Goal: Obtain resource: Download file/media

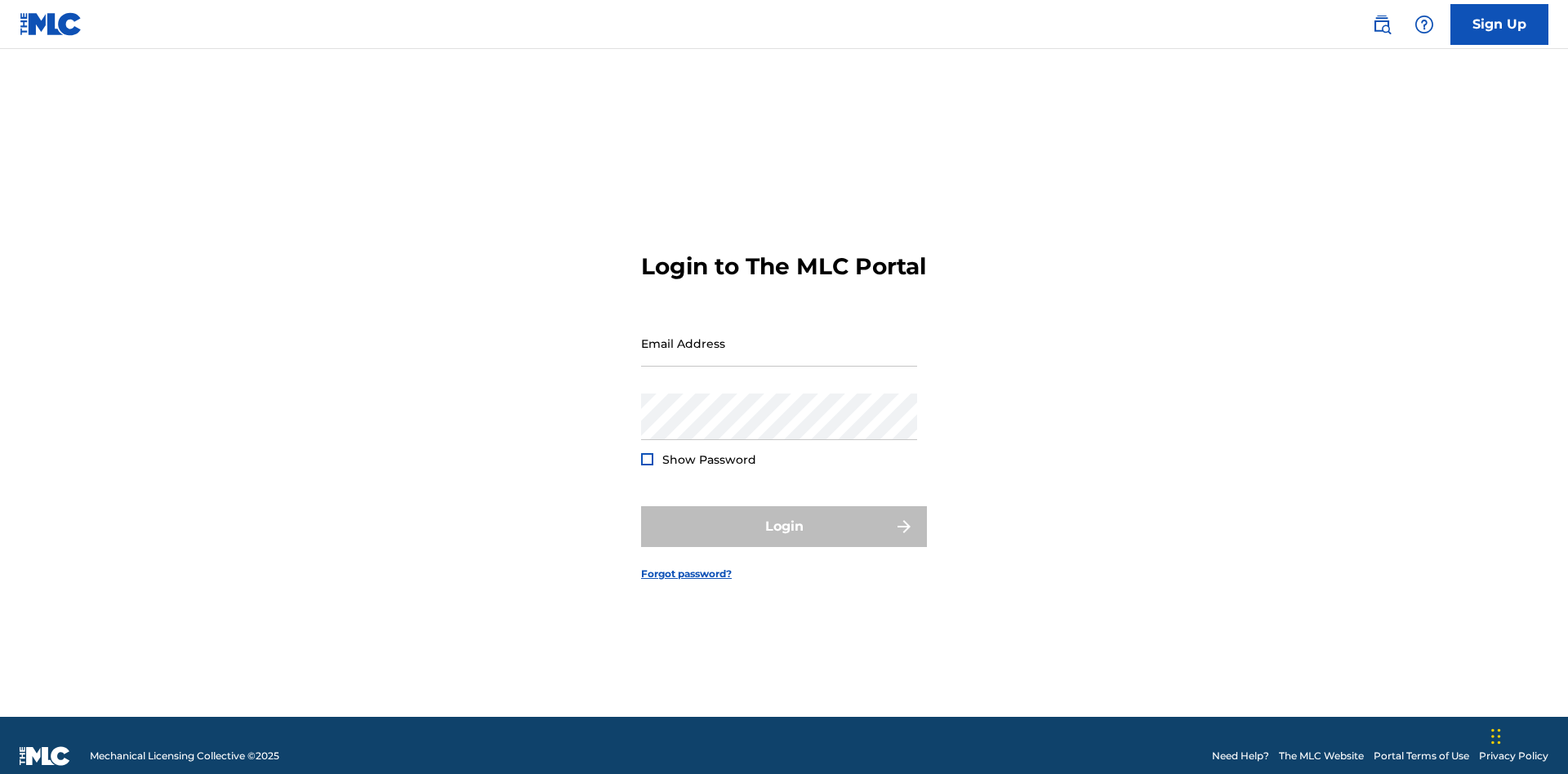
scroll to position [22, 0]
click at [779, 335] on input "Email Address" at bounding box center [779, 344] width 276 height 47
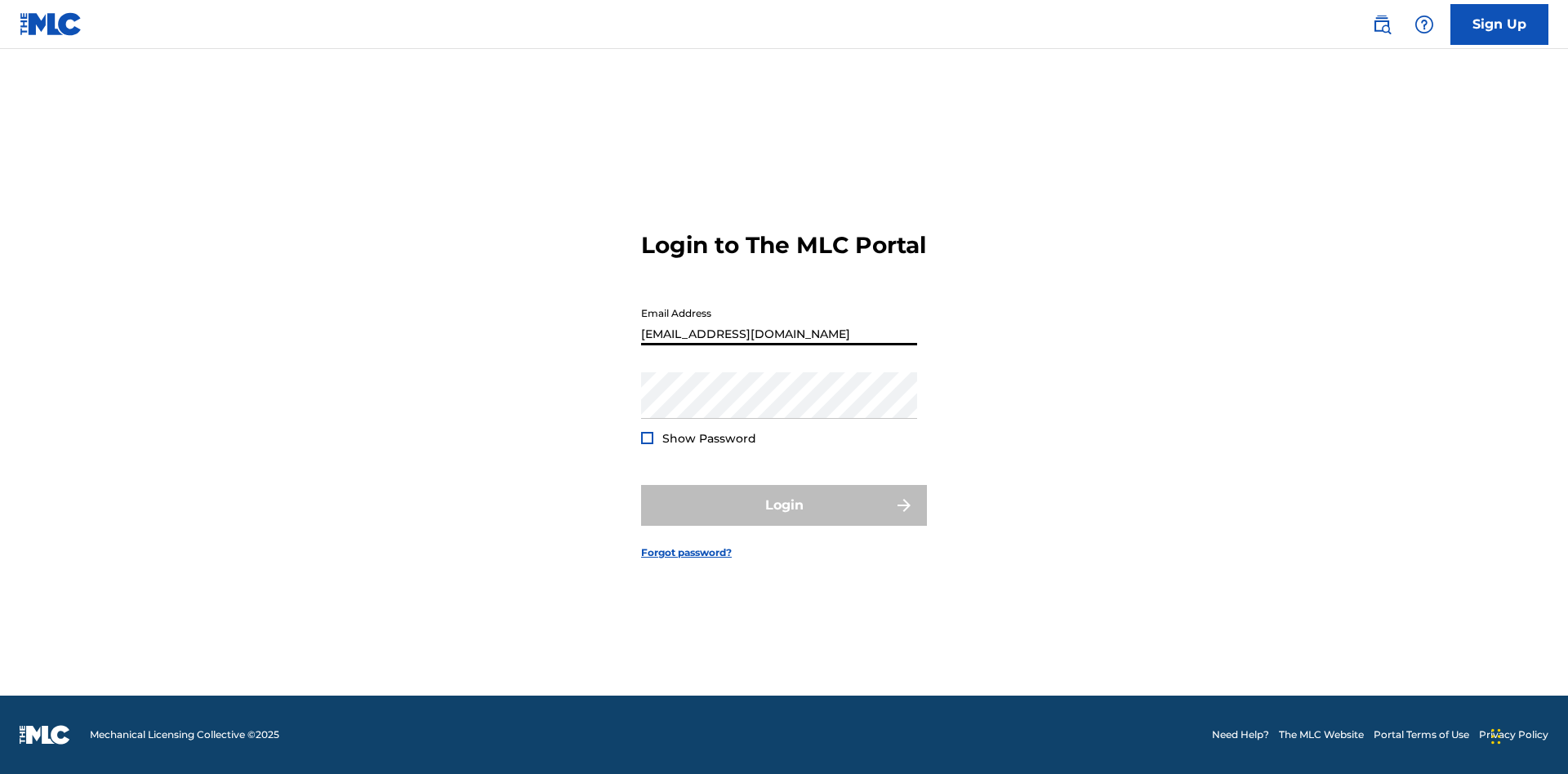
scroll to position [0, 38]
type input "[EMAIL_ADDRESS][DOMAIN_NAME]"
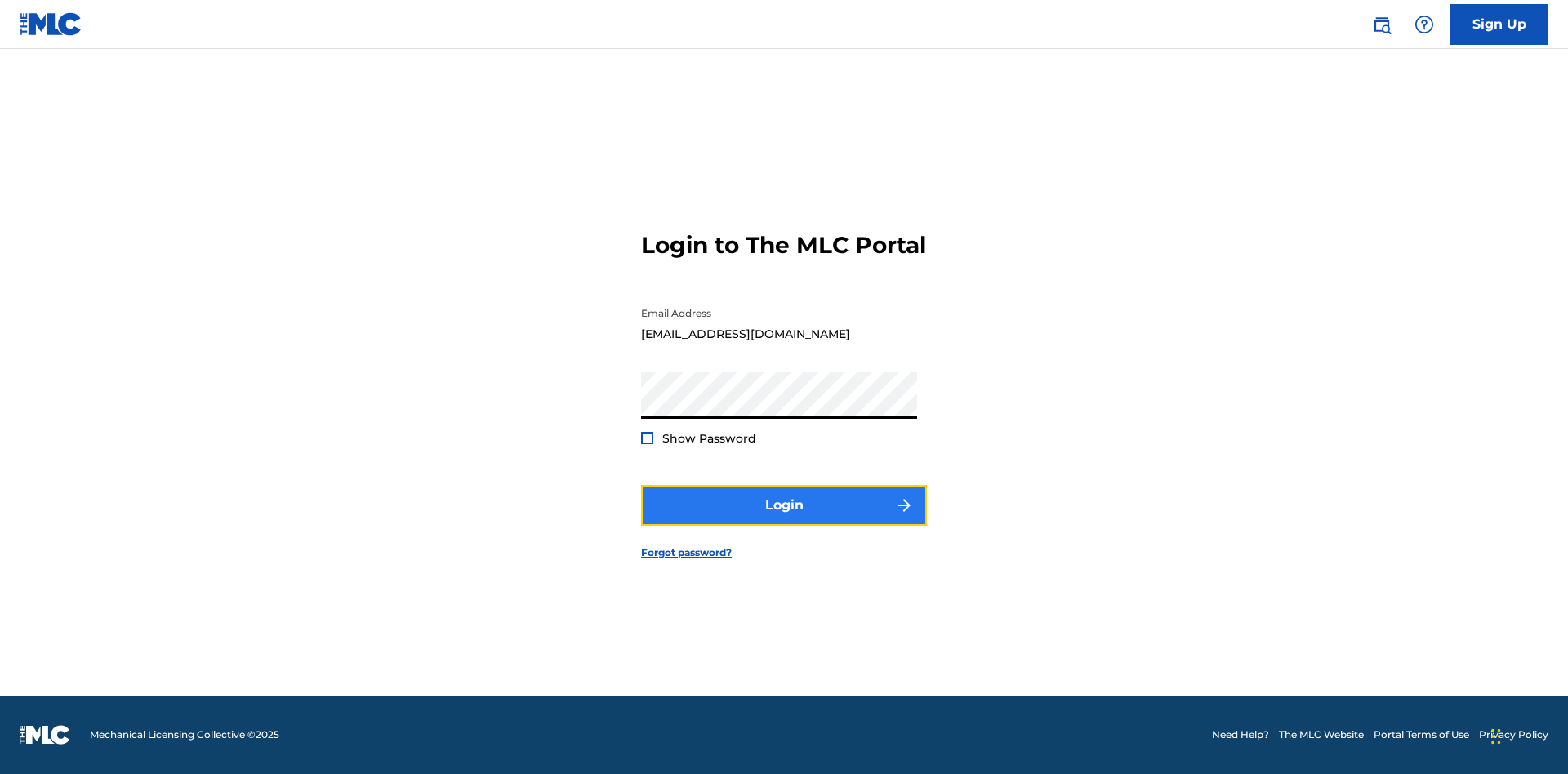
click at [784, 519] on button "Login" at bounding box center [784, 505] width 286 height 41
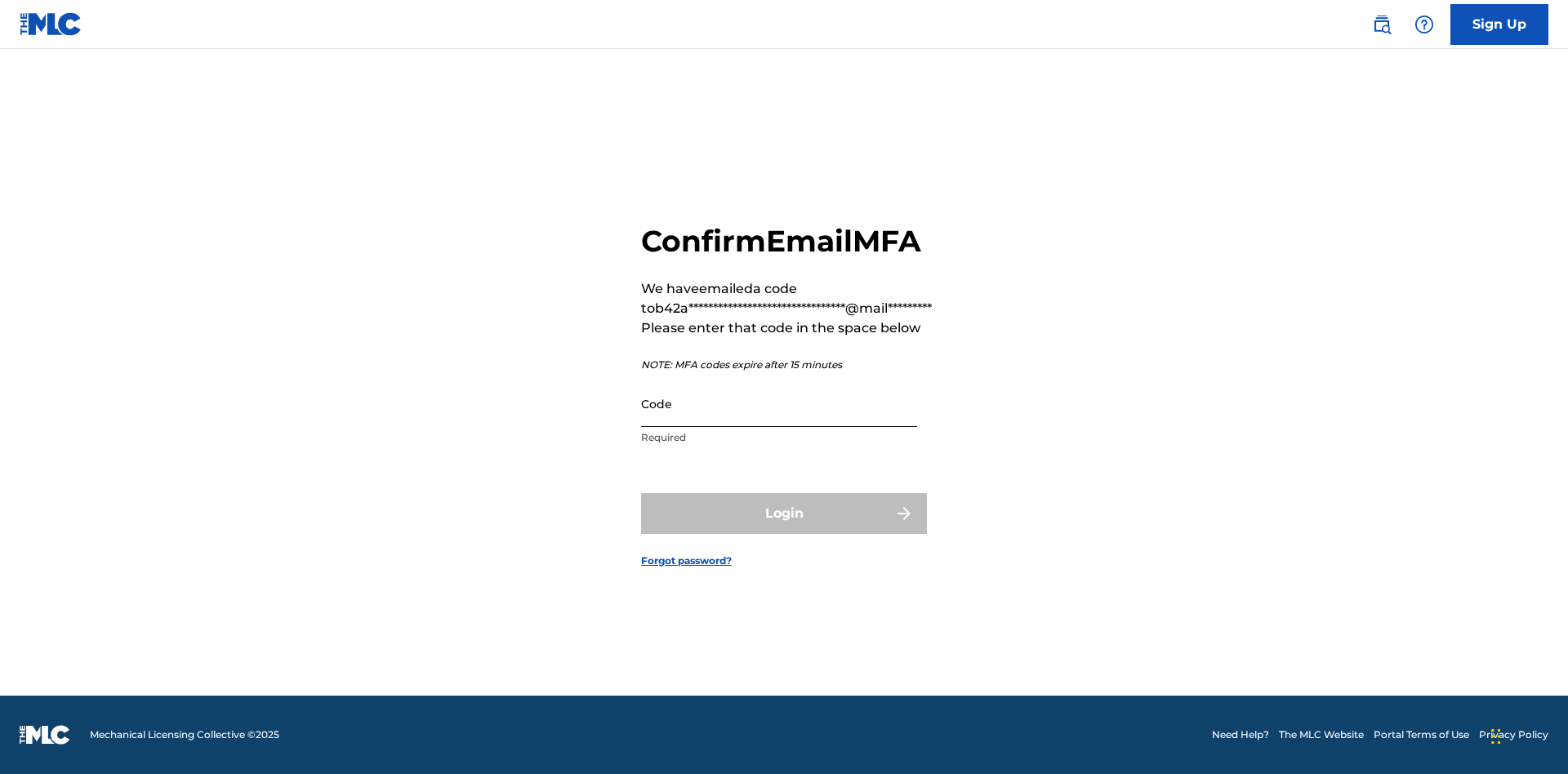
click at [779, 404] on input "Code" at bounding box center [779, 404] width 276 height 47
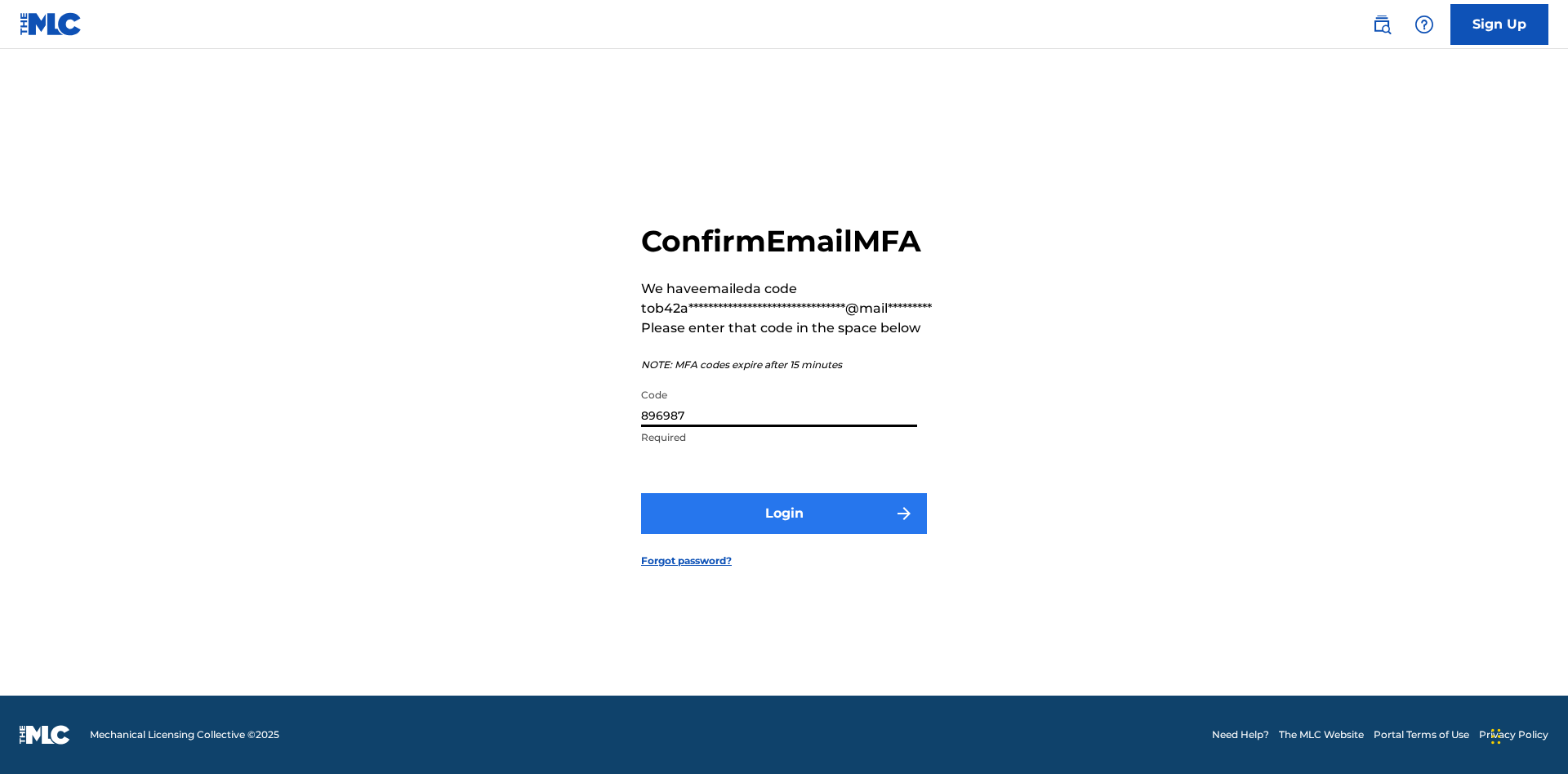
type input "896987"
click at [784, 513] on button "Login" at bounding box center [784, 514] width 286 height 41
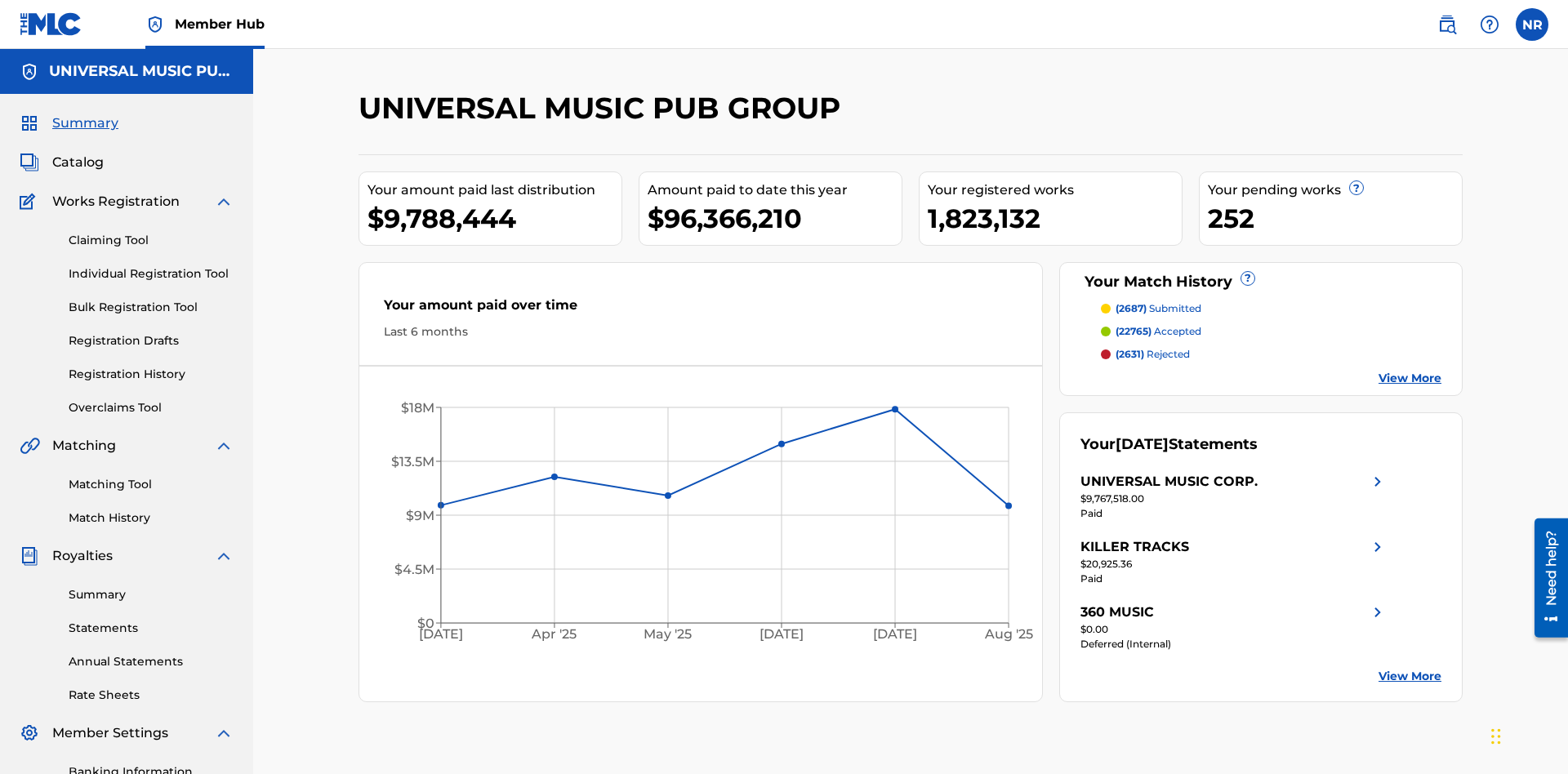
scroll to position [239, 0]
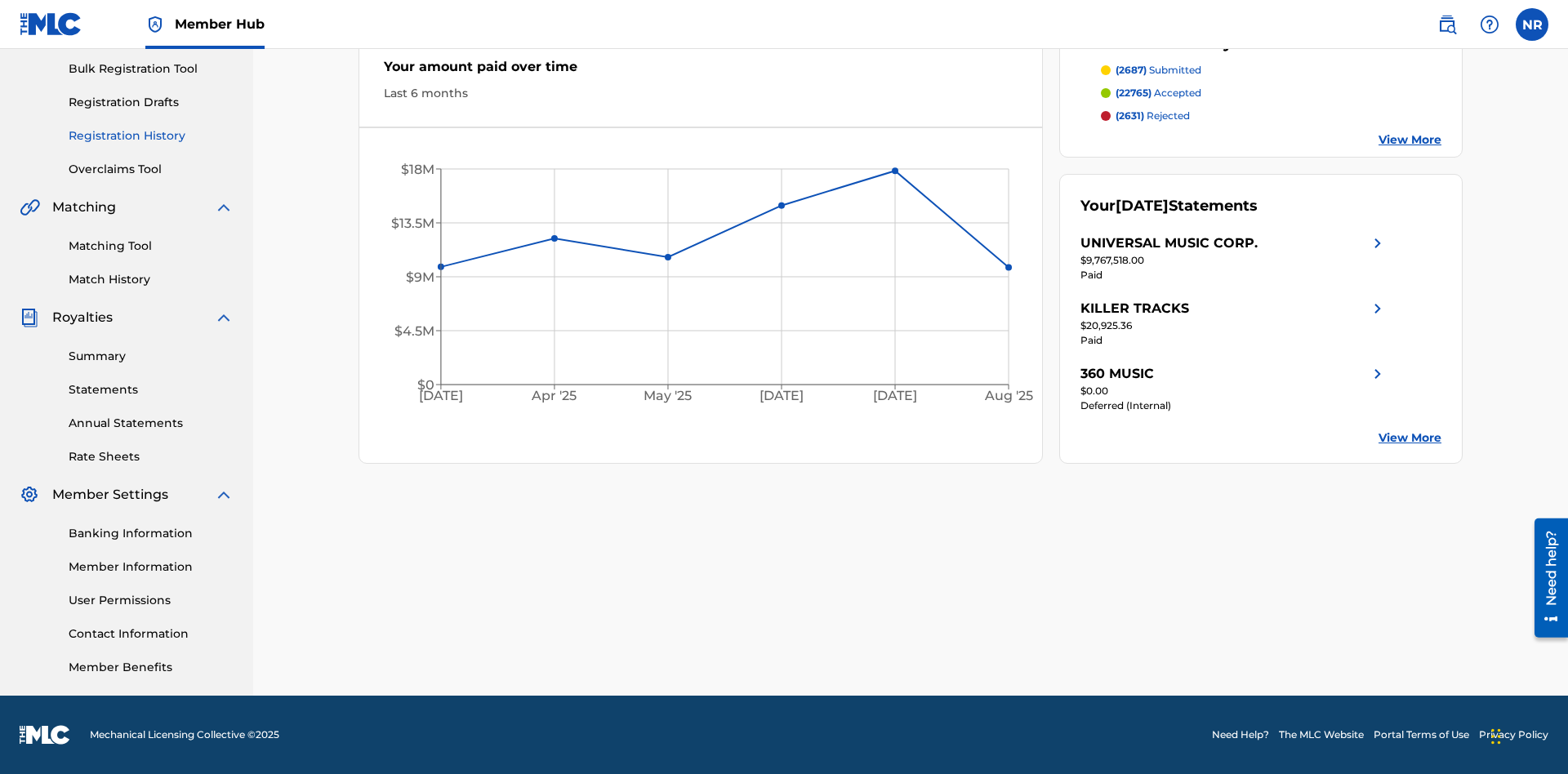
click at [151, 136] on link "Registration History" at bounding box center [151, 136] width 165 height 17
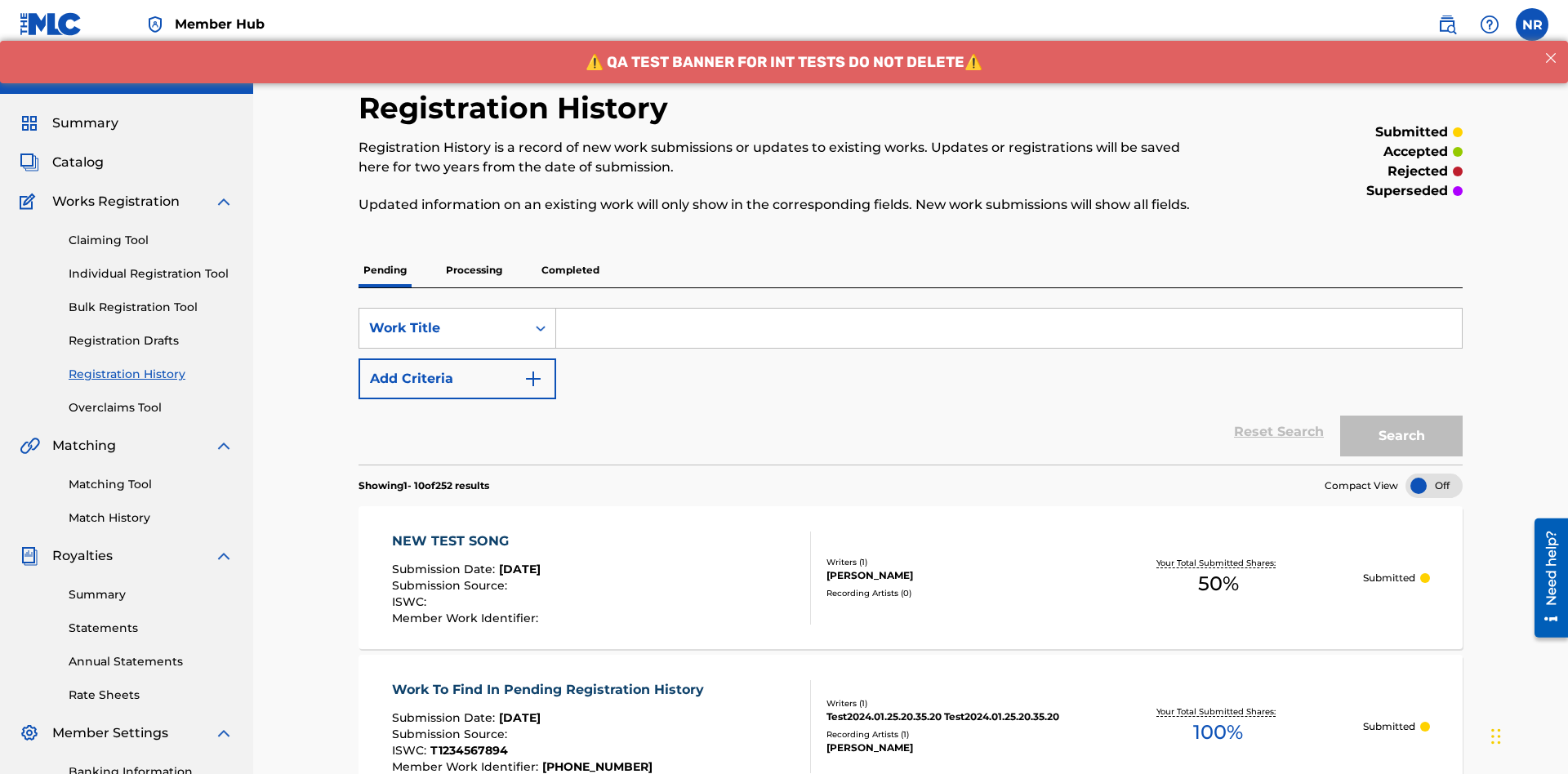
scroll to position [221, 0]
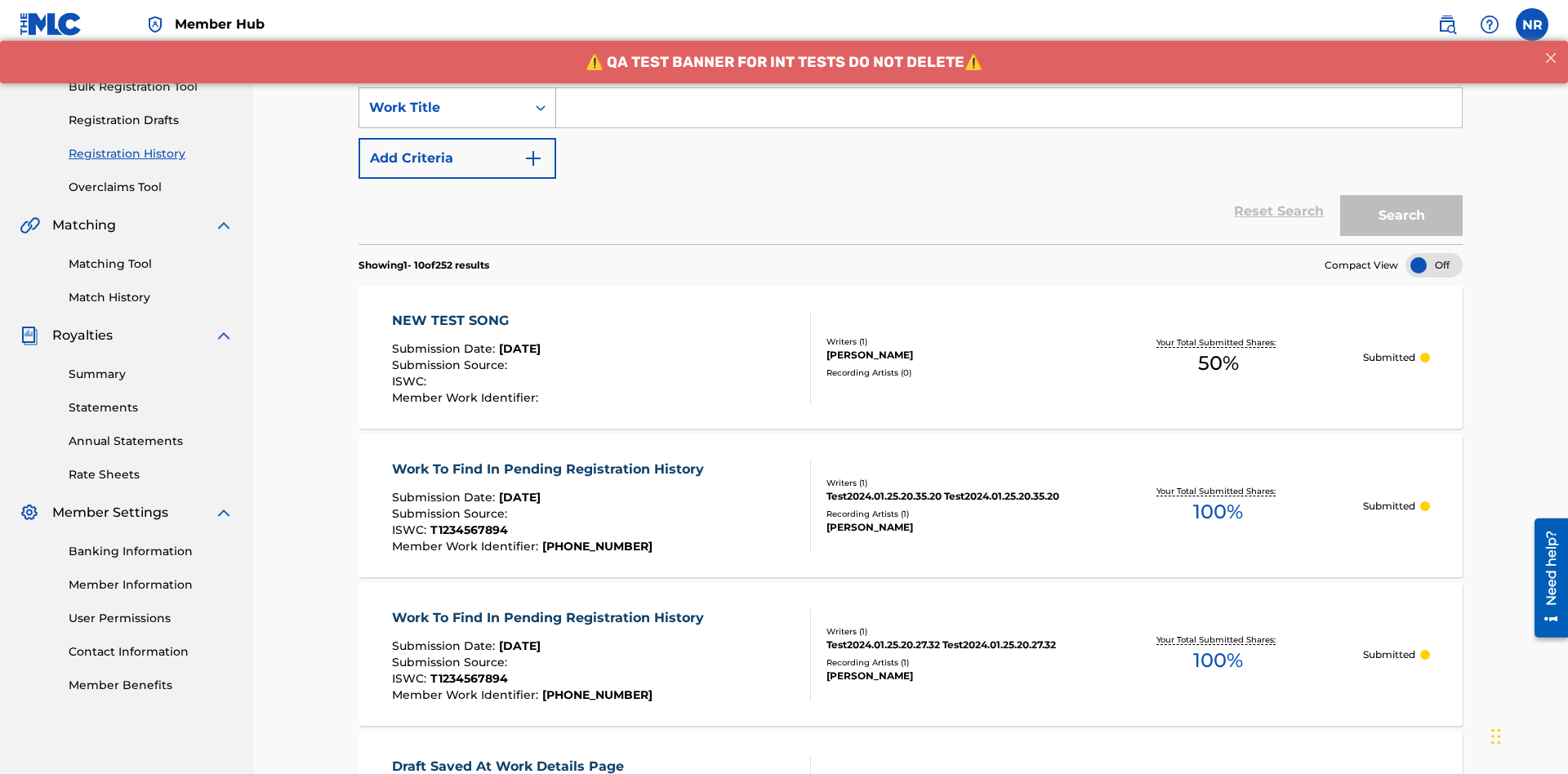
click at [443, 108] on div "Work Title" at bounding box center [443, 108] width 147 height 20
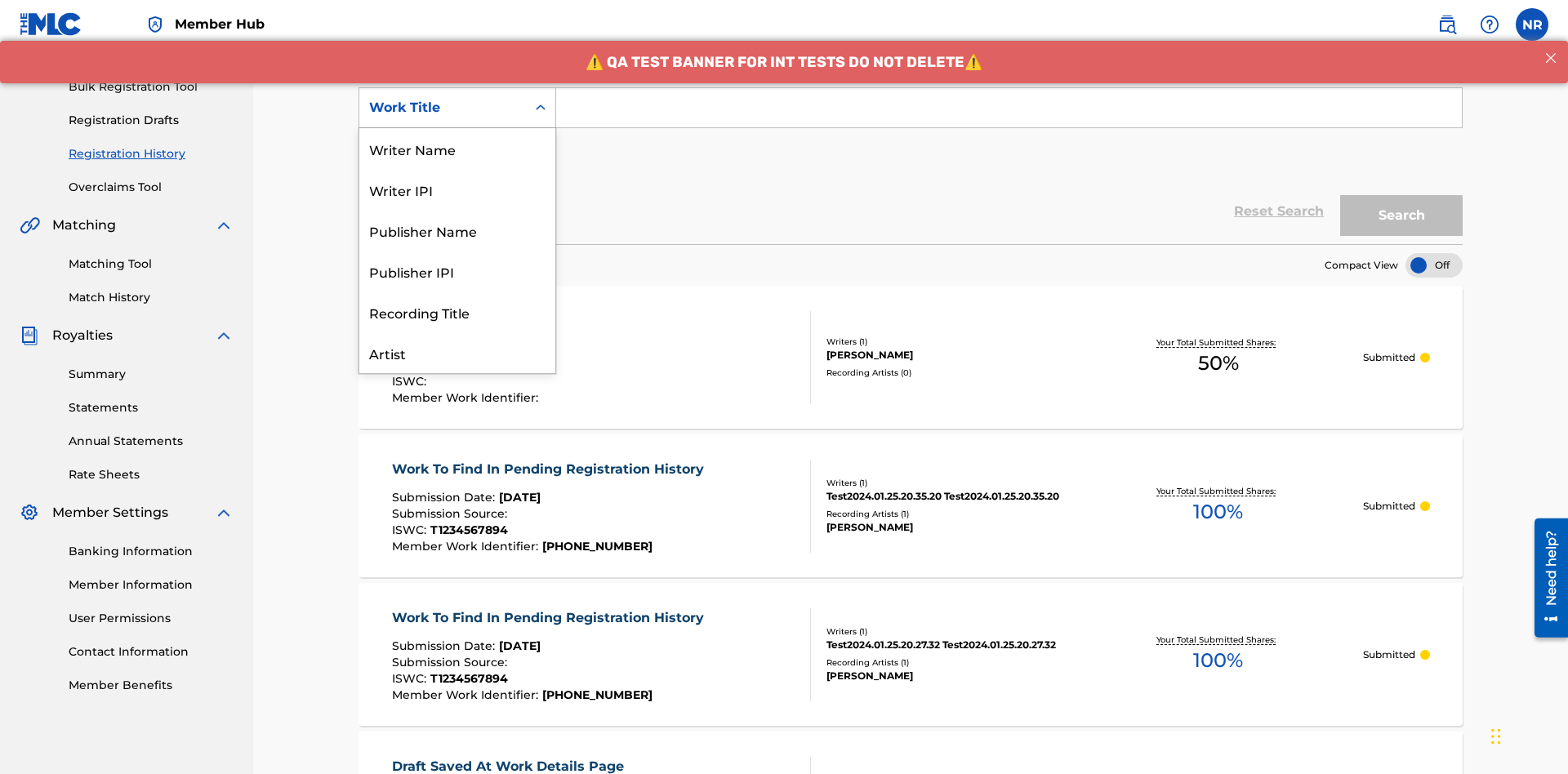
scroll to position [82, 0]
click at [458, 353] on div "Work Title" at bounding box center [458, 352] width 196 height 41
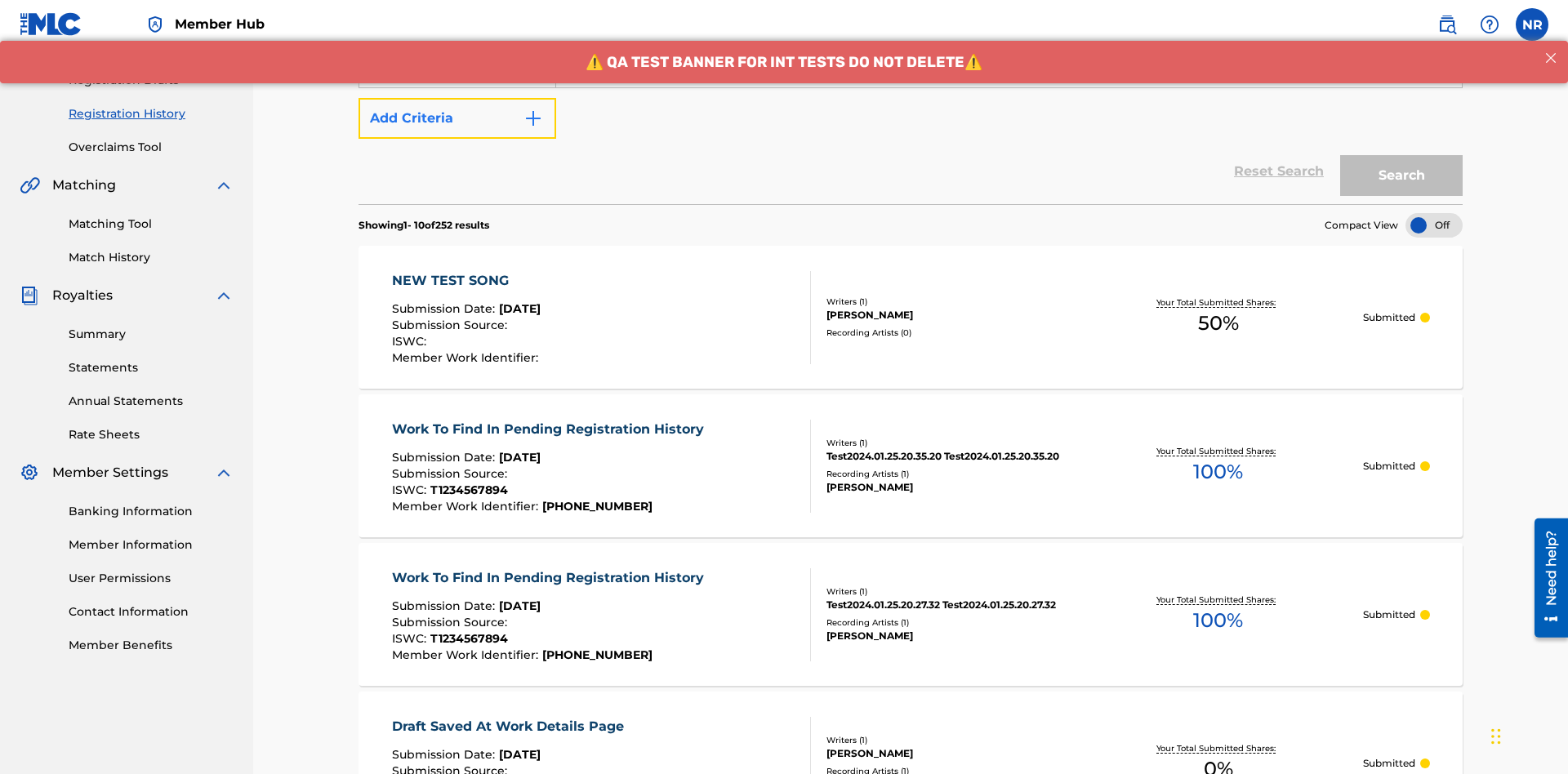
click at [458, 118] on button "Add Criteria" at bounding box center [458, 118] width 198 height 41
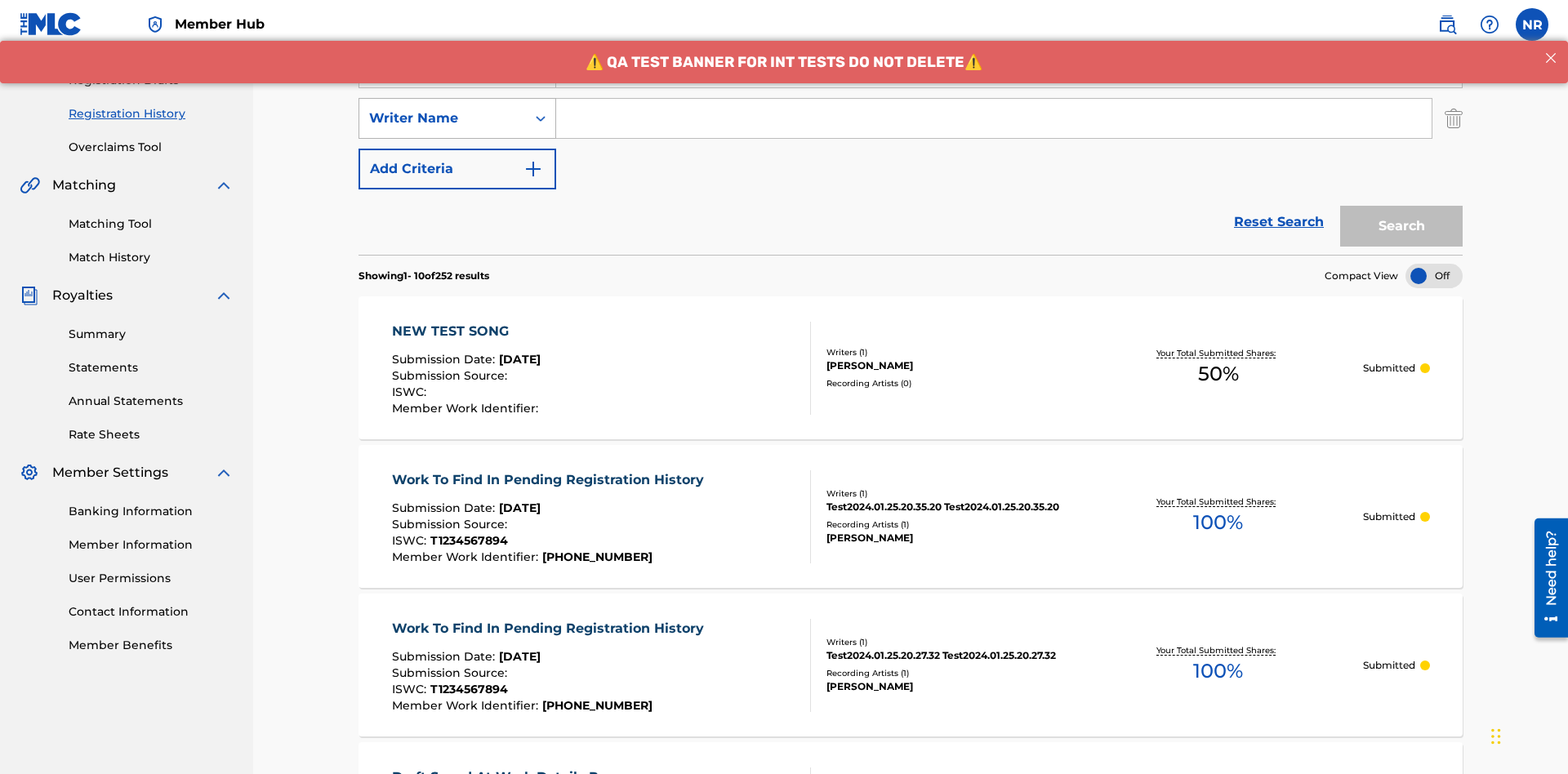
click at [443, 109] on div "Writer Name" at bounding box center [443, 119] width 147 height 20
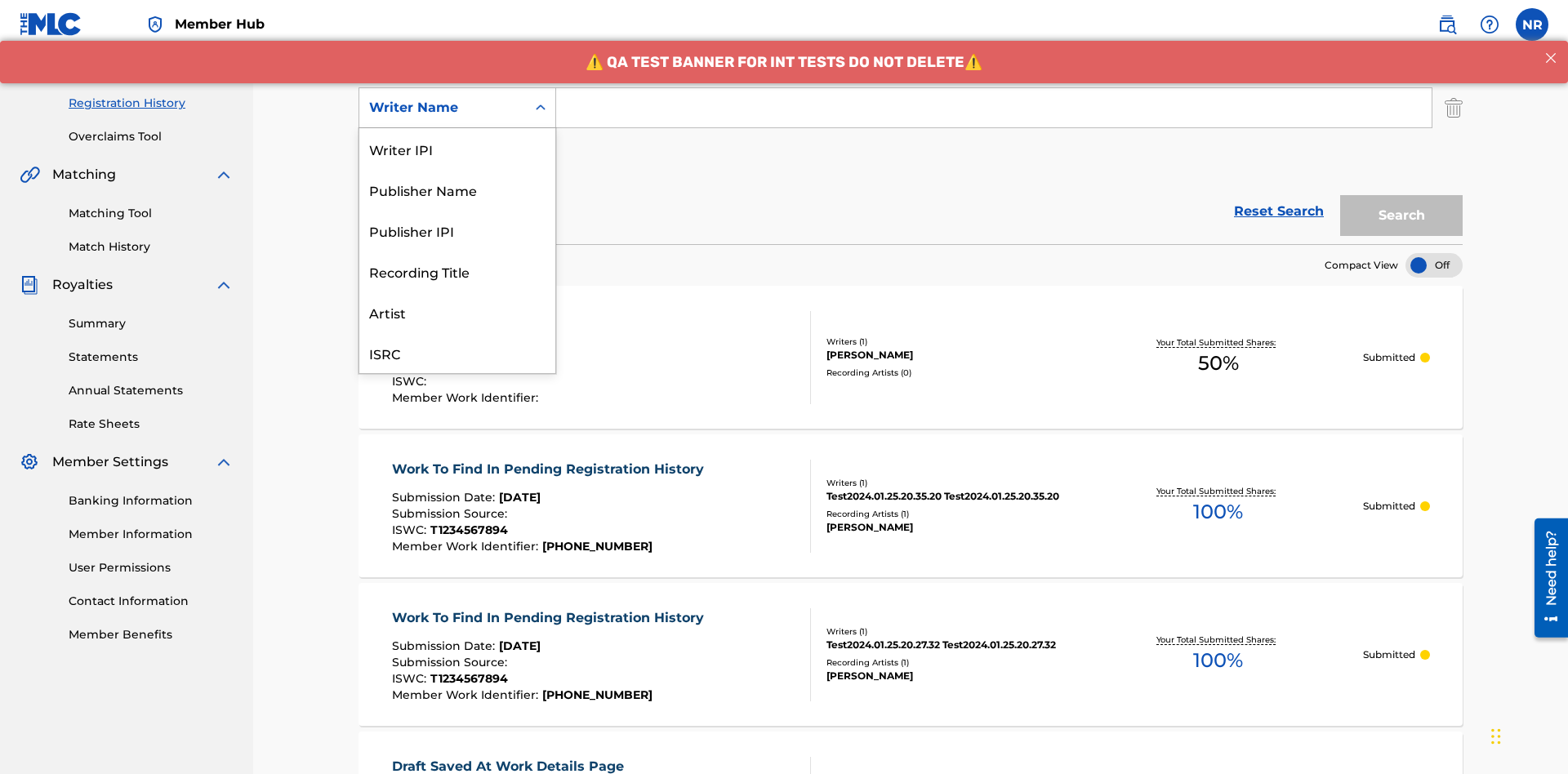
scroll to position [41, 0]
click at [458, 231] on div "Recording Title" at bounding box center [458, 230] width 196 height 41
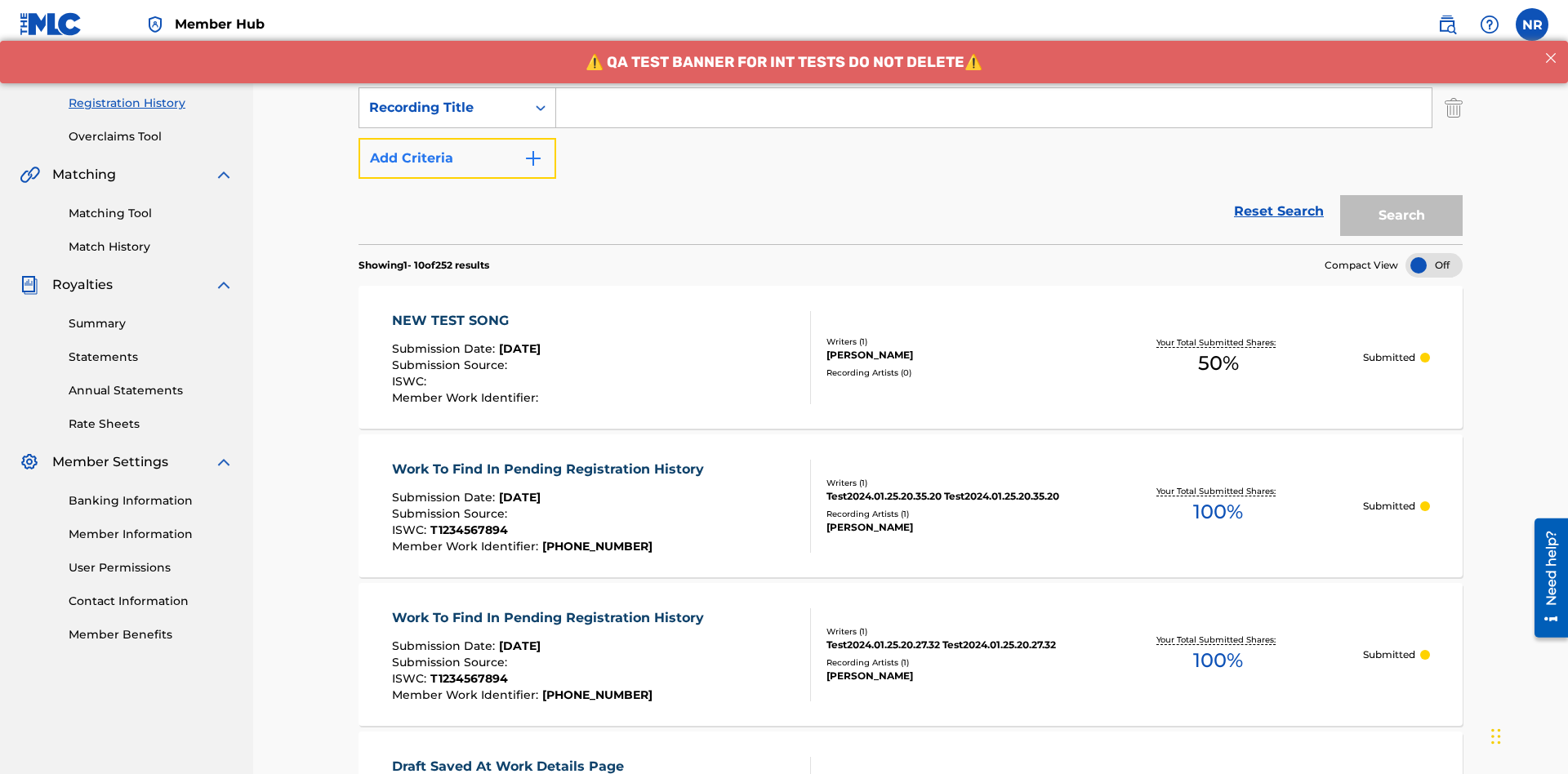
click at [458, 138] on button "Add Criteria" at bounding box center [458, 158] width 198 height 41
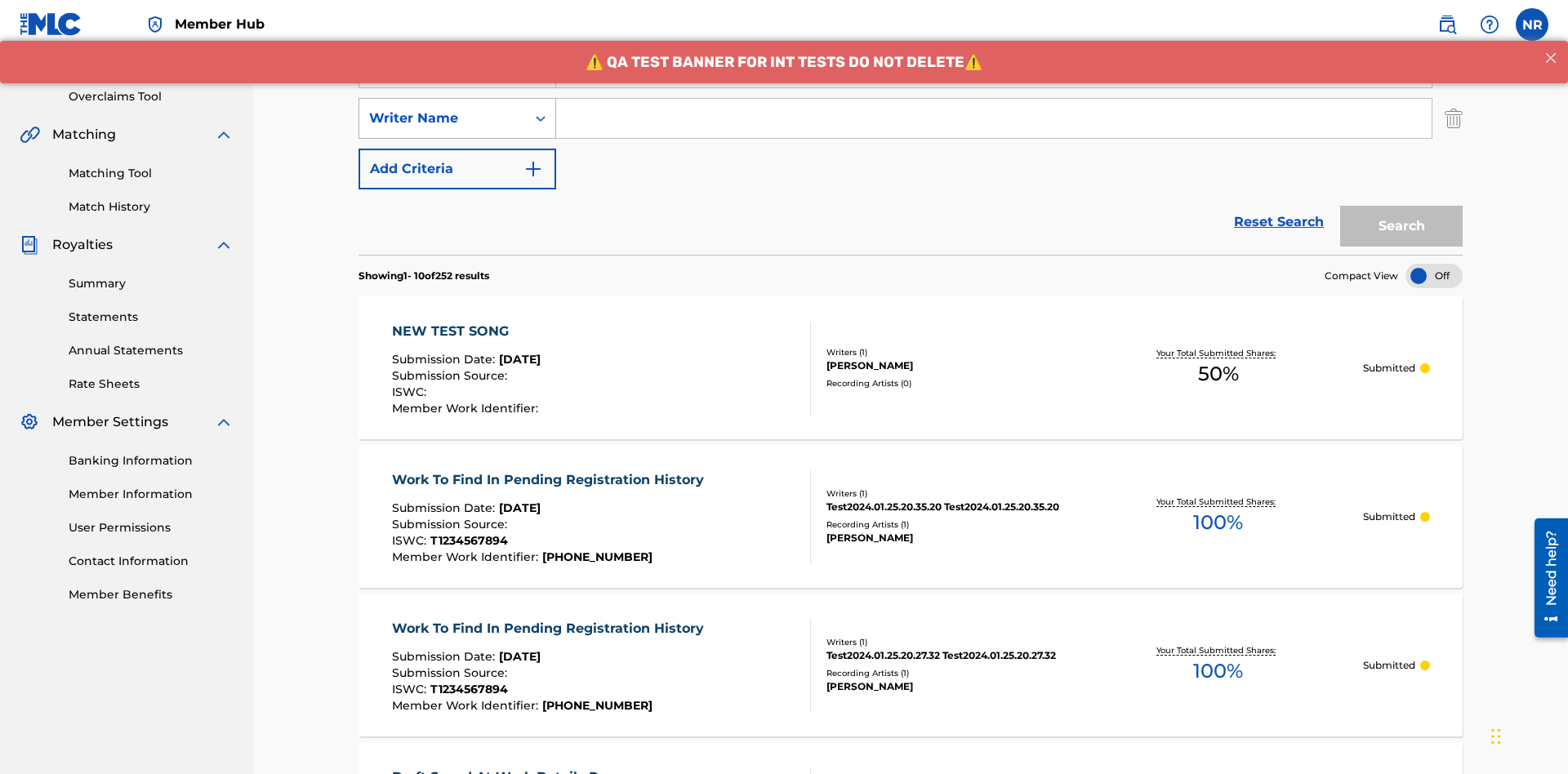
click at [443, 109] on div "Writer Name" at bounding box center [443, 119] width 147 height 20
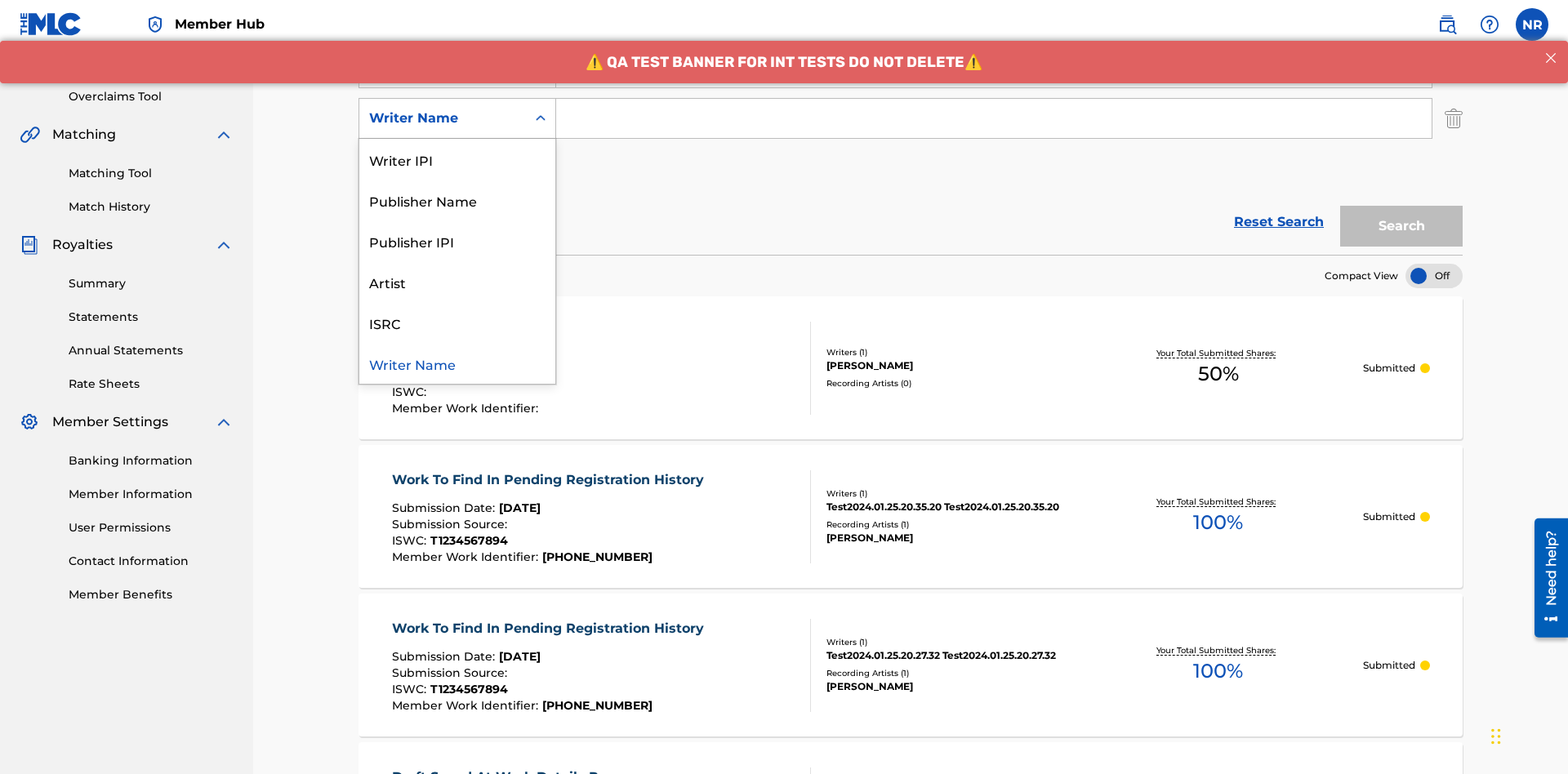
scroll to position [322, 0]
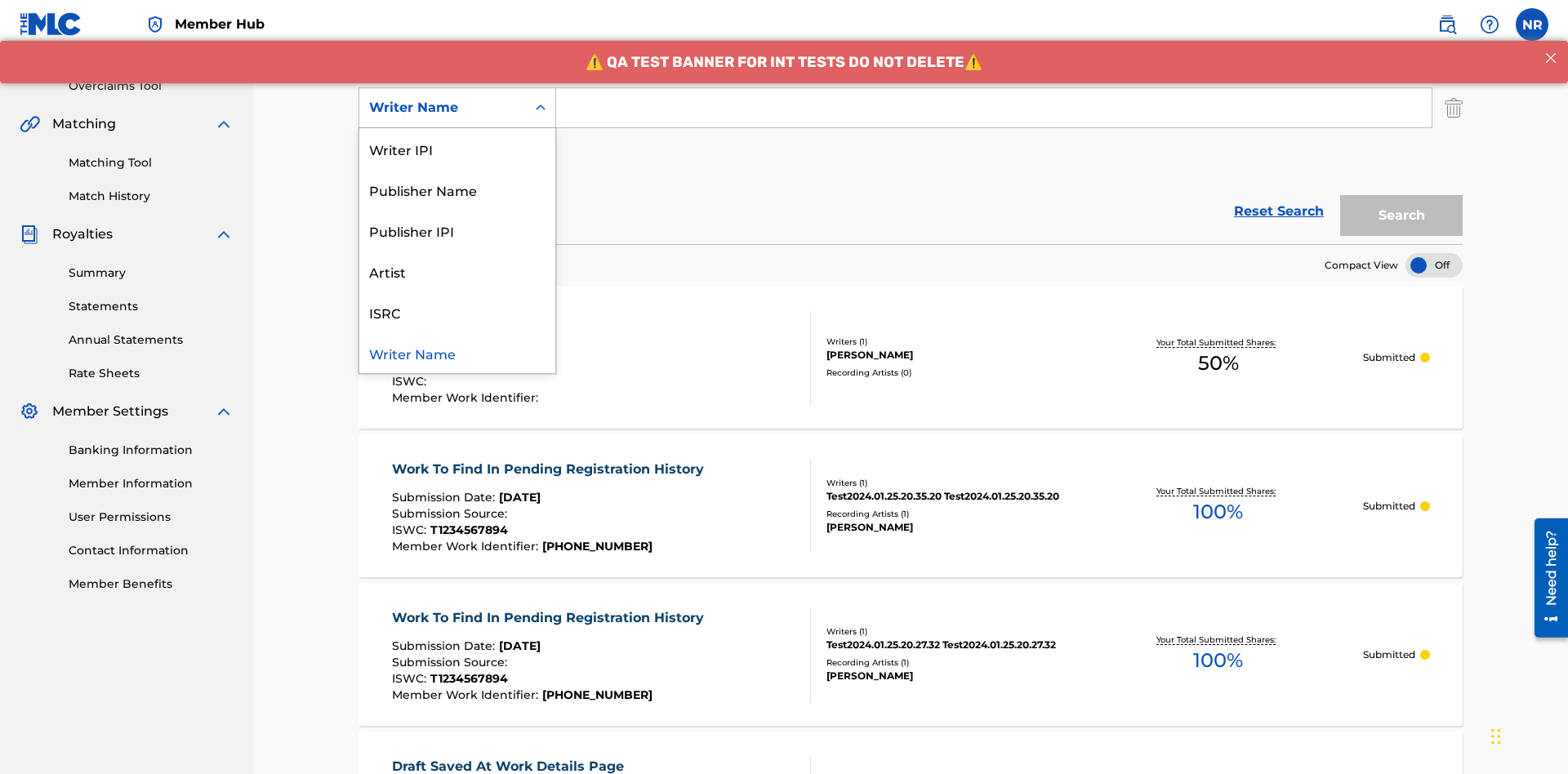
click at [458, 312] on div "ISRC" at bounding box center [458, 311] width 196 height 41
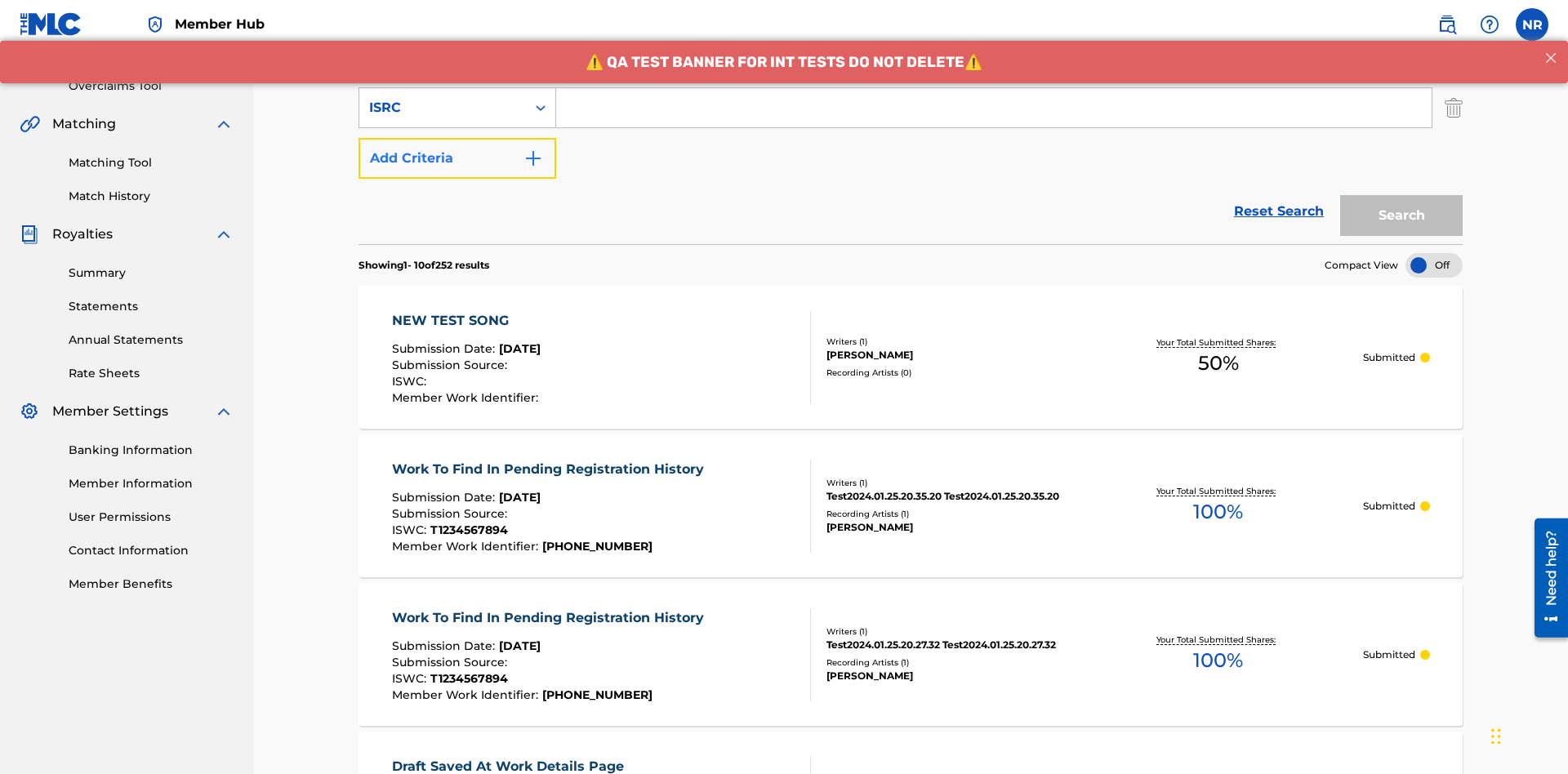
click at [458, 138] on button "Add Criteria" at bounding box center [458, 158] width 198 height 41
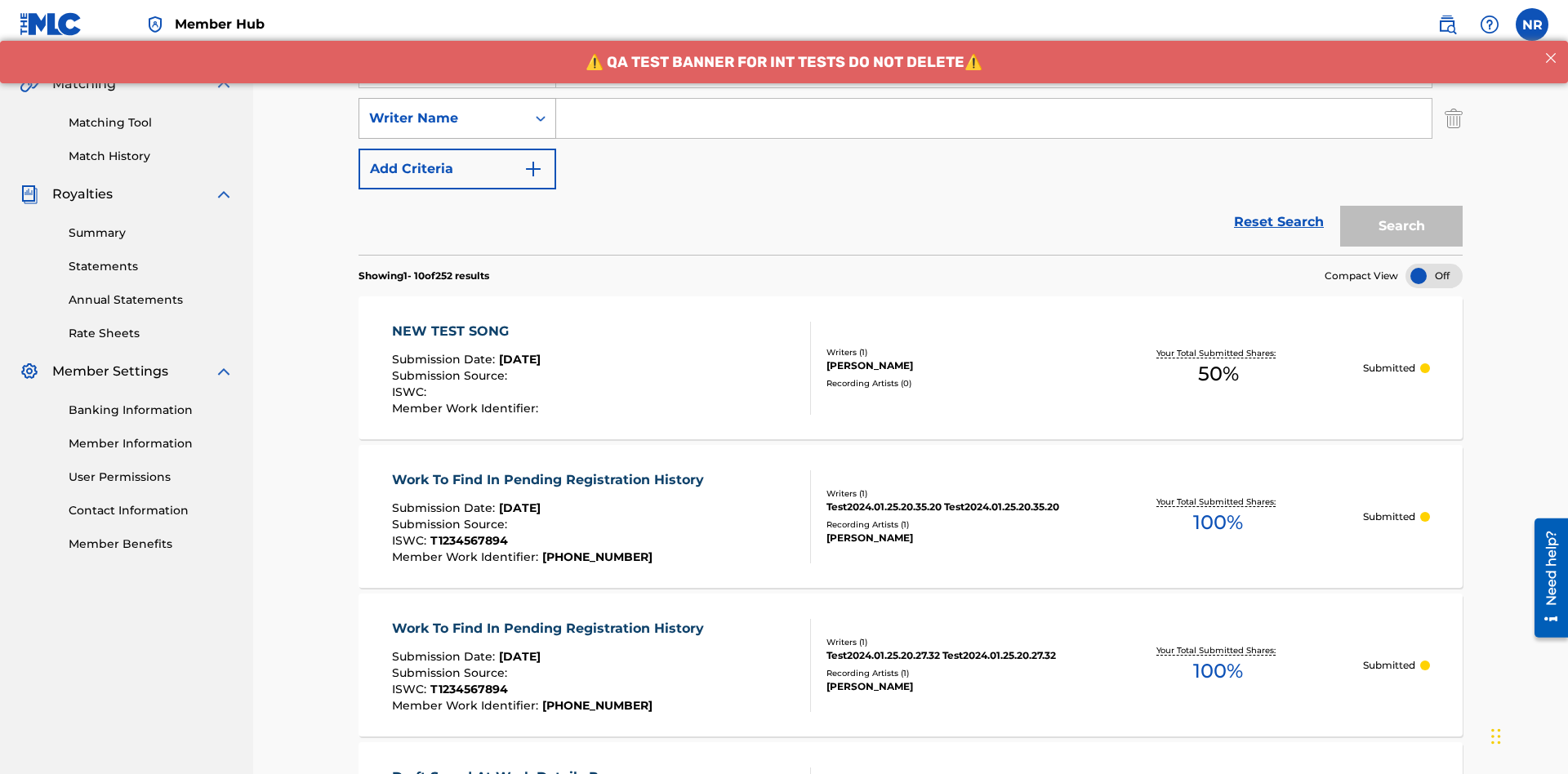
click at [443, 109] on div "Writer Name" at bounding box center [443, 119] width 147 height 20
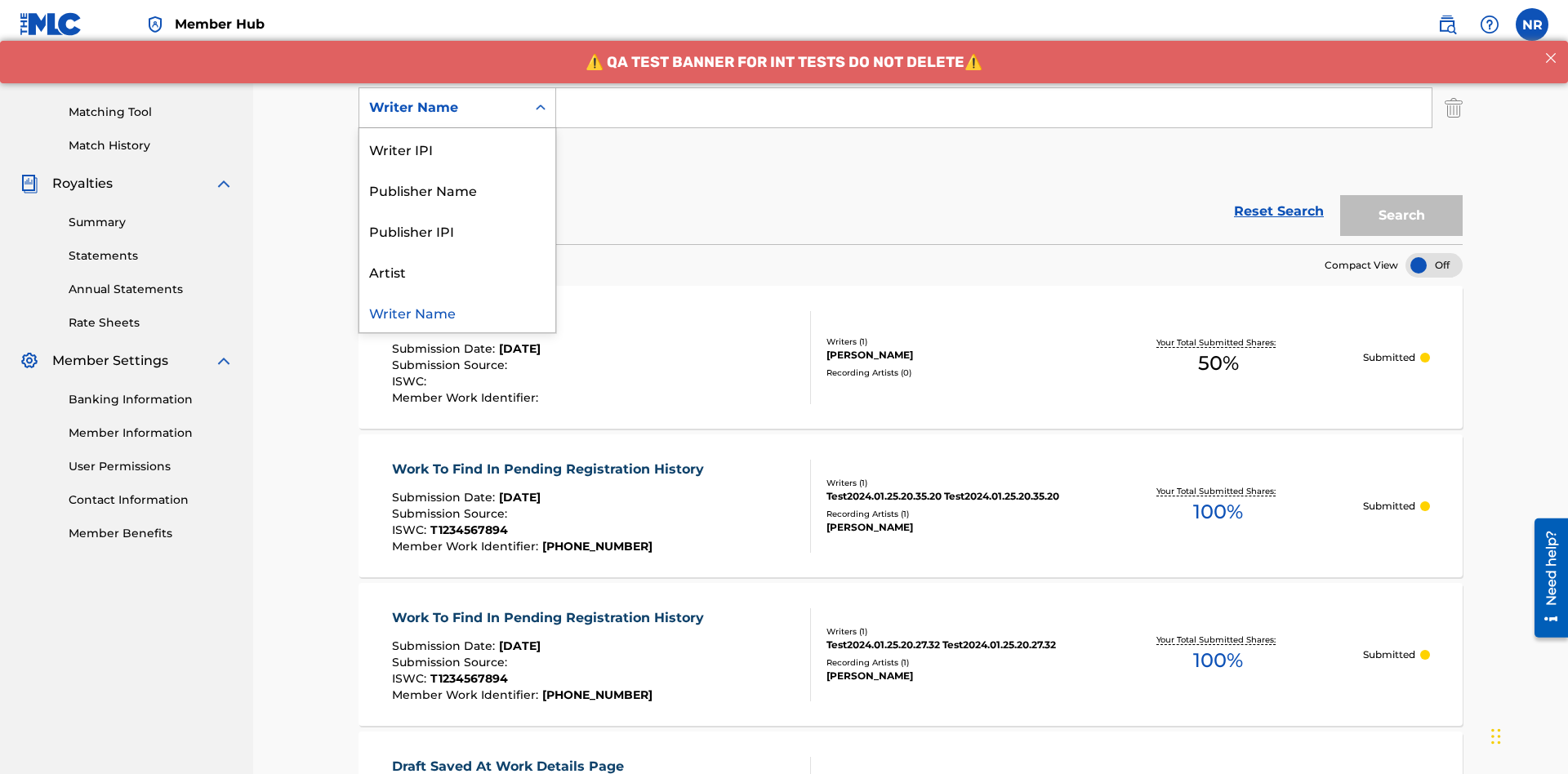
click at [458, 312] on div "Writer Name" at bounding box center [458, 311] width 196 height 41
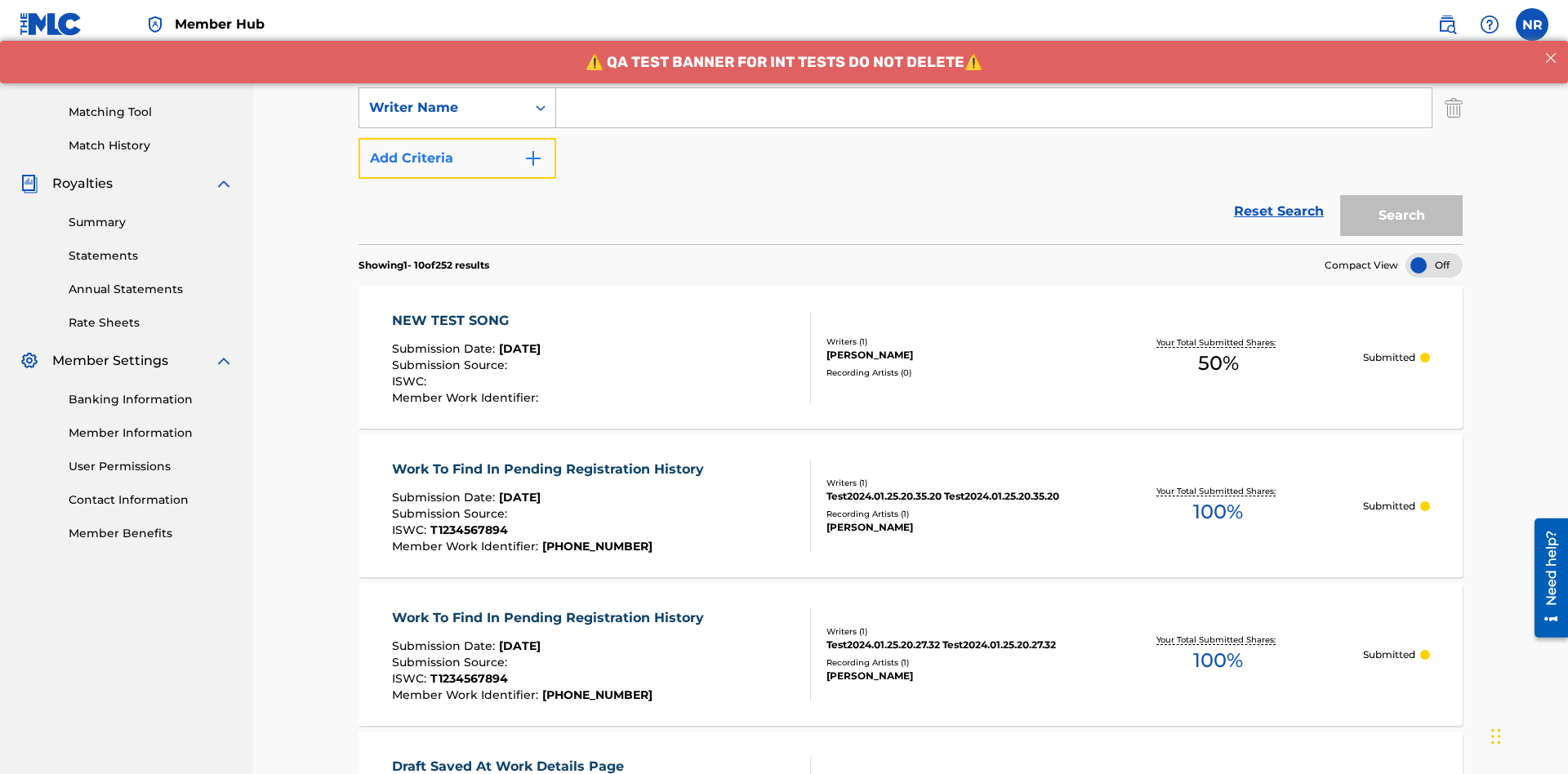
click at [458, 138] on button "Add Criteria" at bounding box center [458, 158] width 198 height 41
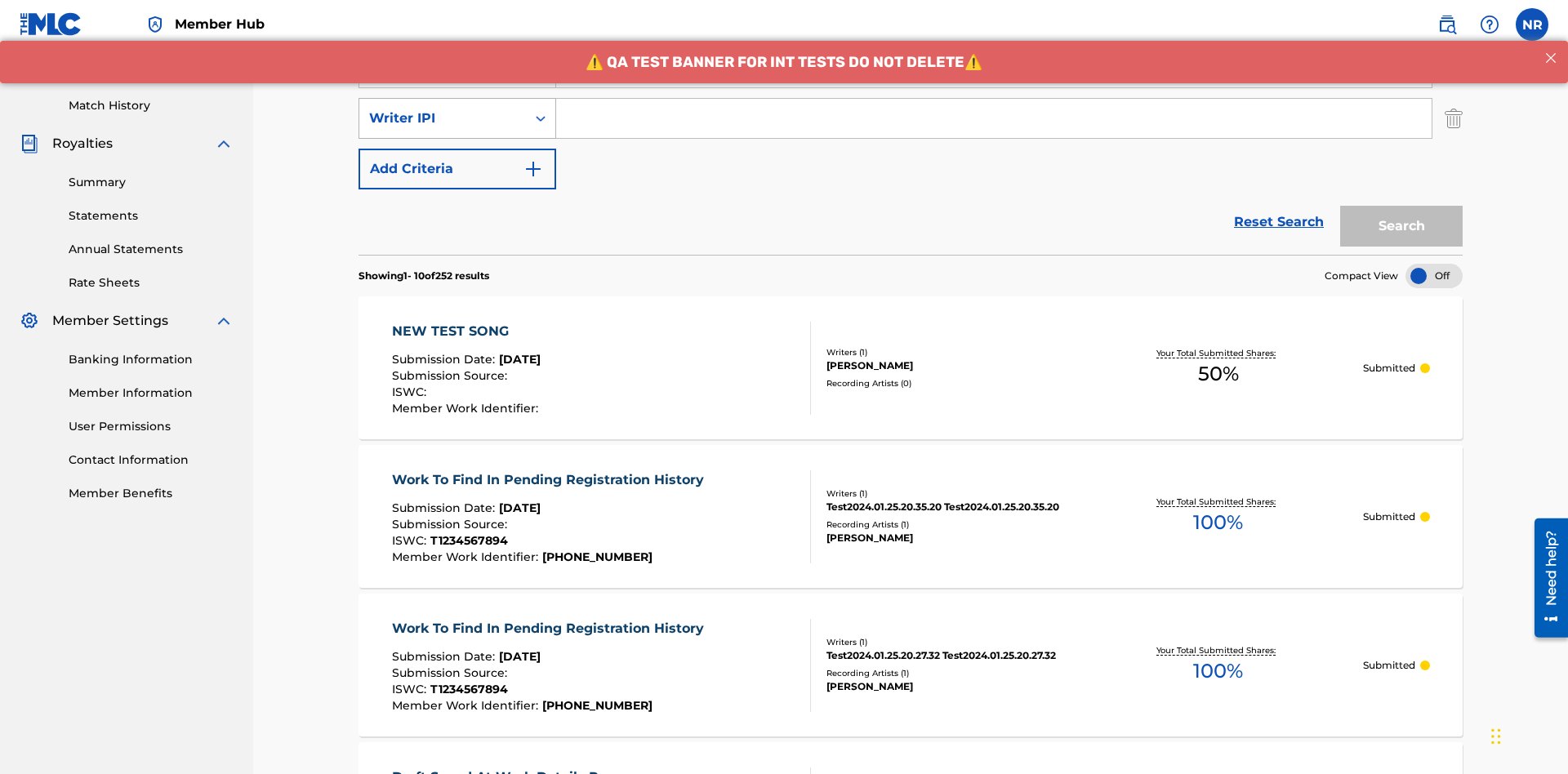
click at [443, 109] on div "Writer IPI" at bounding box center [443, 119] width 147 height 20
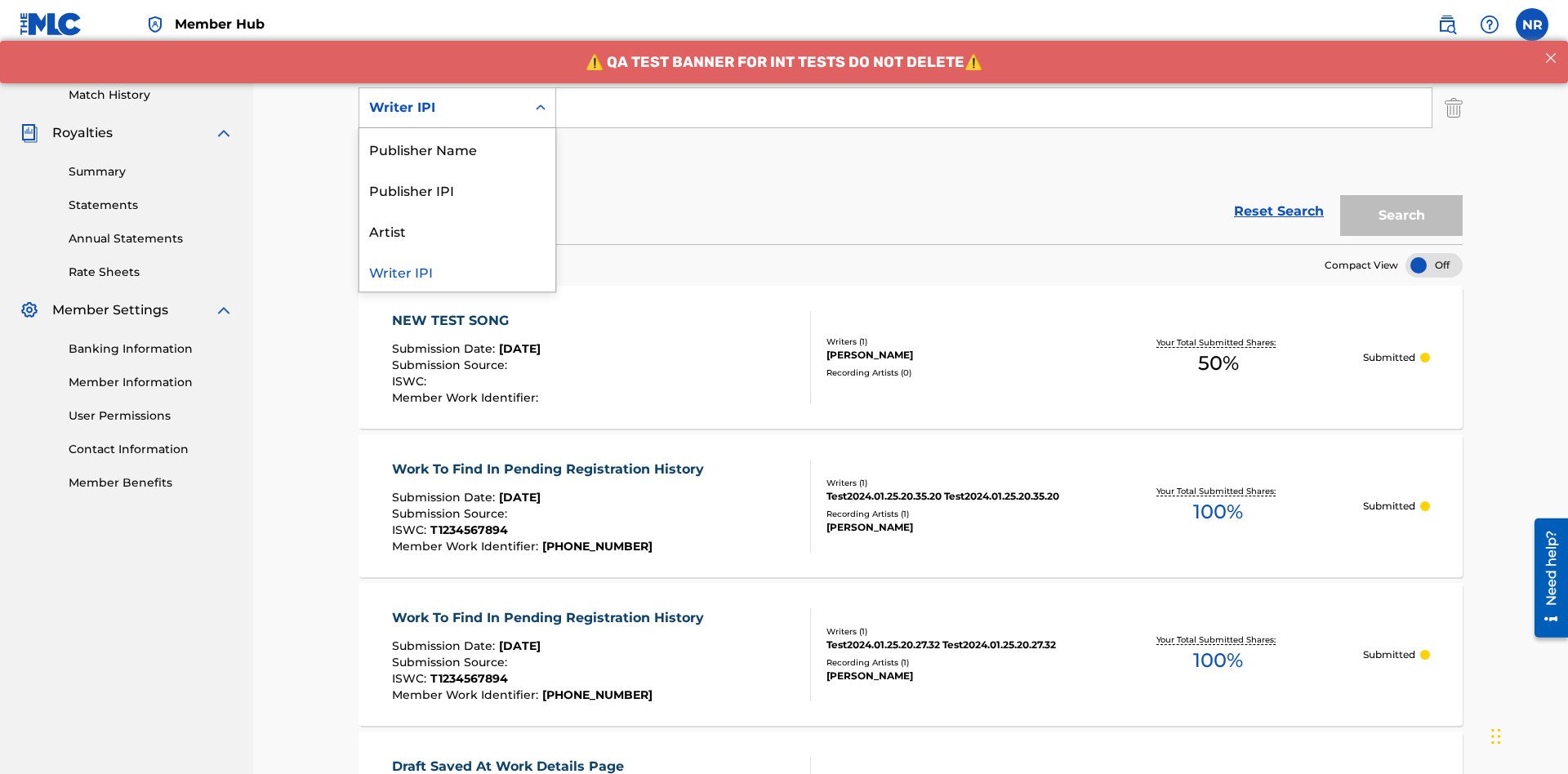
click at [458, 149] on div "Publisher Name" at bounding box center [458, 148] width 196 height 41
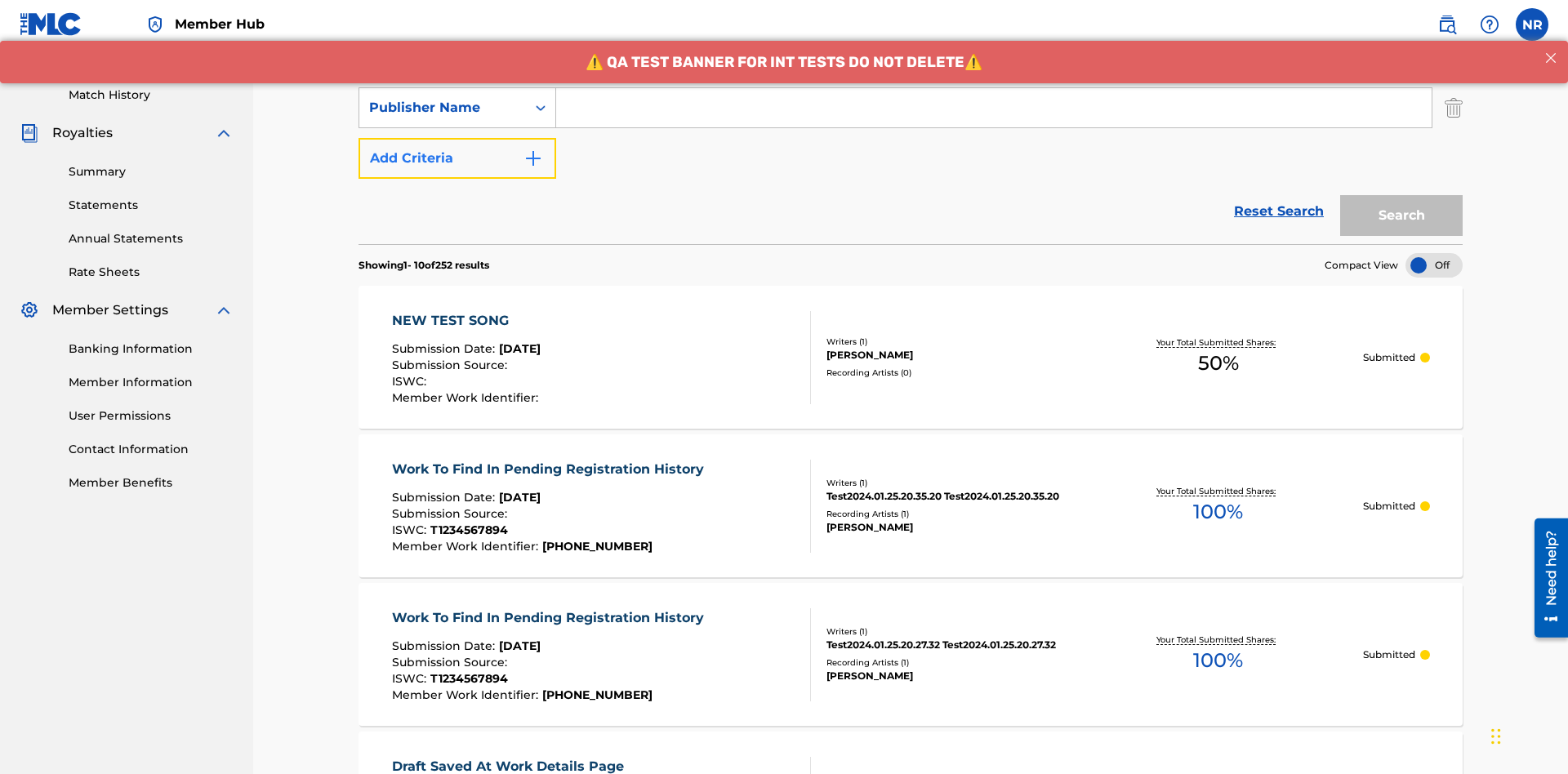
click at [458, 138] on button "Add Criteria" at bounding box center [458, 158] width 198 height 41
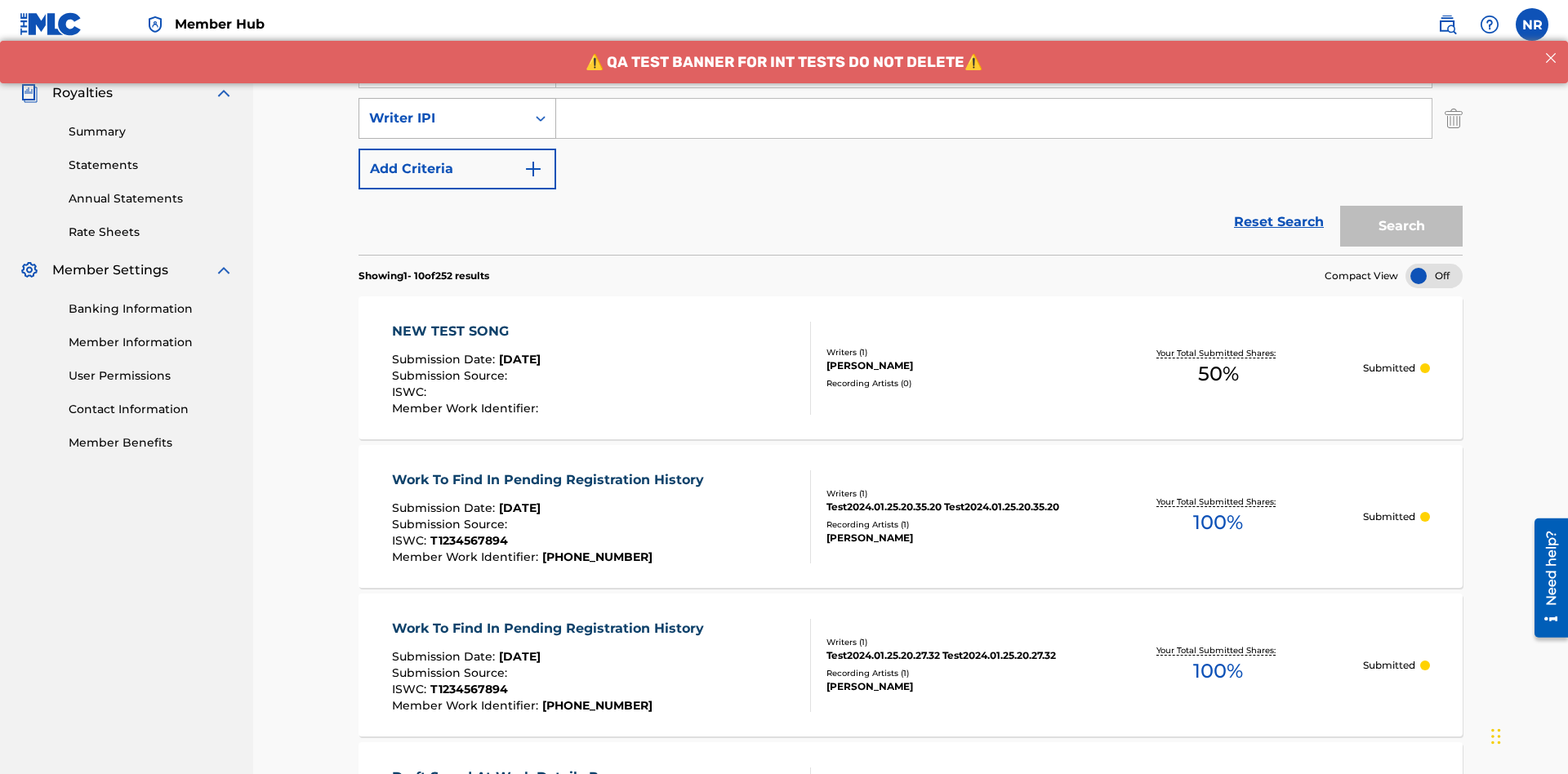
click at [443, 109] on div "Writer IPI" at bounding box center [443, 119] width 147 height 20
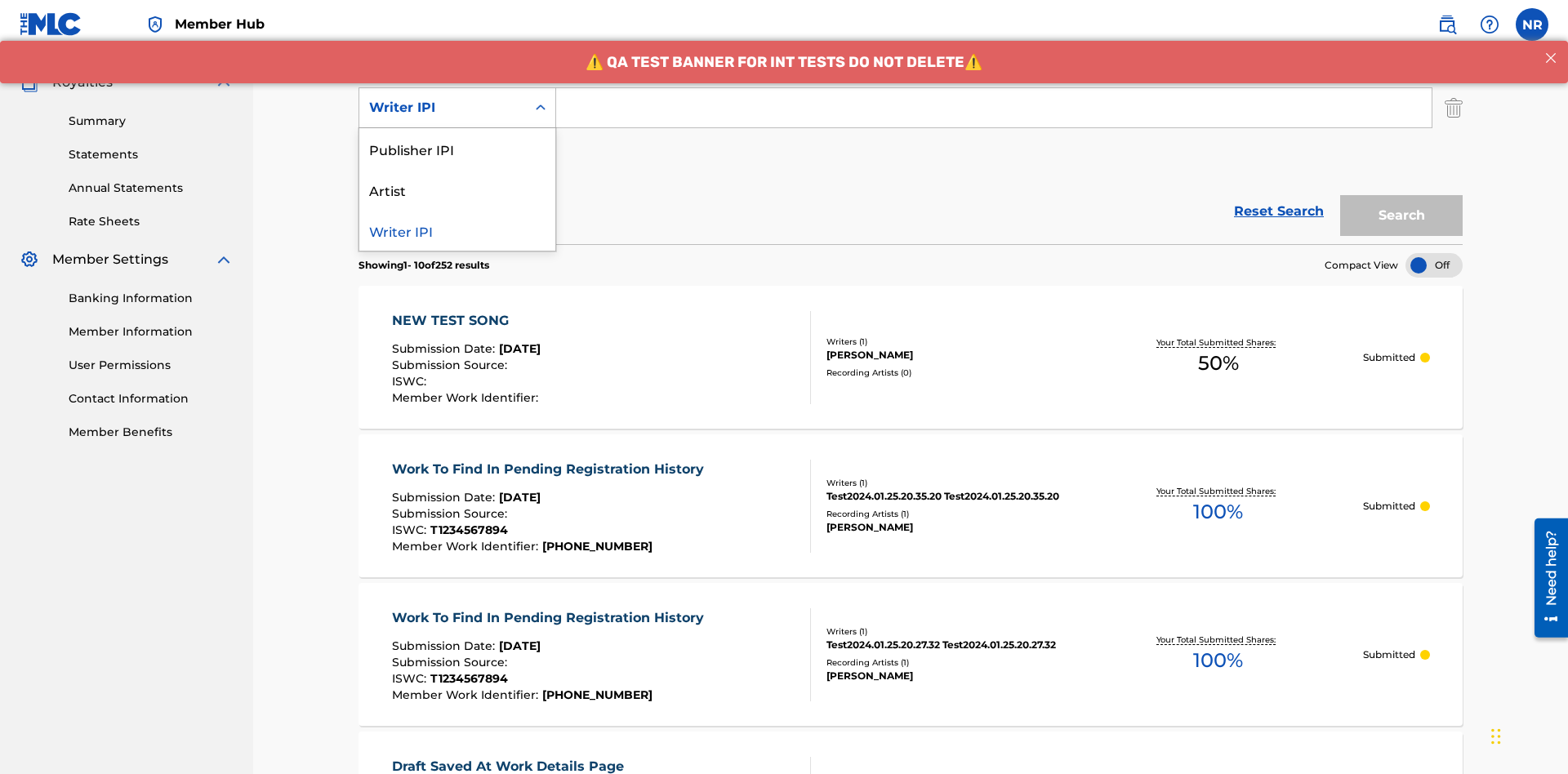
click at [458, 149] on div "Publisher IPI" at bounding box center [458, 148] width 196 height 41
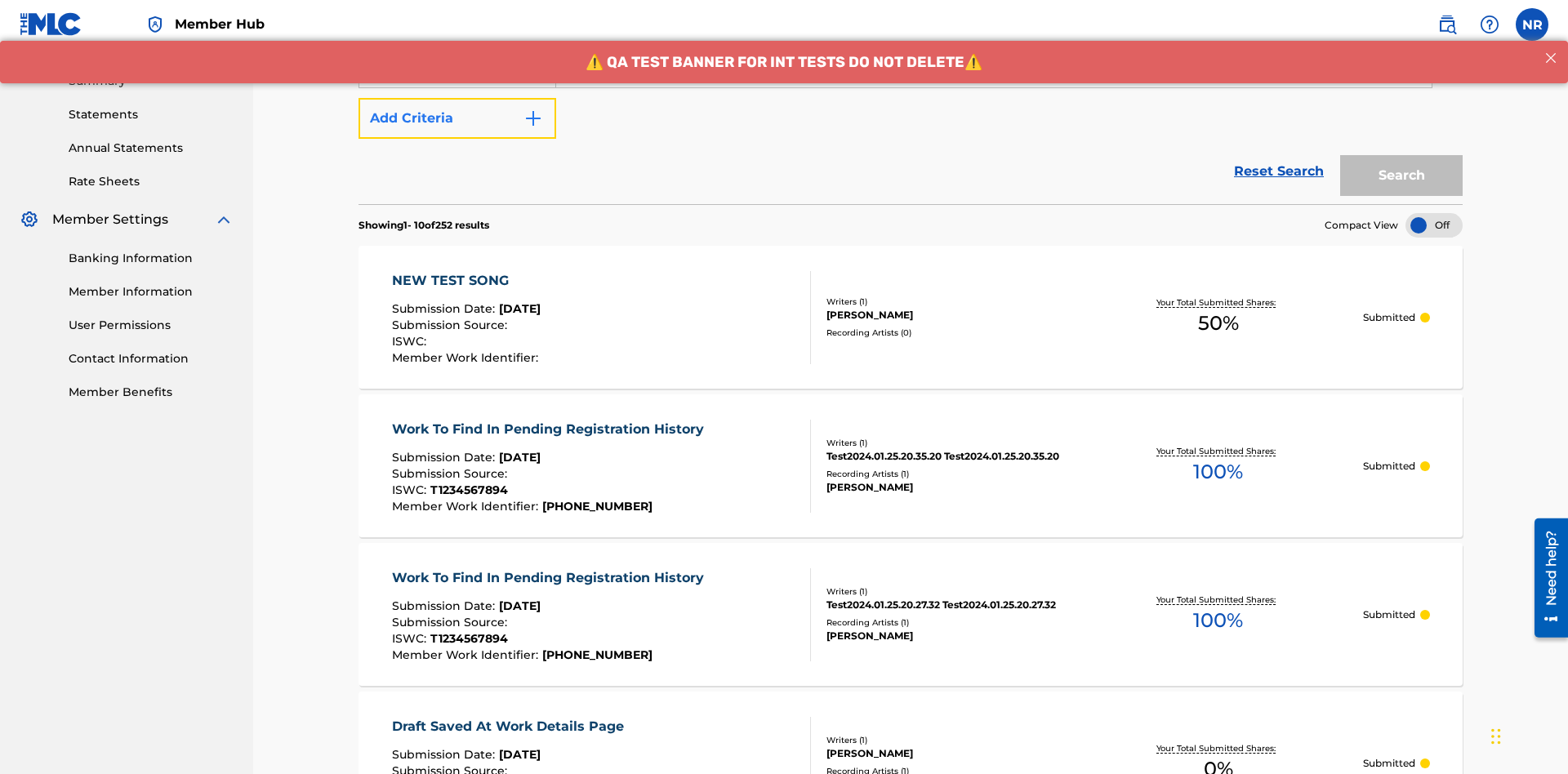
click at [458, 118] on button "Add Criteria" at bounding box center [458, 118] width 198 height 41
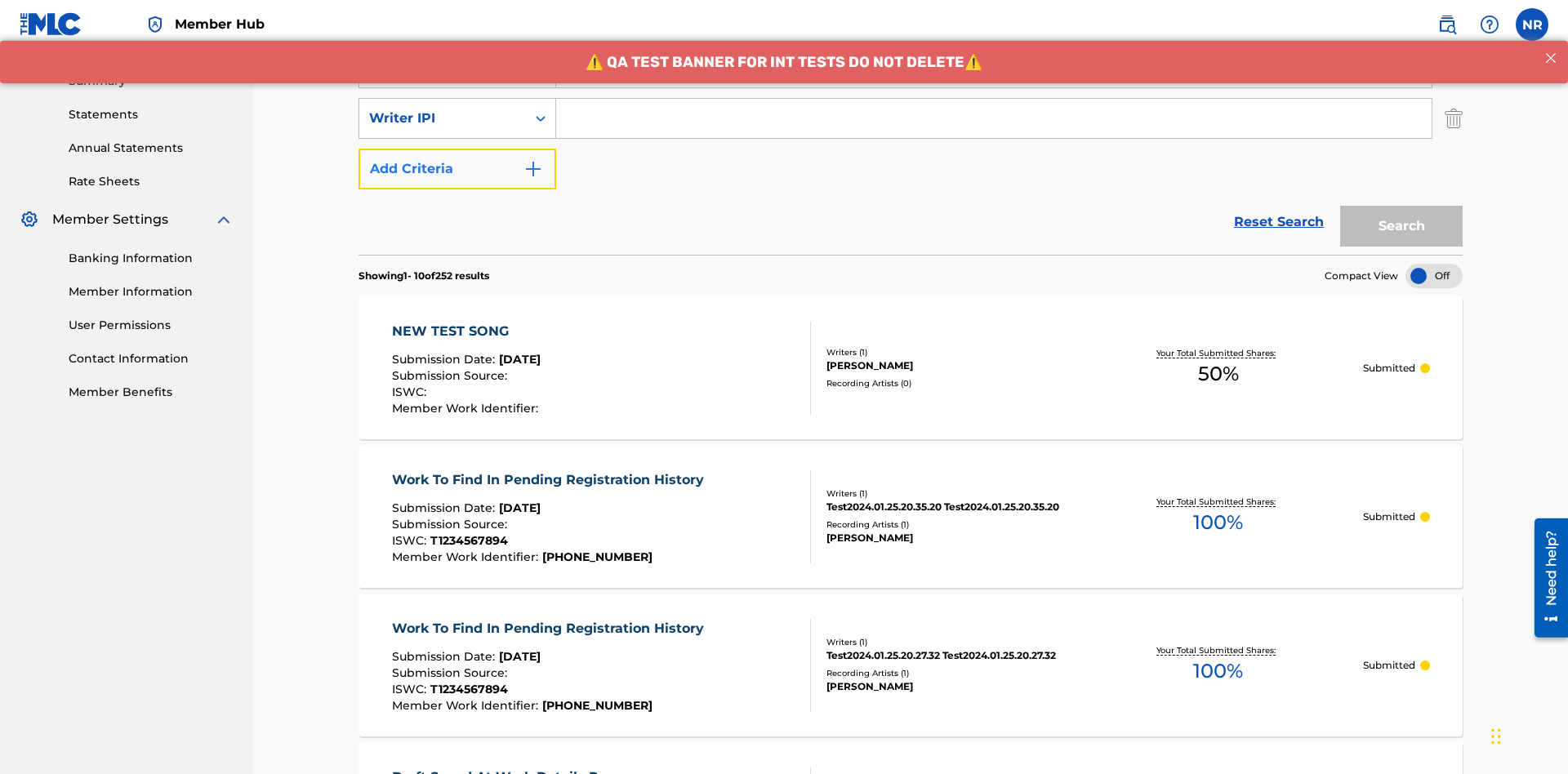
scroll to position [524, 0]
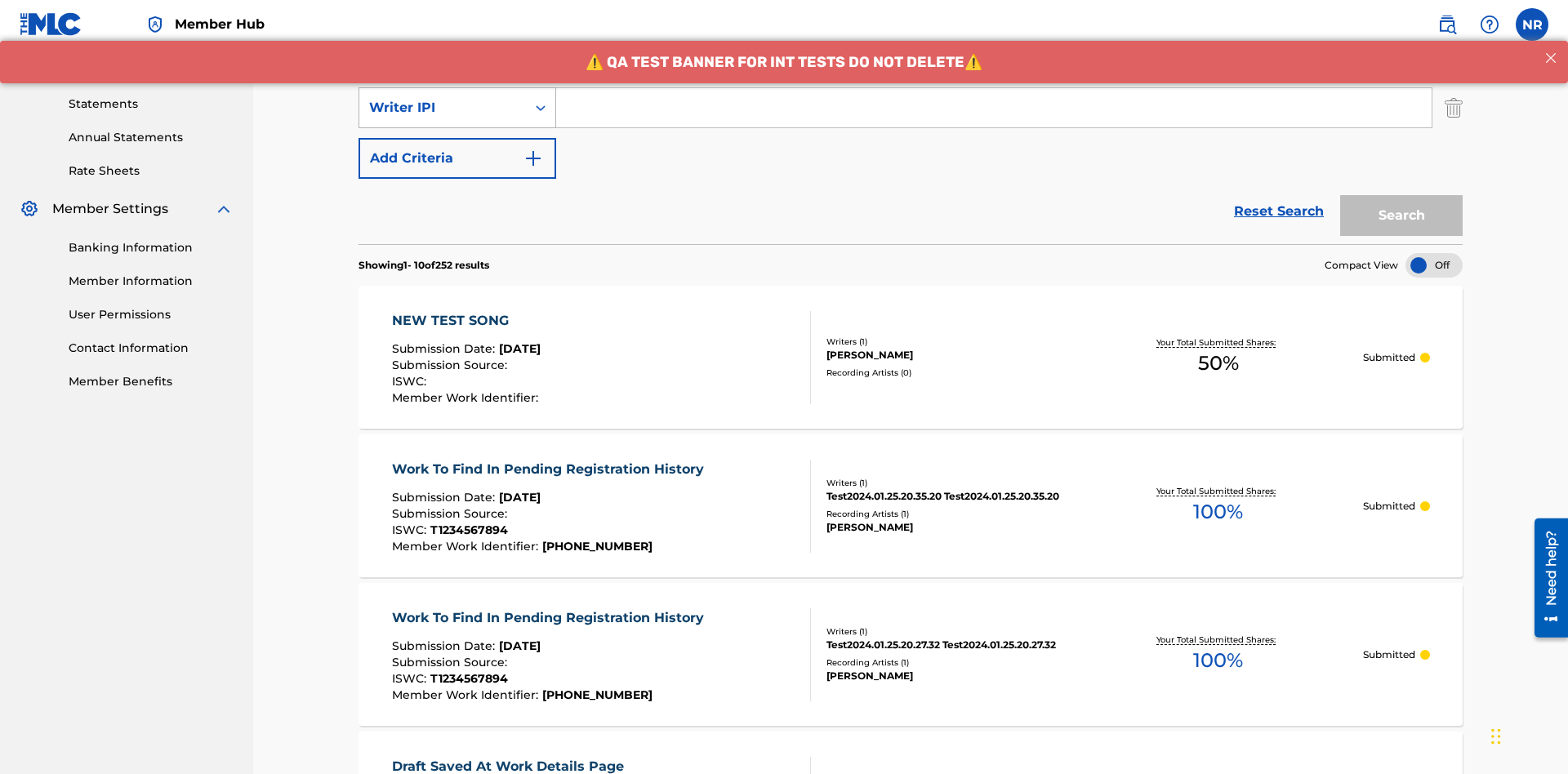
click at [443, 108] on div "Writer IPI" at bounding box center [443, 108] width 147 height 20
click at [458, 149] on div "Artist" at bounding box center [458, 148] width 196 height 41
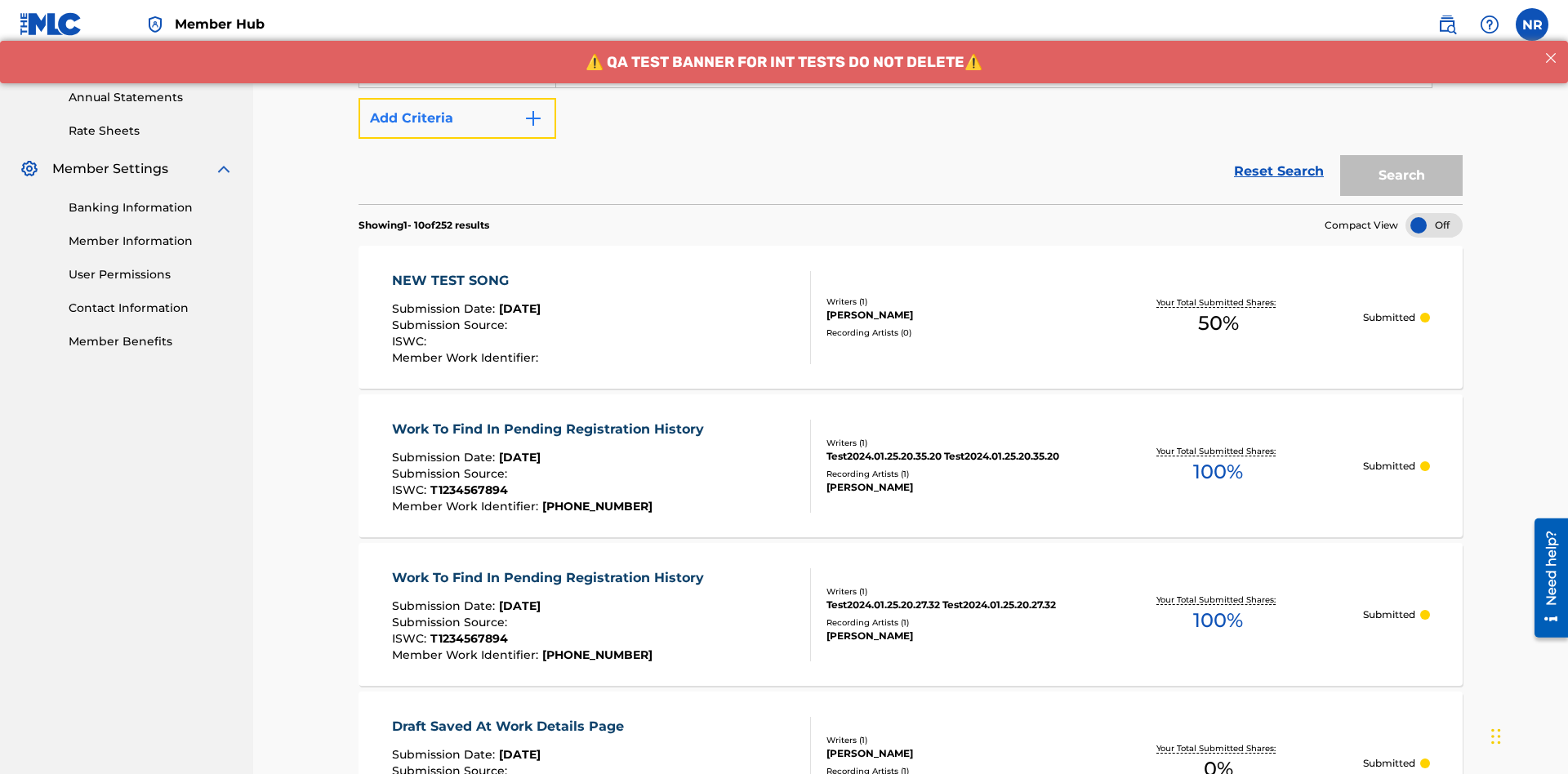
click at [458, 118] on button "Add Criteria" at bounding box center [458, 118] width 198 height 41
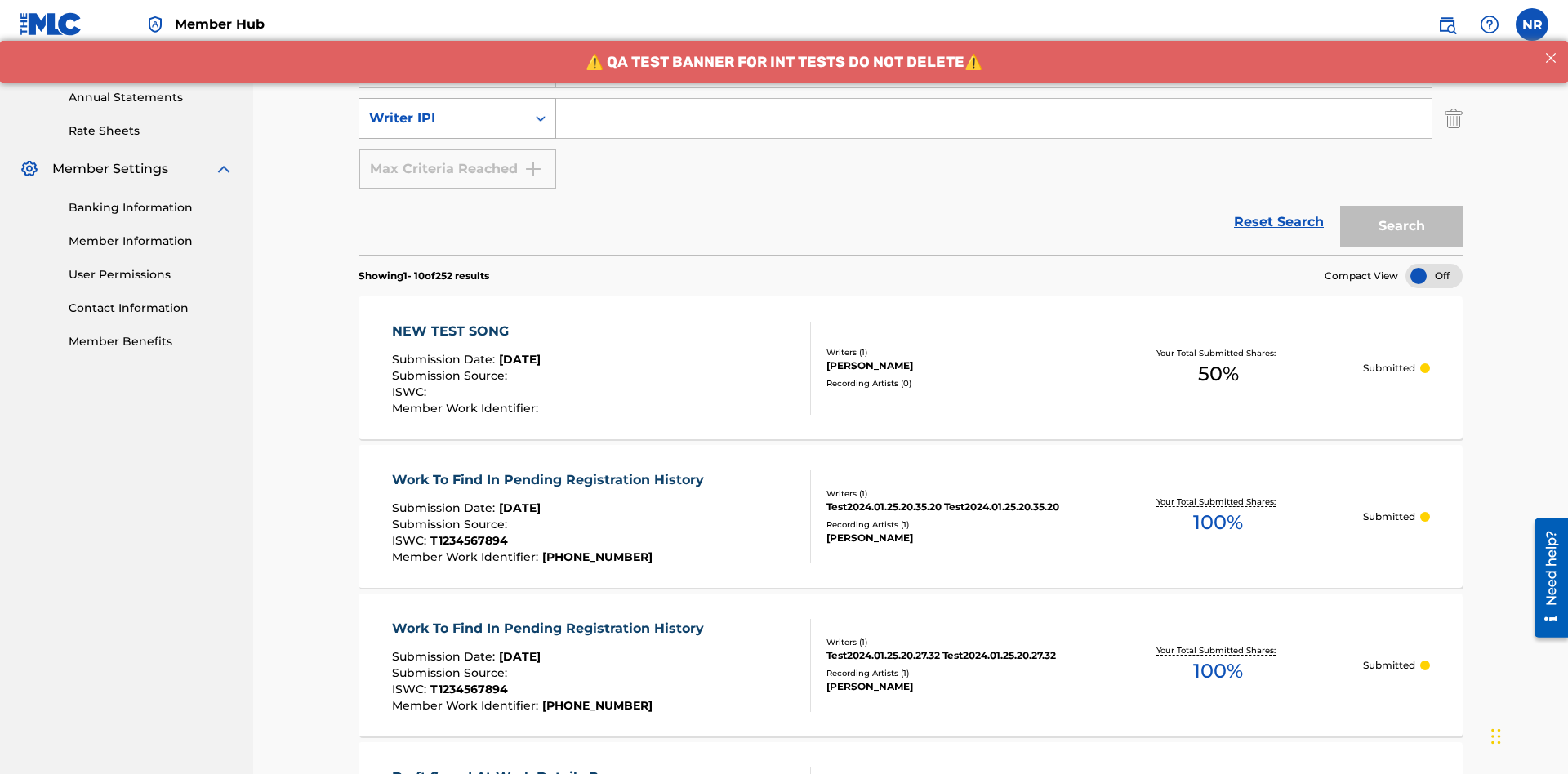
click at [443, 109] on div "Writer IPI" at bounding box center [443, 119] width 147 height 20
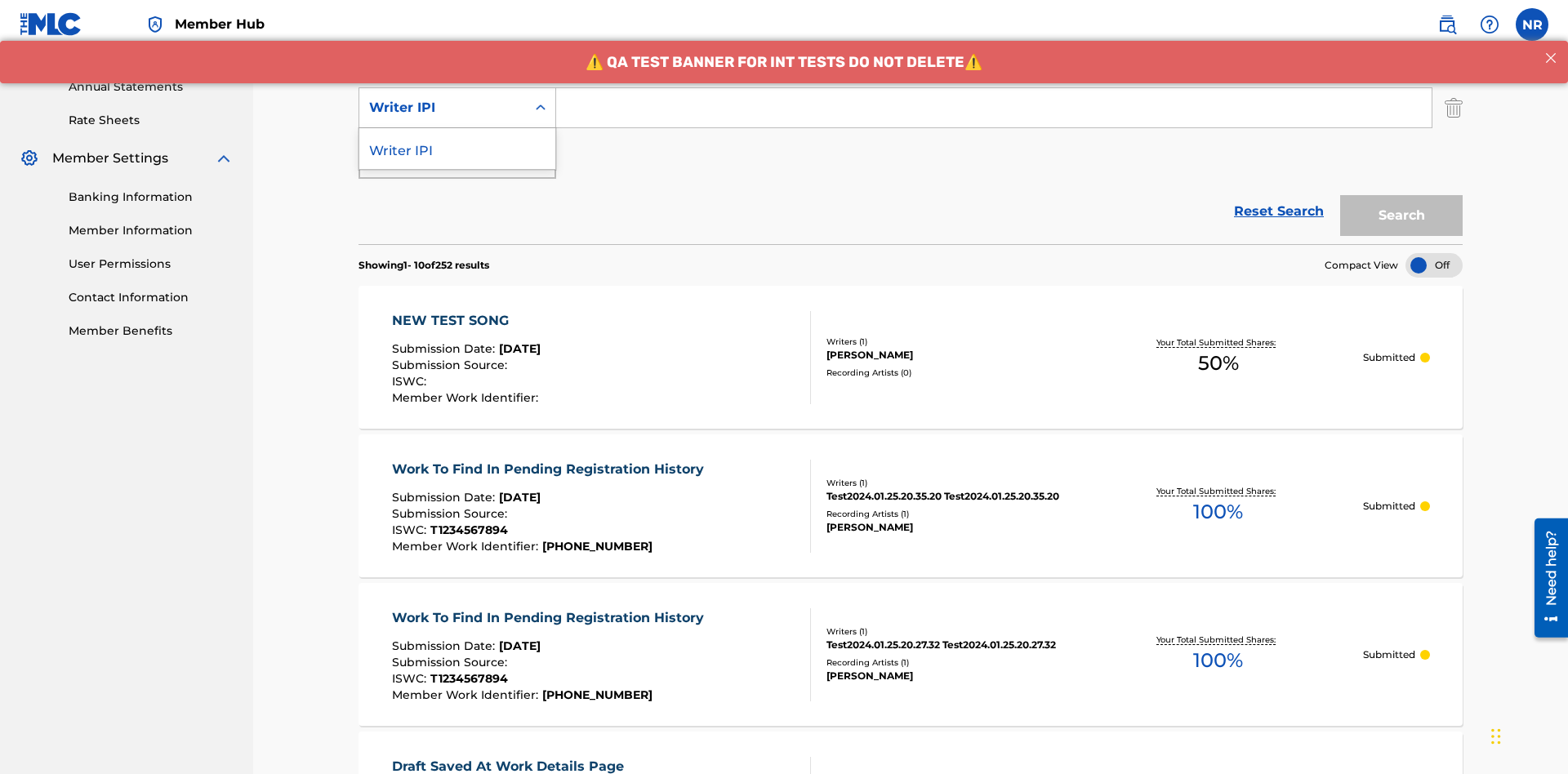
click at [458, 149] on div "Writer IPI" at bounding box center [458, 148] width 196 height 41
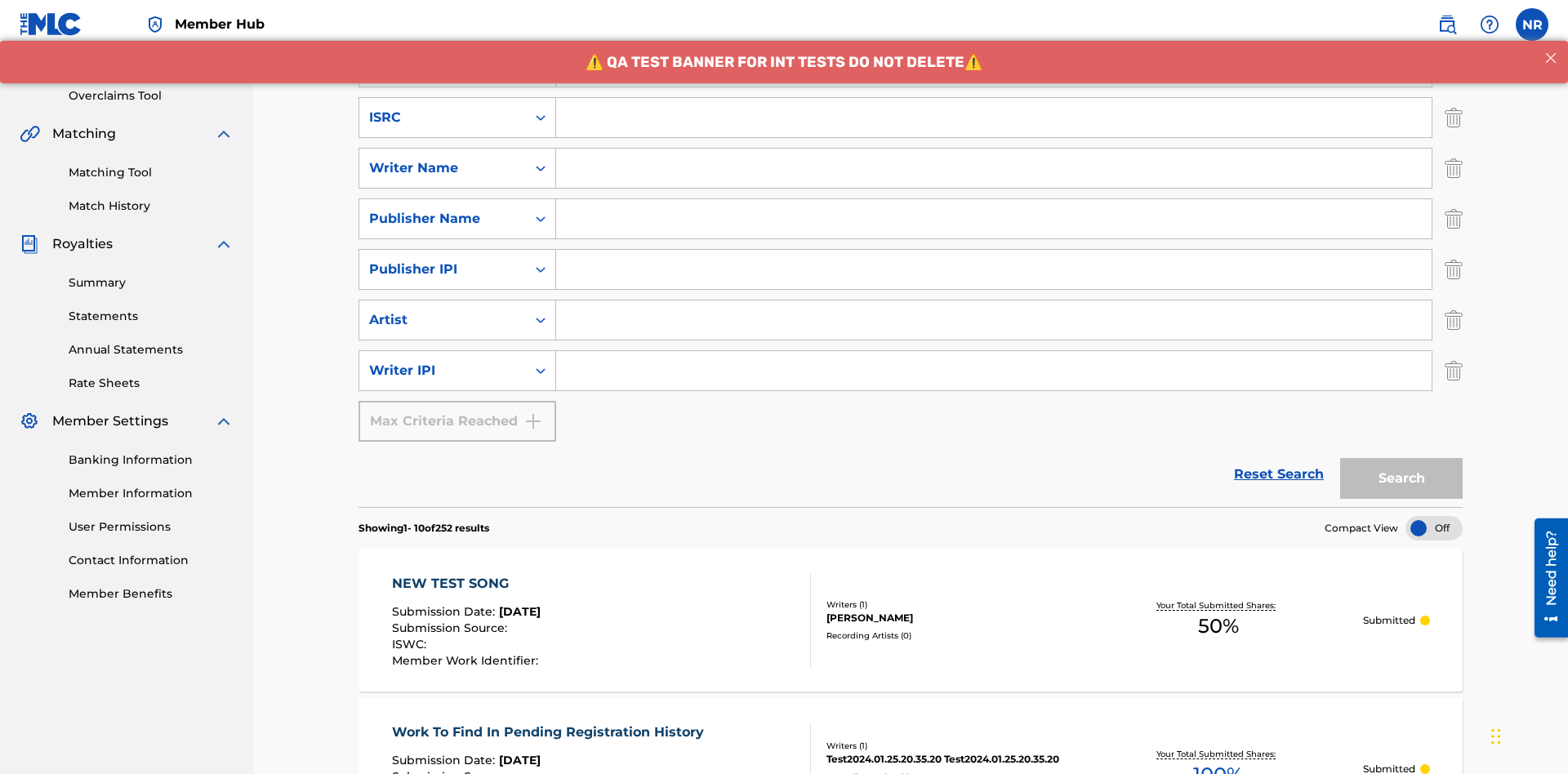
click at [994, 117] on input "Search Form" at bounding box center [994, 117] width 876 height 39
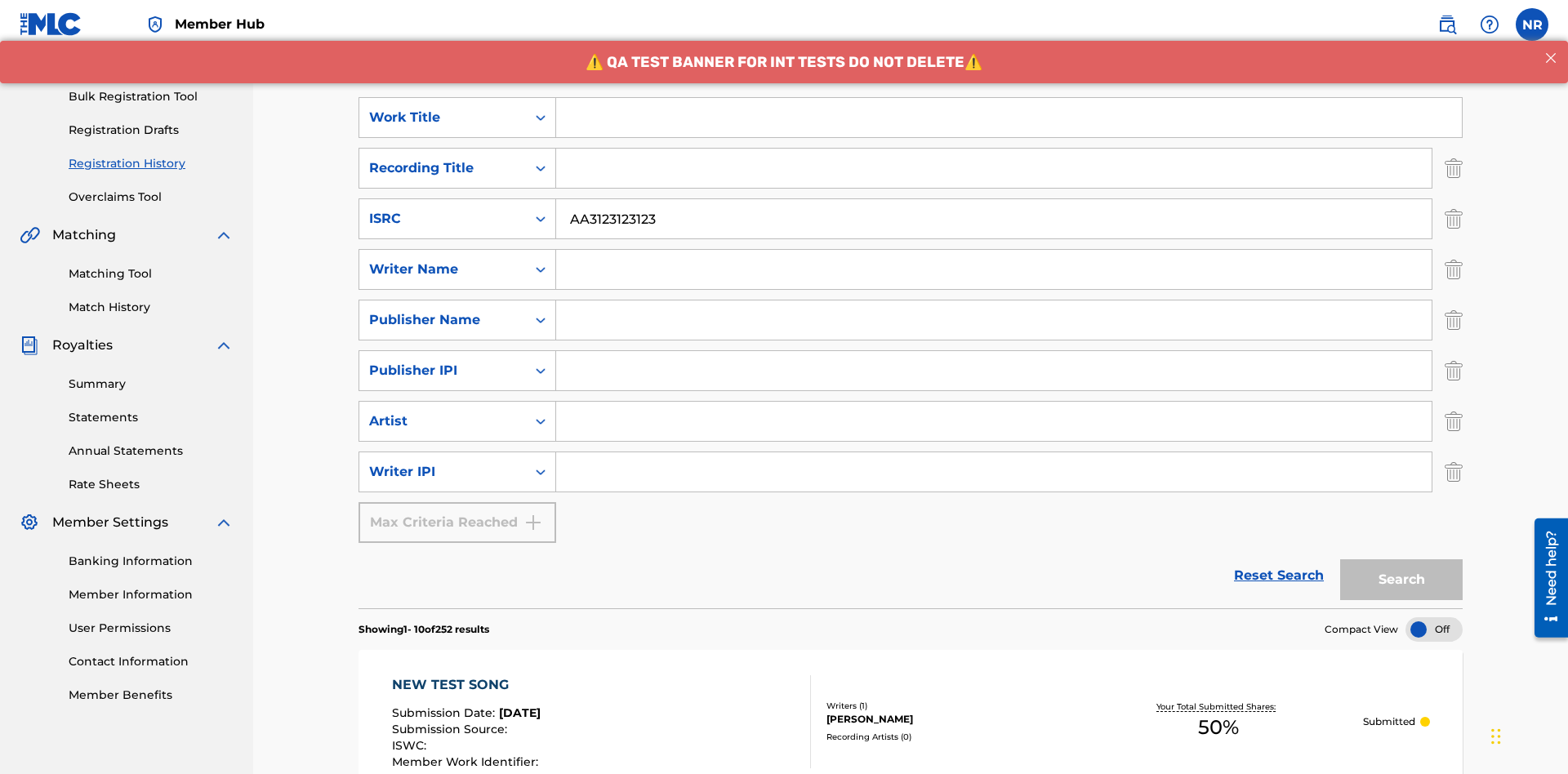
type input "AA3123123123"
click at [1009, 117] on input "Search Form" at bounding box center [1009, 117] width 906 height 39
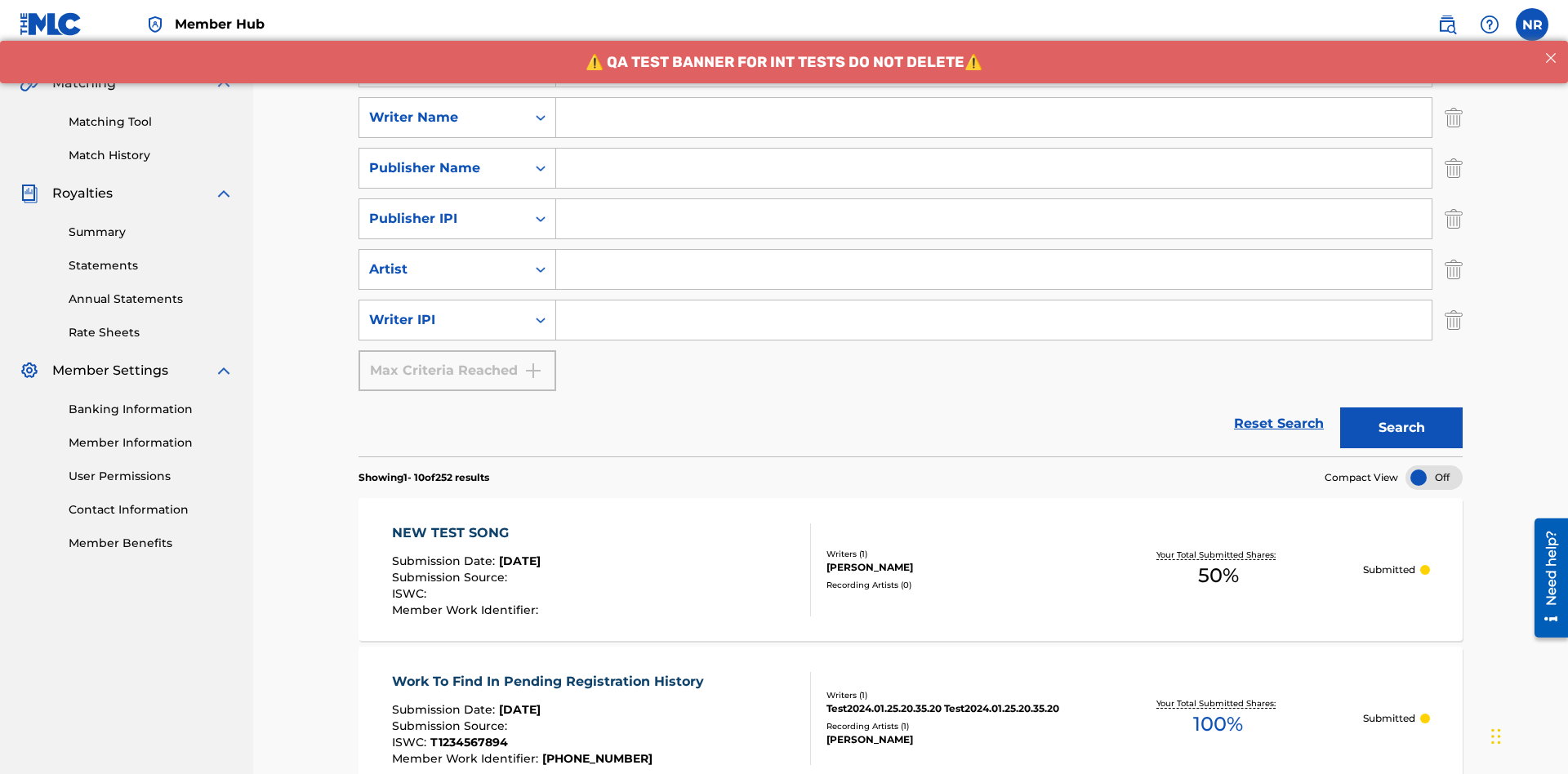
type input "MY FAVORITE DUMMY MUSIC WORK"
click at [994, 117] on input "Search Form" at bounding box center [994, 117] width 876 height 39
type input "[PERSON_NAME]"
click at [994, 300] on input "Search Form" at bounding box center [994, 320] width 876 height 39
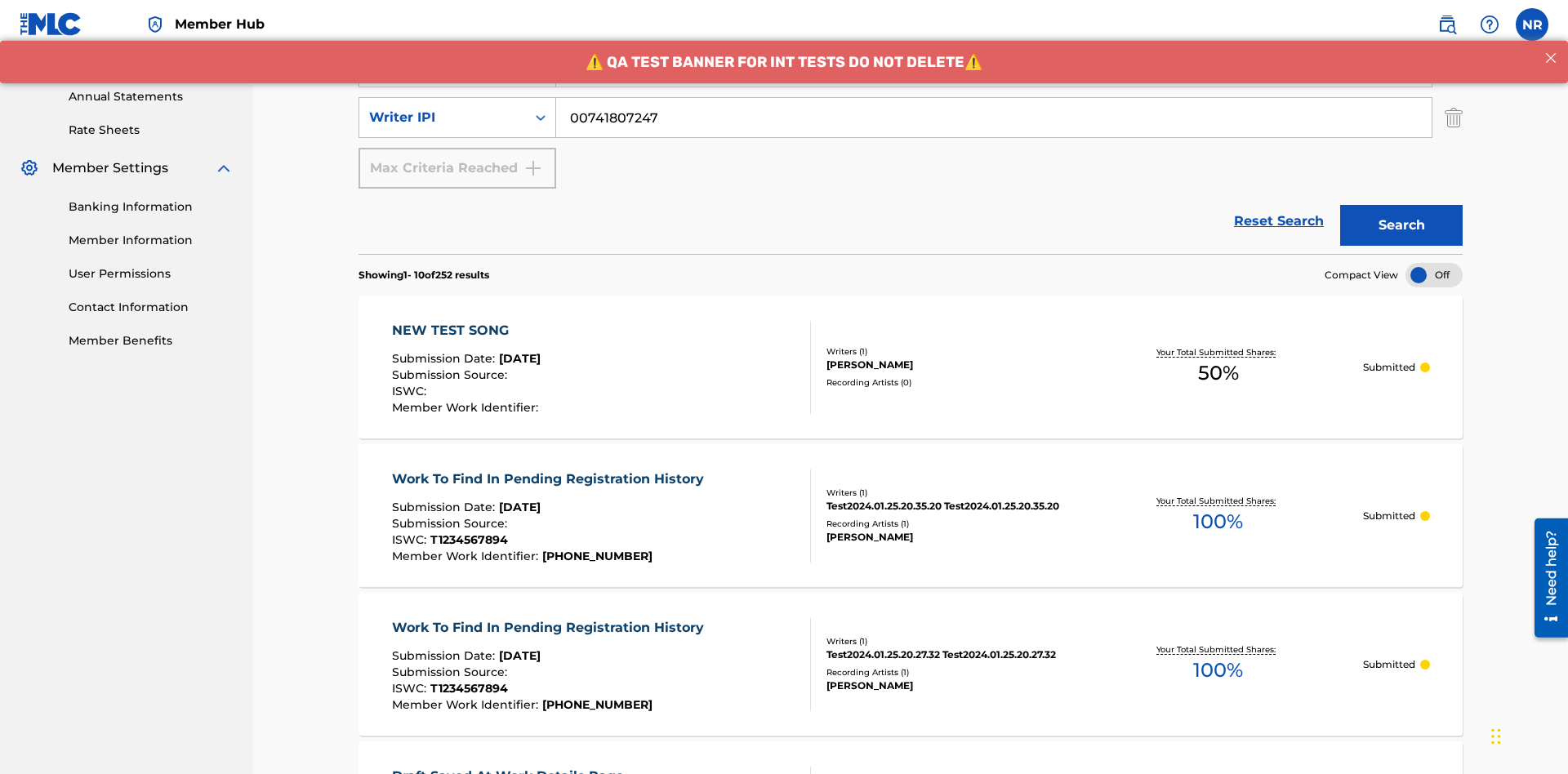
scroll to position [414, 0]
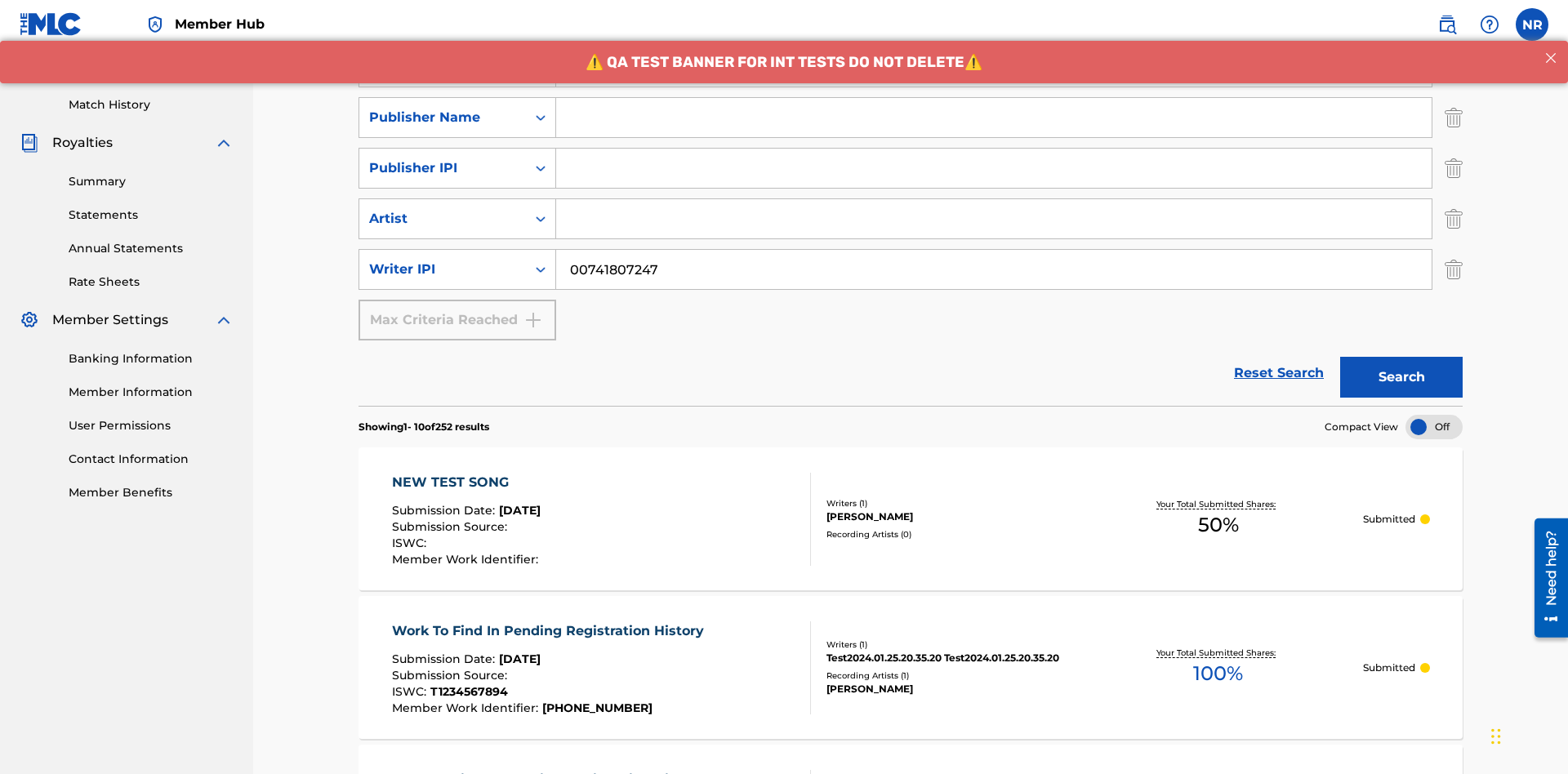
type input "00741807247"
click at [994, 117] on input "Search Form" at bounding box center [994, 117] width 876 height 39
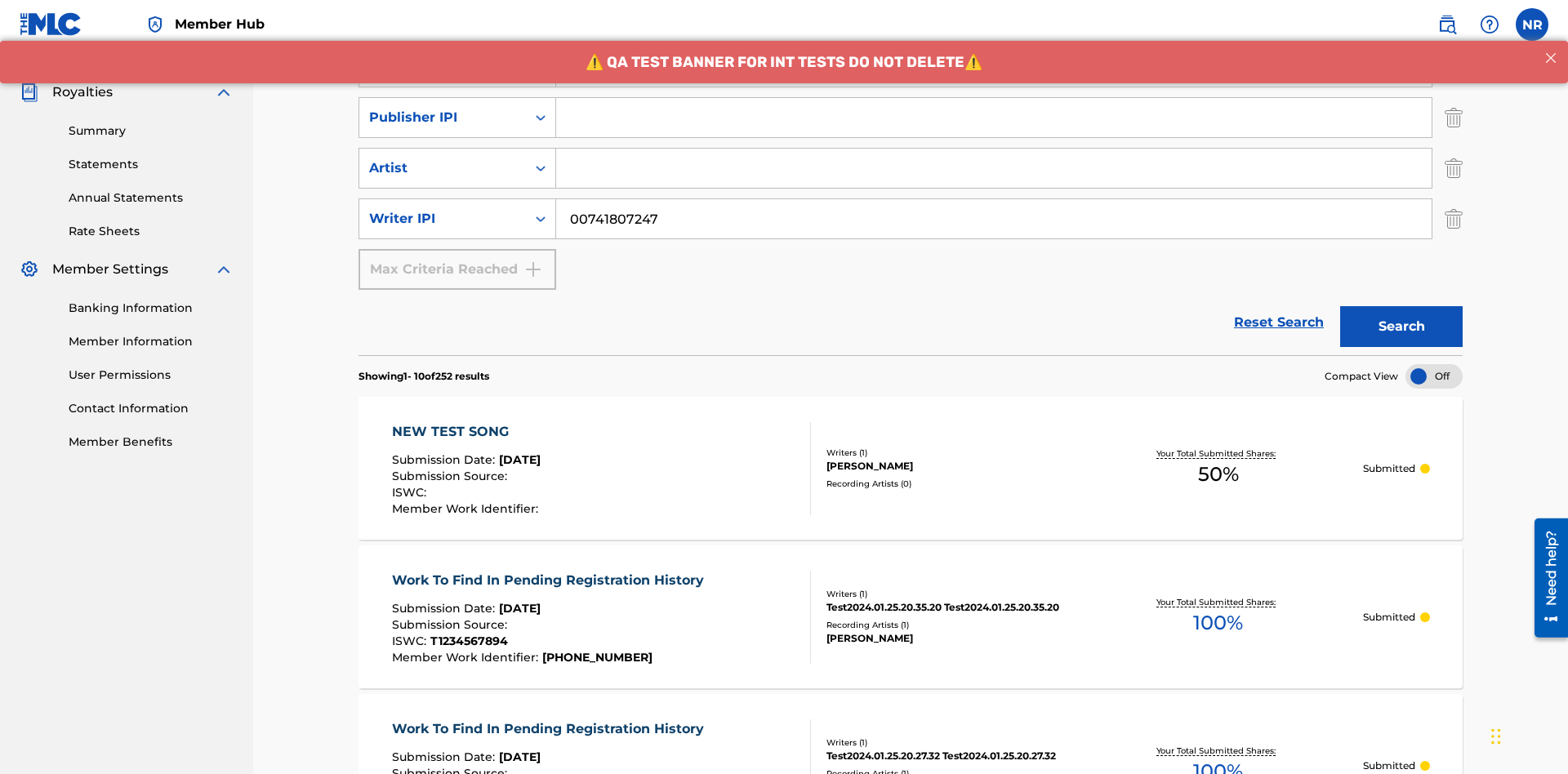
type input "CALACA"
click at [994, 117] on input "Search Form" at bounding box center [994, 117] width 876 height 39
type input "00214463592"
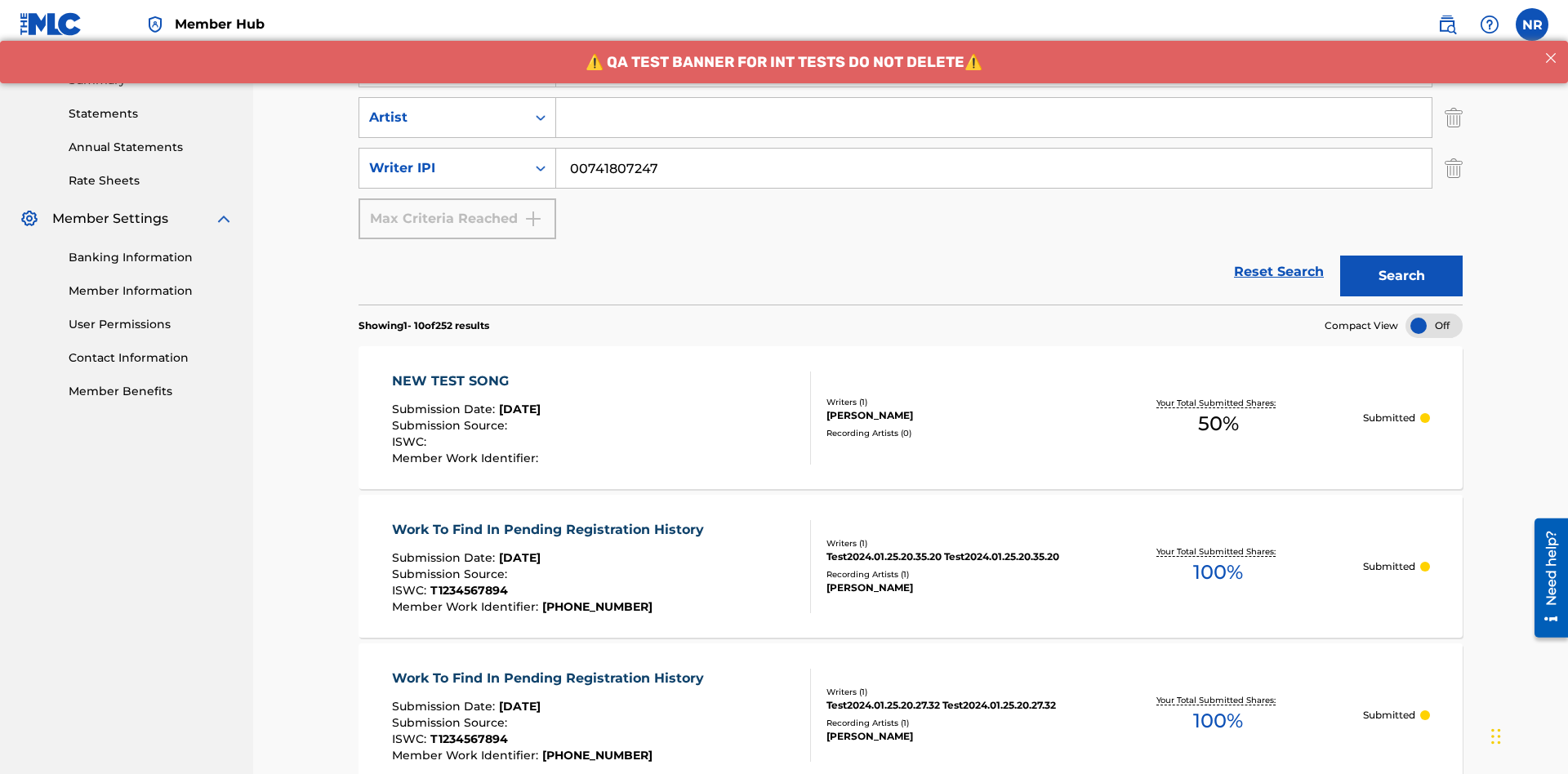
type input "Best Song Ever"
click at [994, 117] on input "Search Form" at bounding box center [994, 117] width 876 height 39
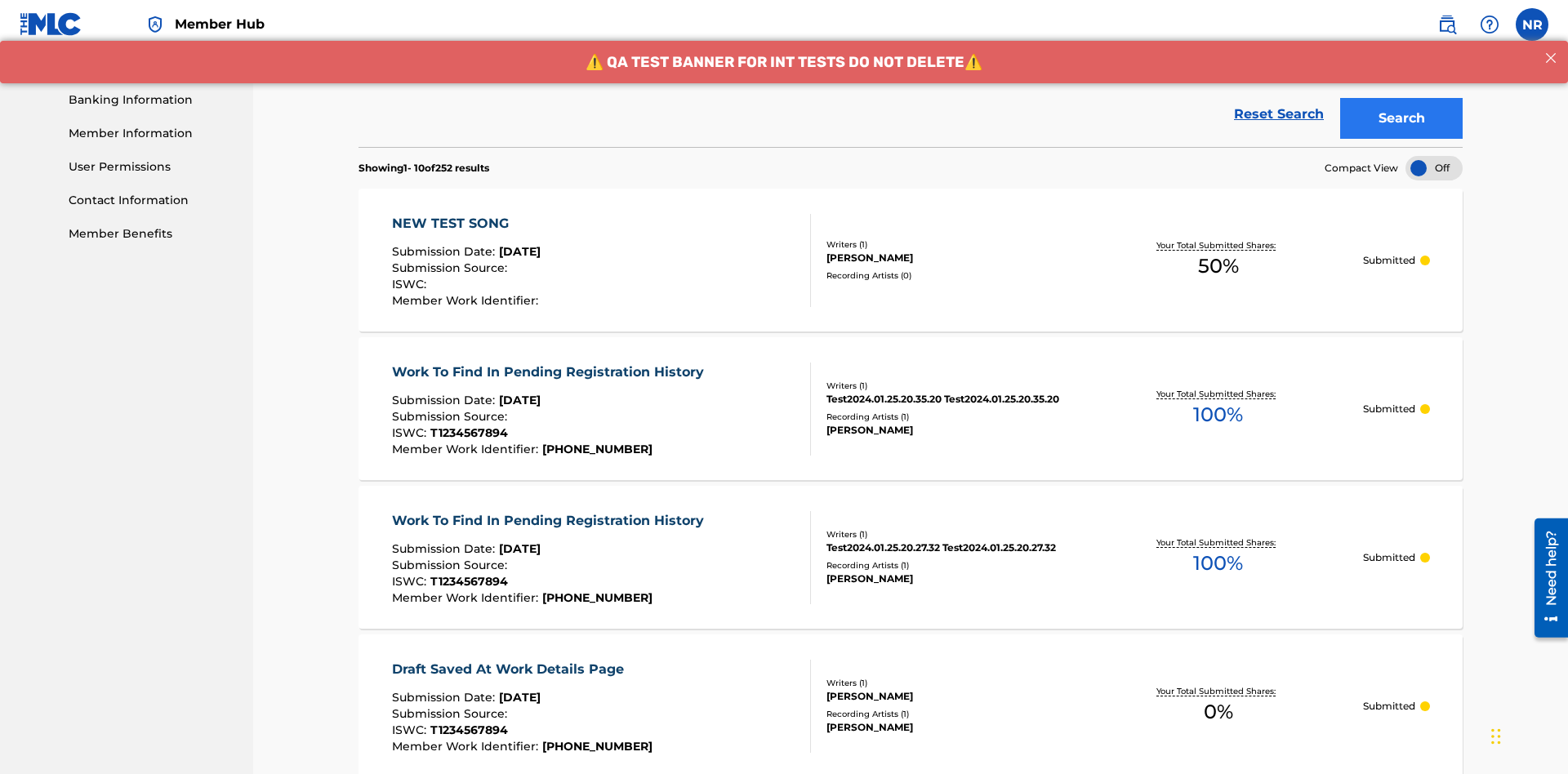
type input "[PERSON_NAME]"
click at [1402, 118] on button "Search" at bounding box center [1402, 118] width 122 height 41
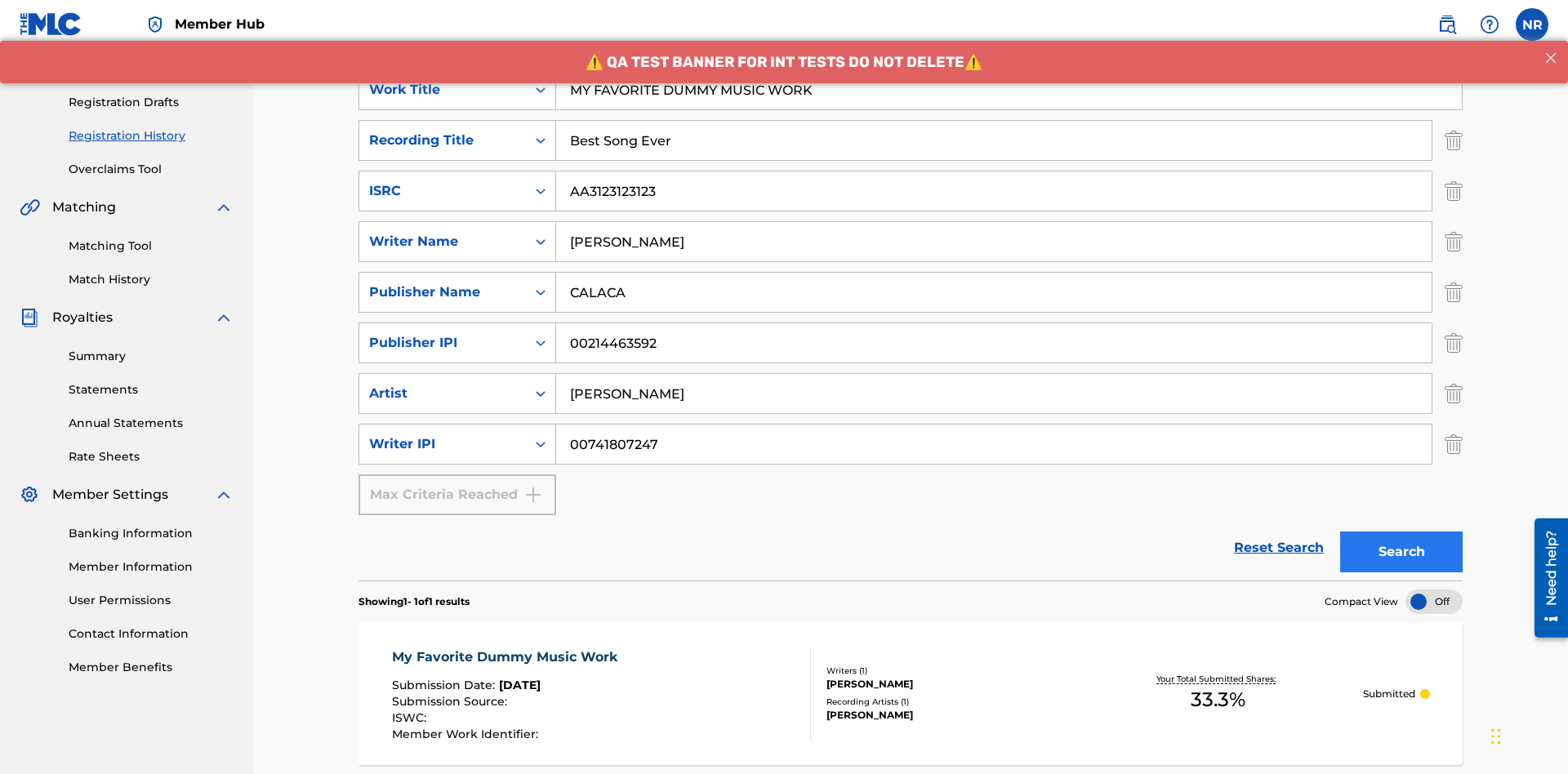
scroll to position [411, 0]
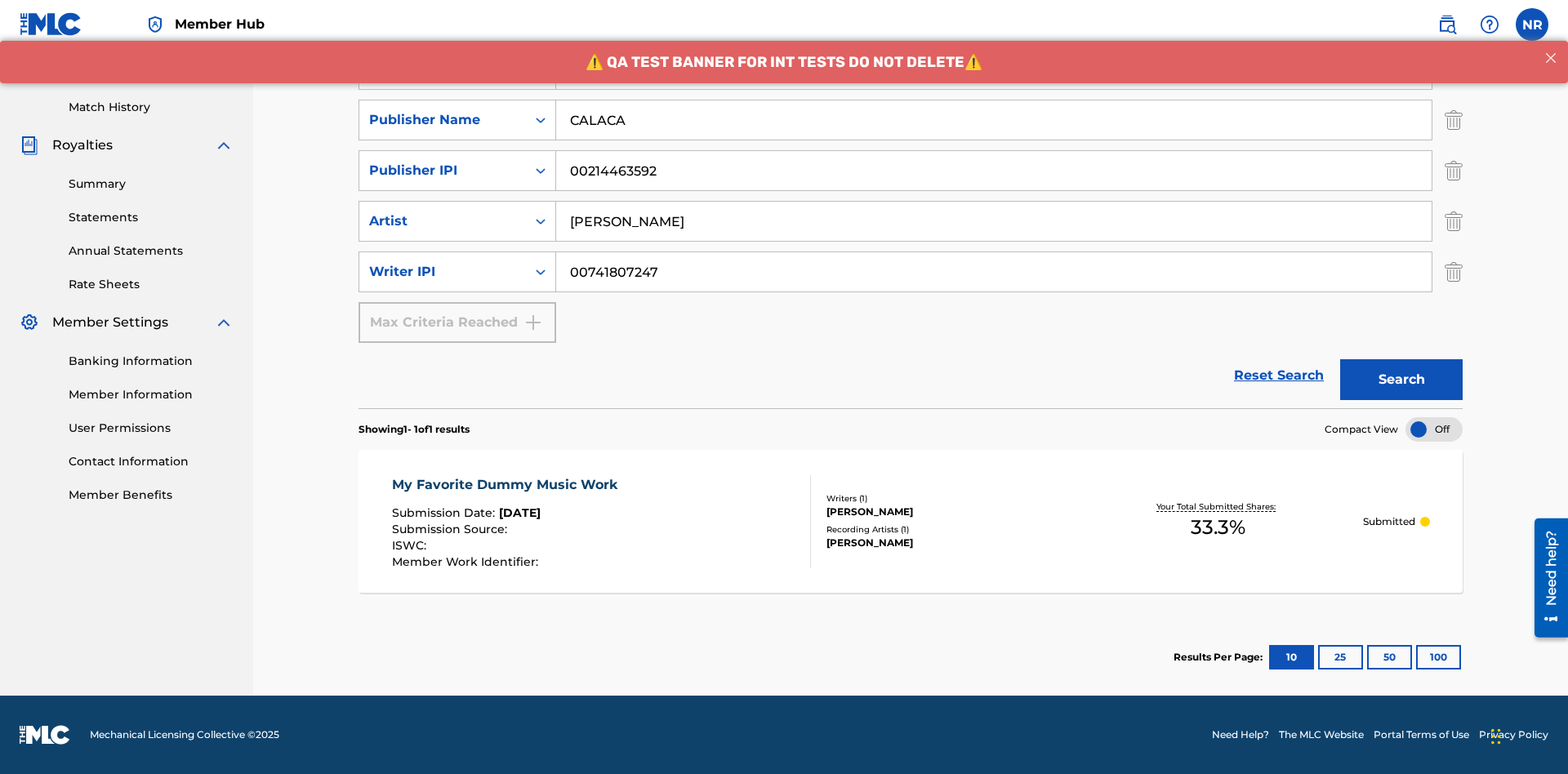
click at [507, 484] on div "My Favorite Dummy Music Work" at bounding box center [509, 485] width 234 height 20
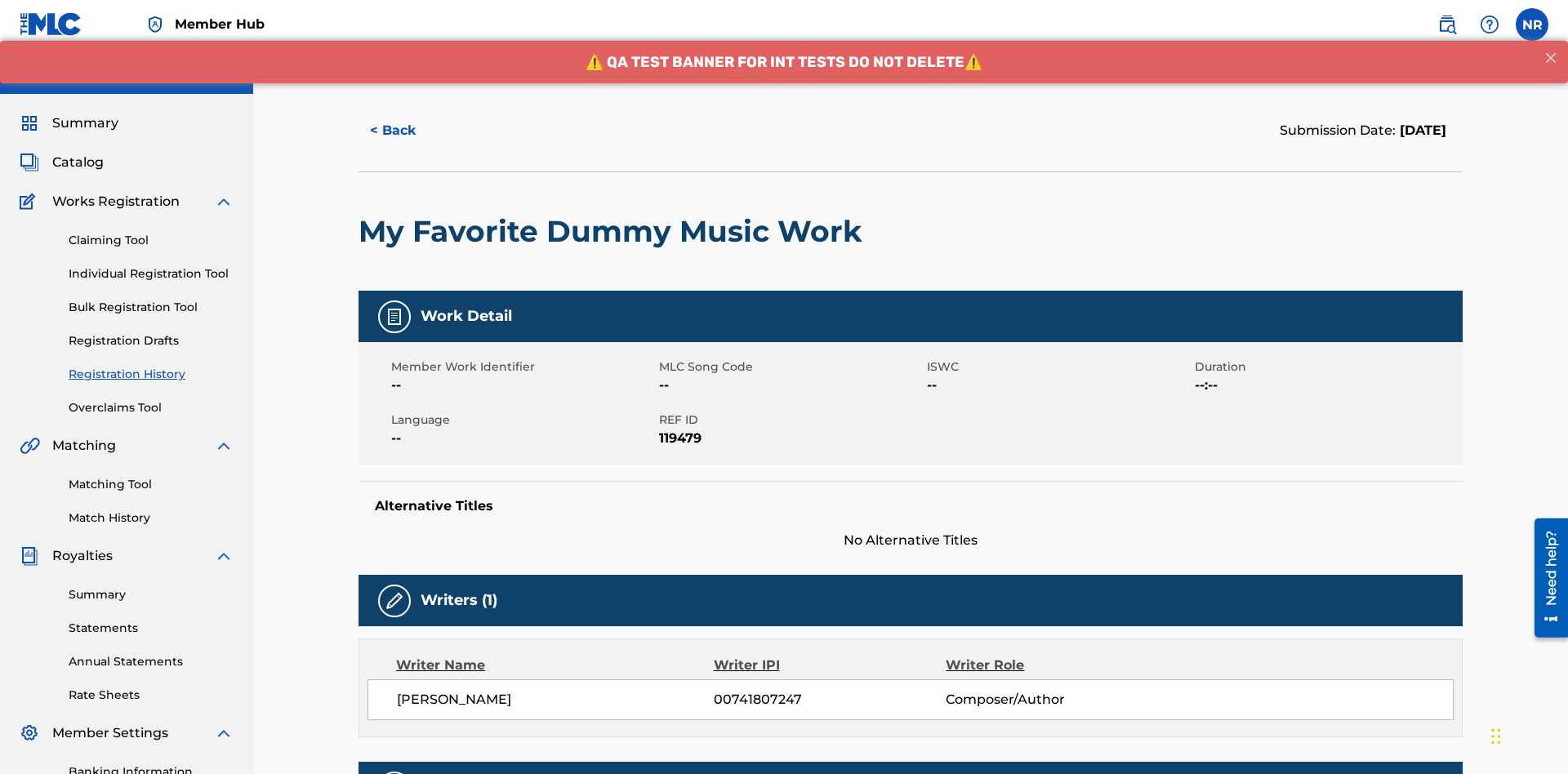
scroll to position [481, 0]
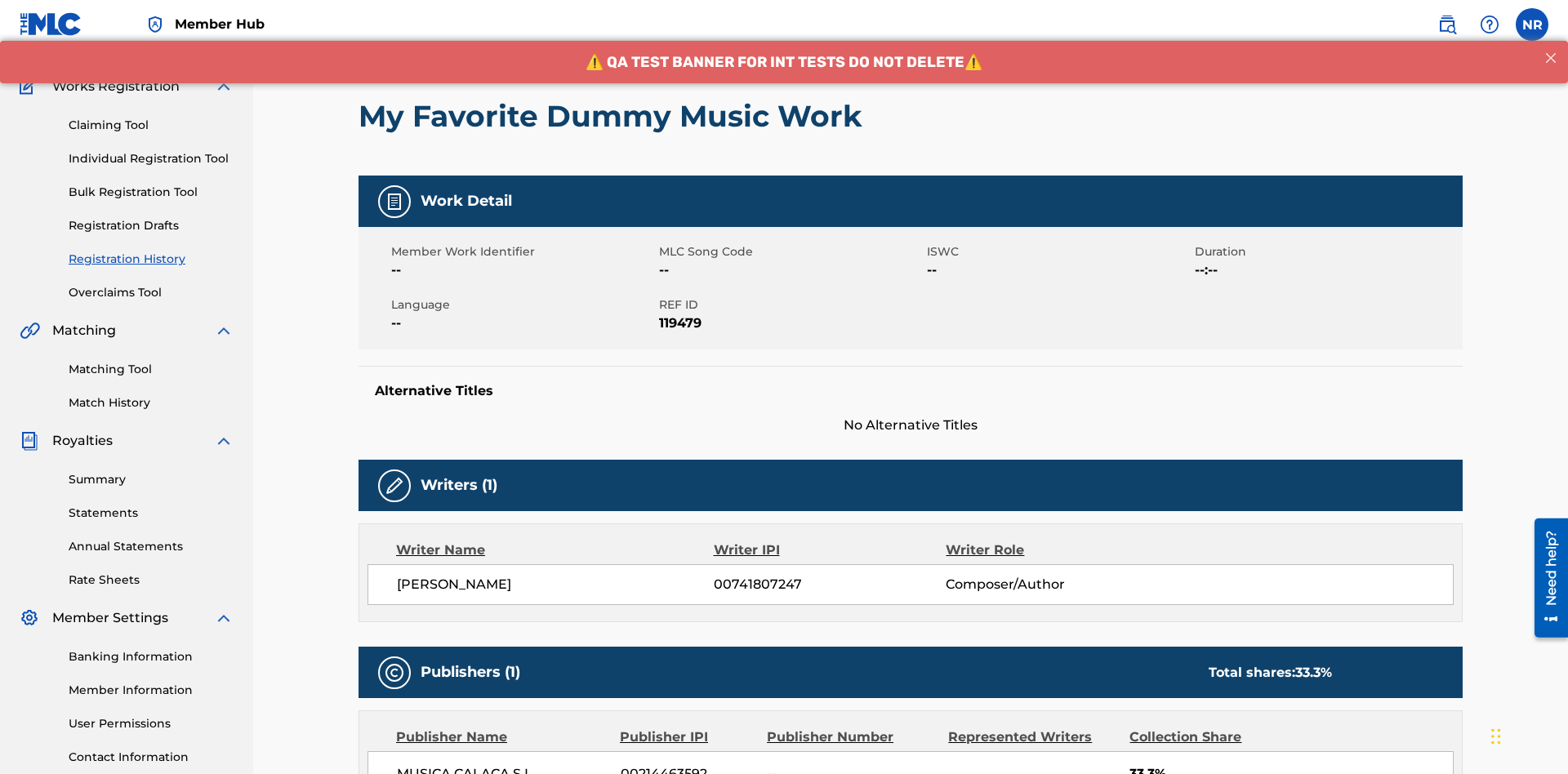
click at [408, 36] on button "< Back" at bounding box center [408, 15] width 98 height 41
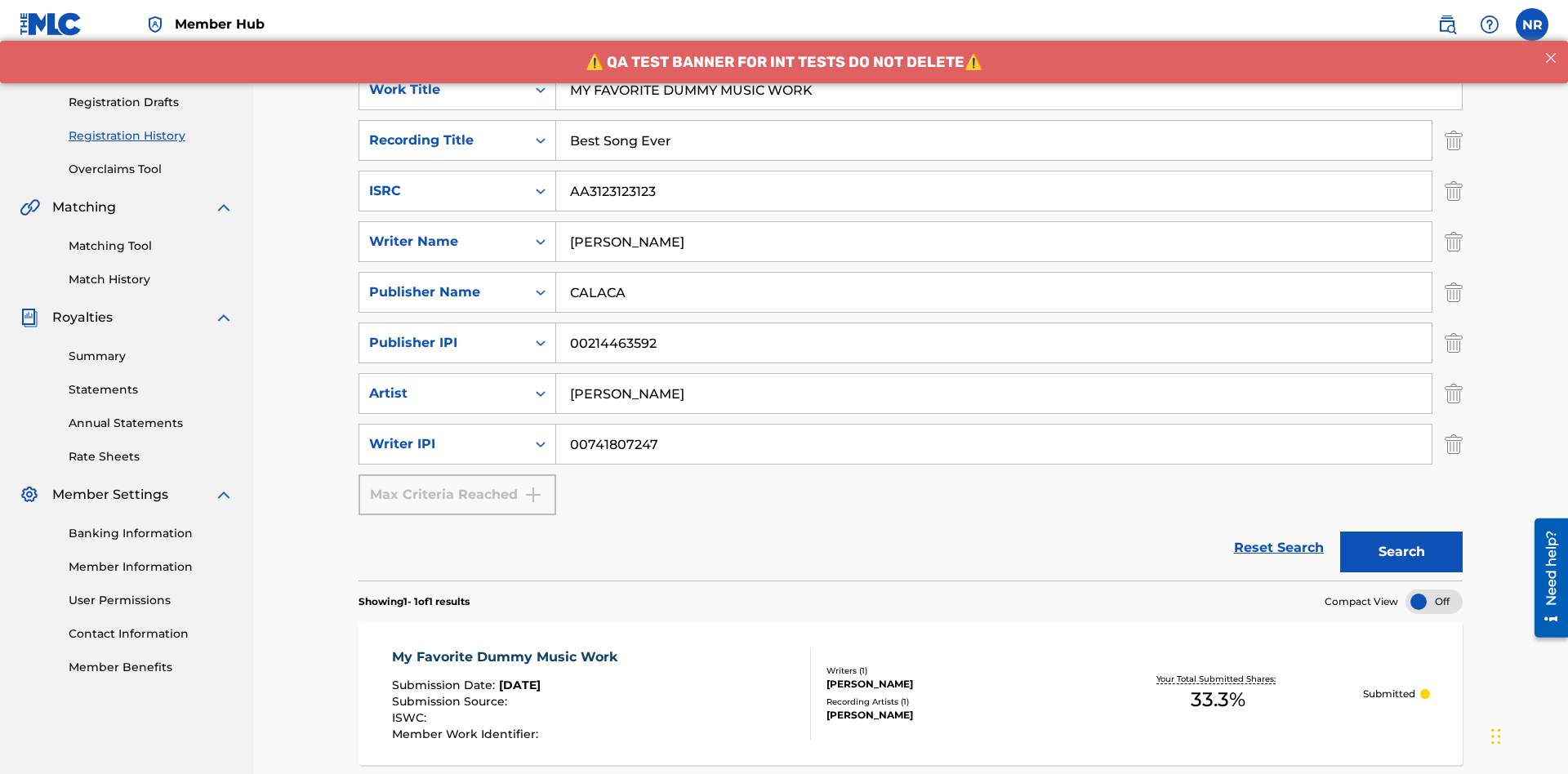
click at [474, 49] on p "Processing" at bounding box center [474, 32] width 66 height 34
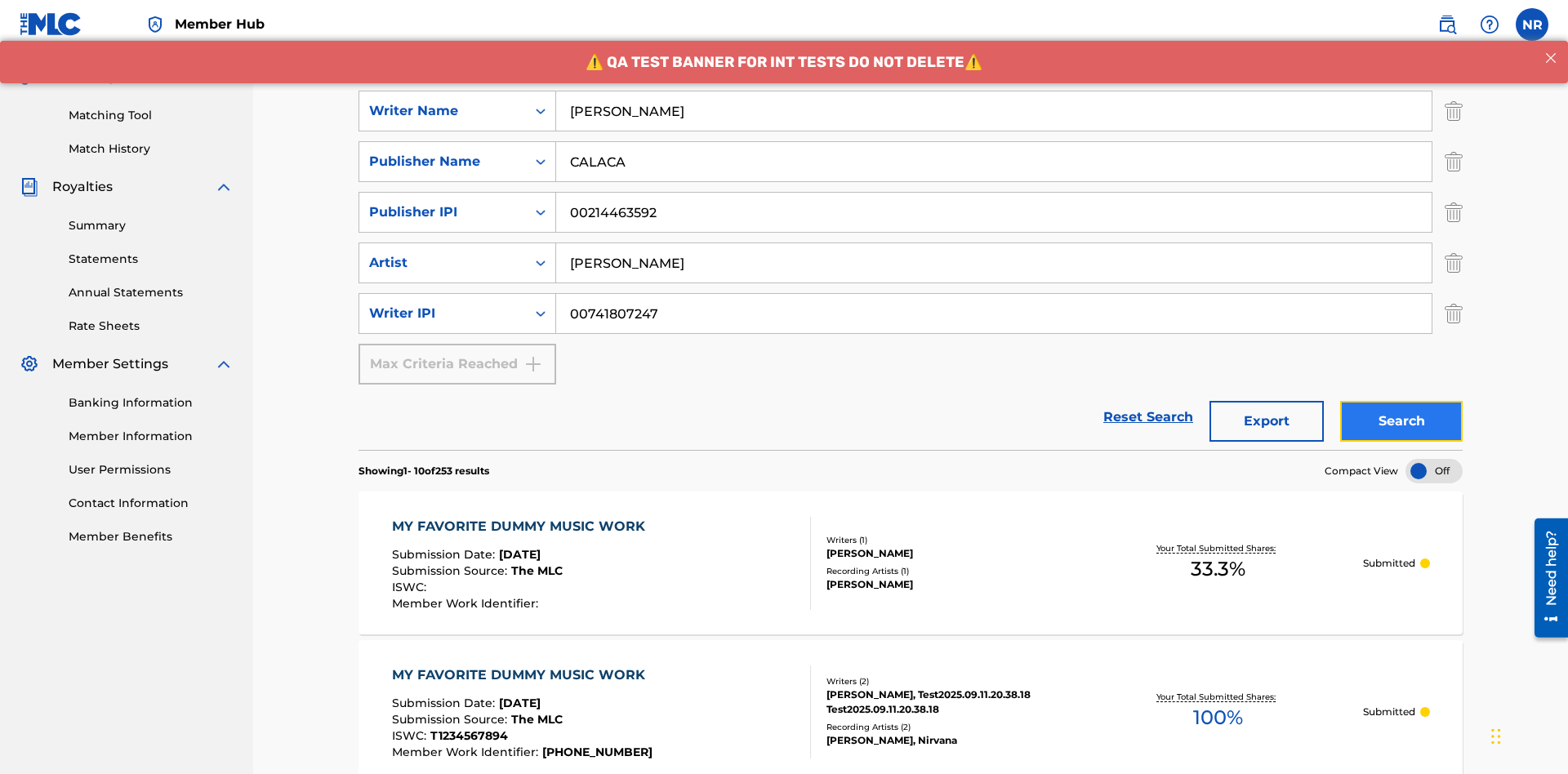
click at [1402, 401] on button "Search" at bounding box center [1402, 421] width 122 height 41
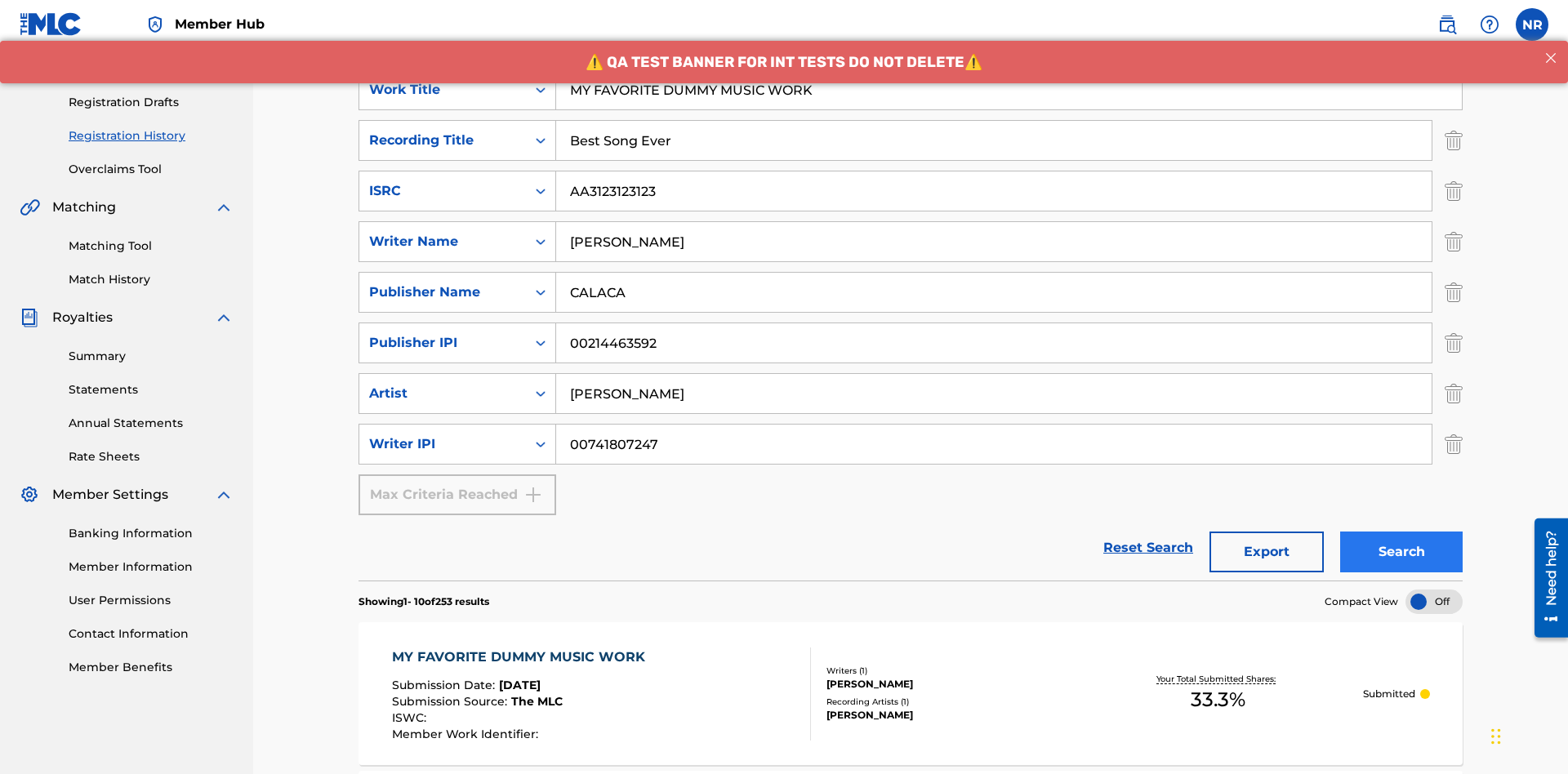
scroll to position [730, 0]
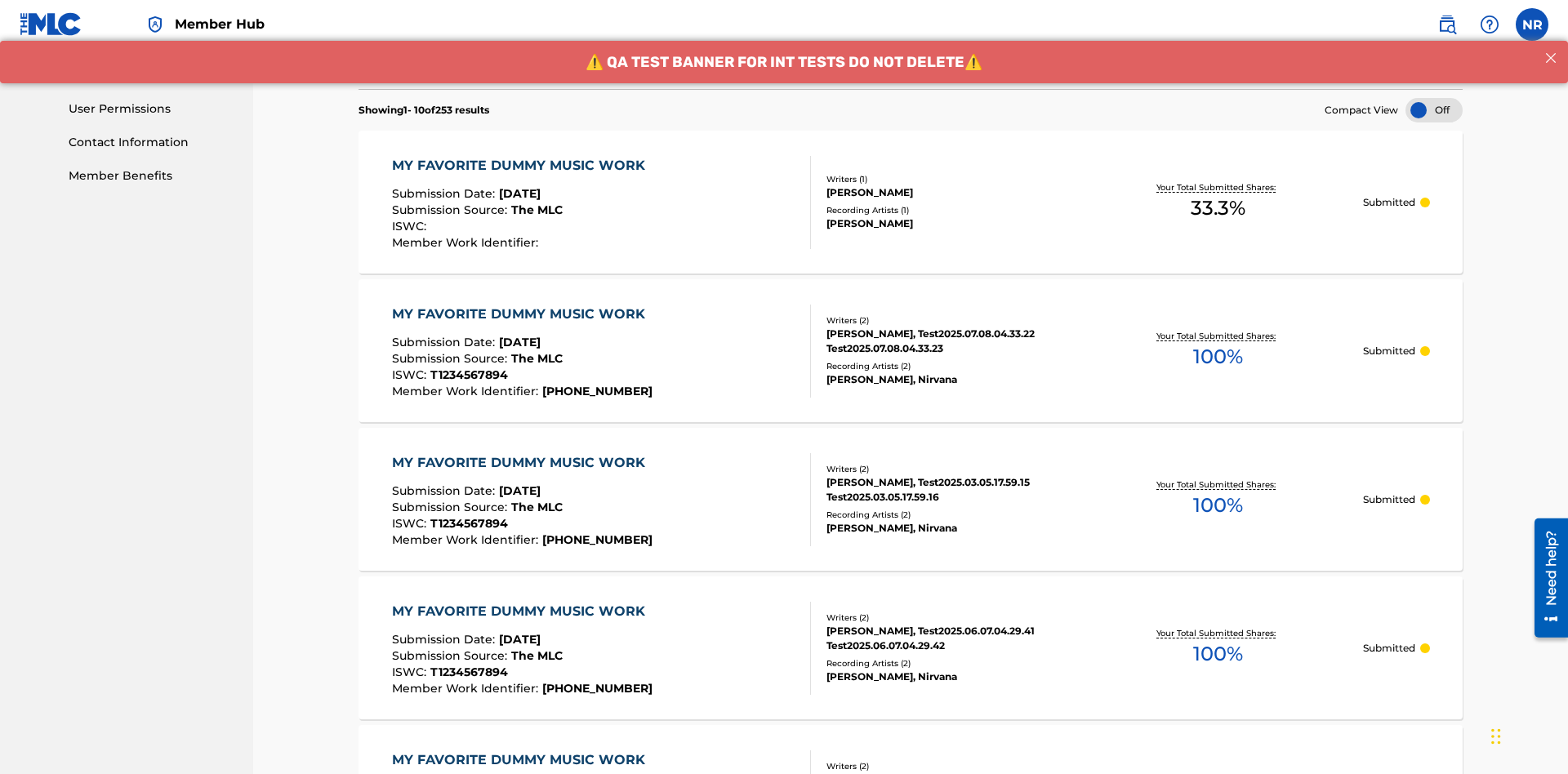
click at [520, 156] on div "MY FAVORITE DUMMY MUSIC WORK" at bounding box center [523, 166] width 261 height 20
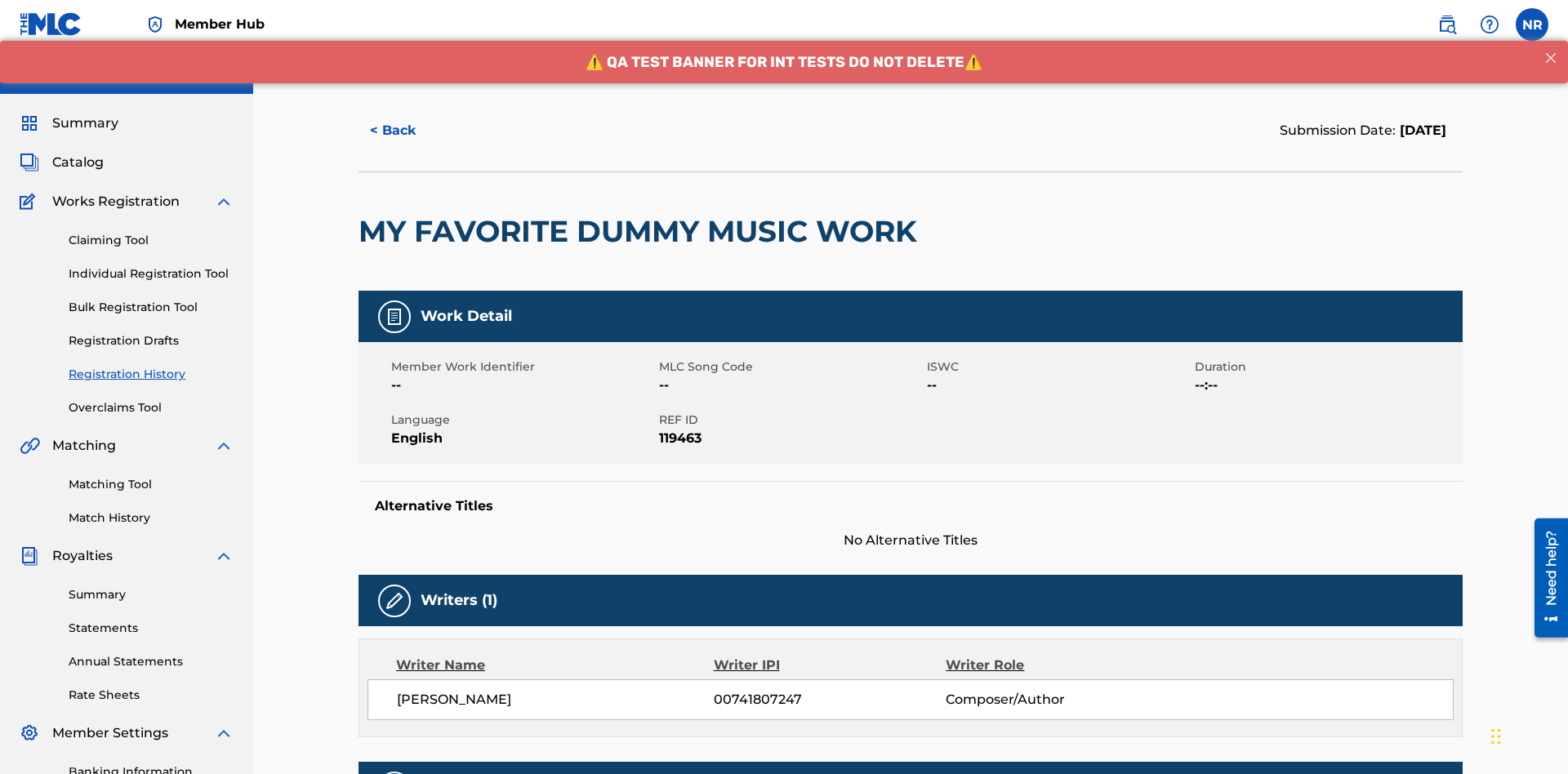
scroll to position [481, 0]
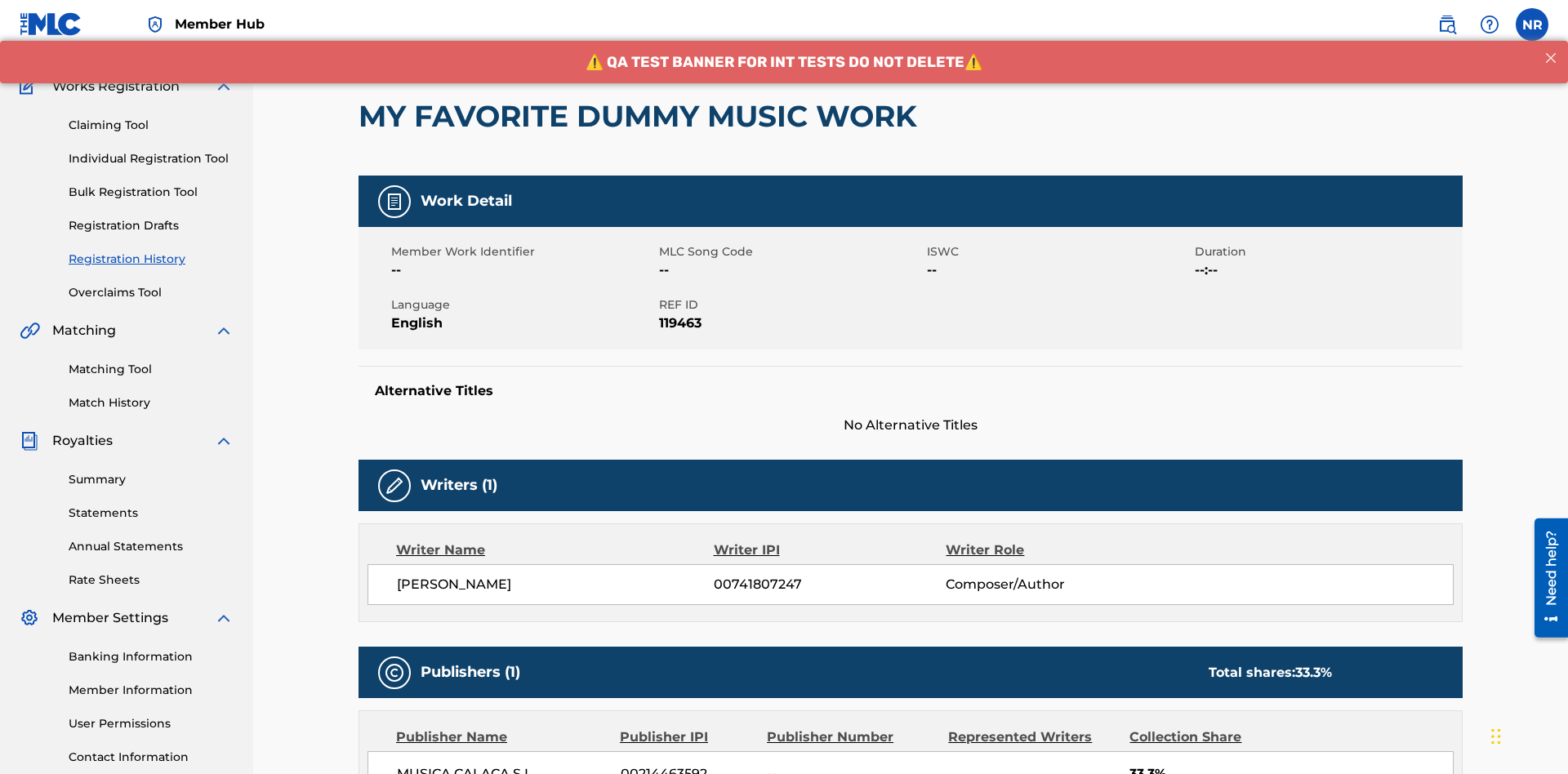
click at [408, 36] on button "< Back" at bounding box center [408, 15] width 98 height 41
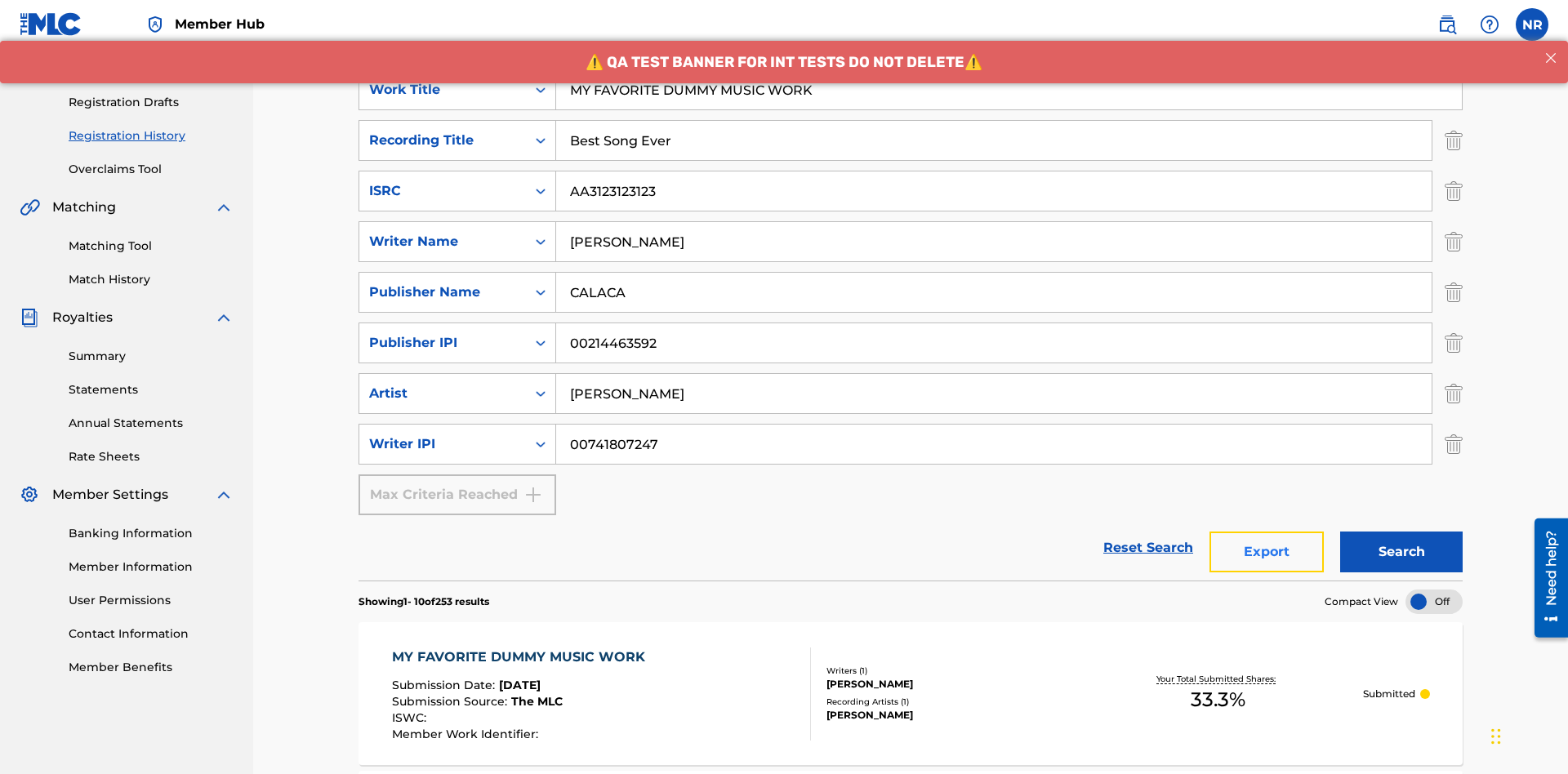
click at [1267, 532] on button "Export" at bounding box center [1267, 552] width 114 height 41
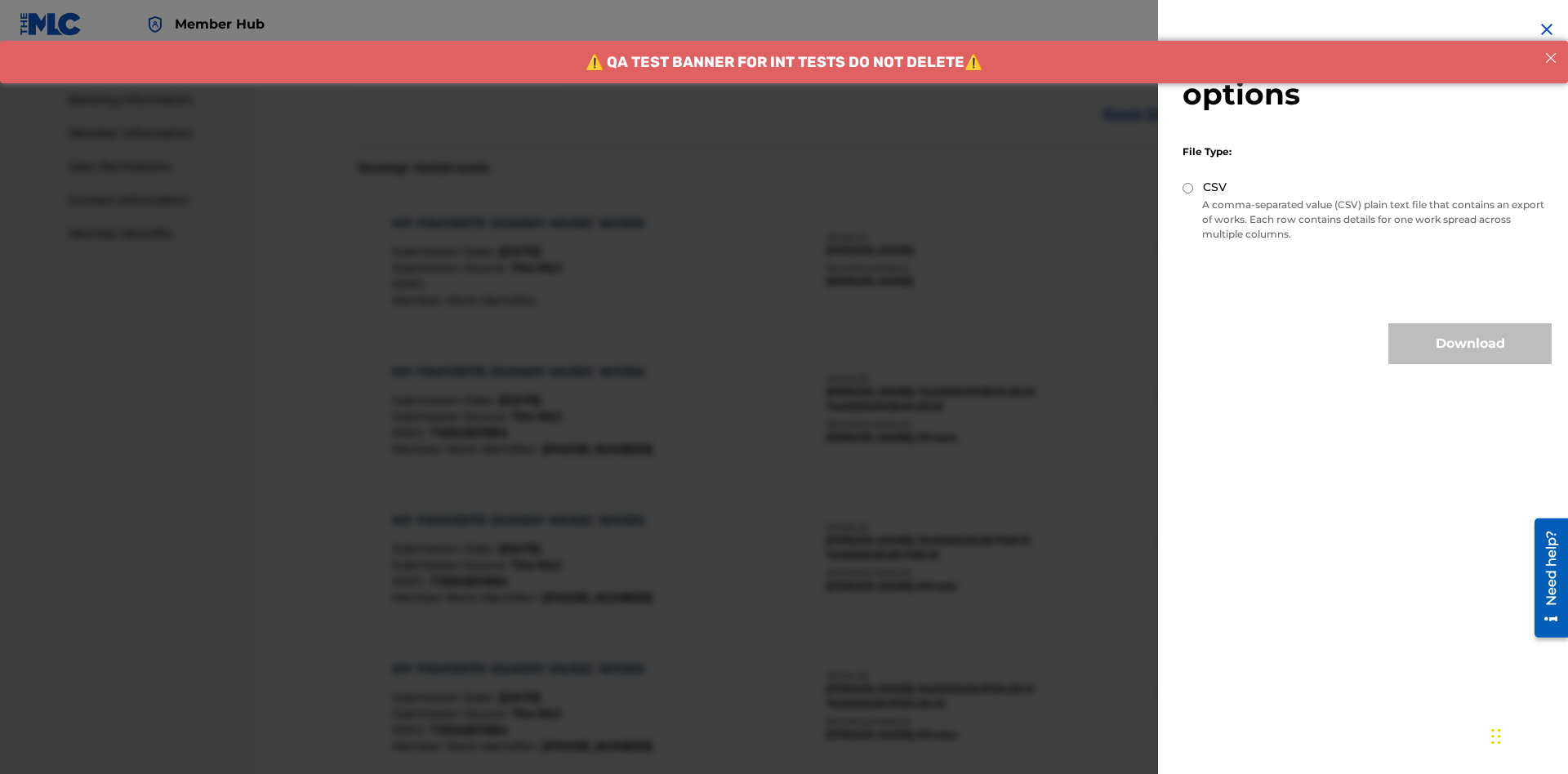
click at [1188, 188] on input "CSV" at bounding box center [1188, 188] width 11 height 11
radio input "true"
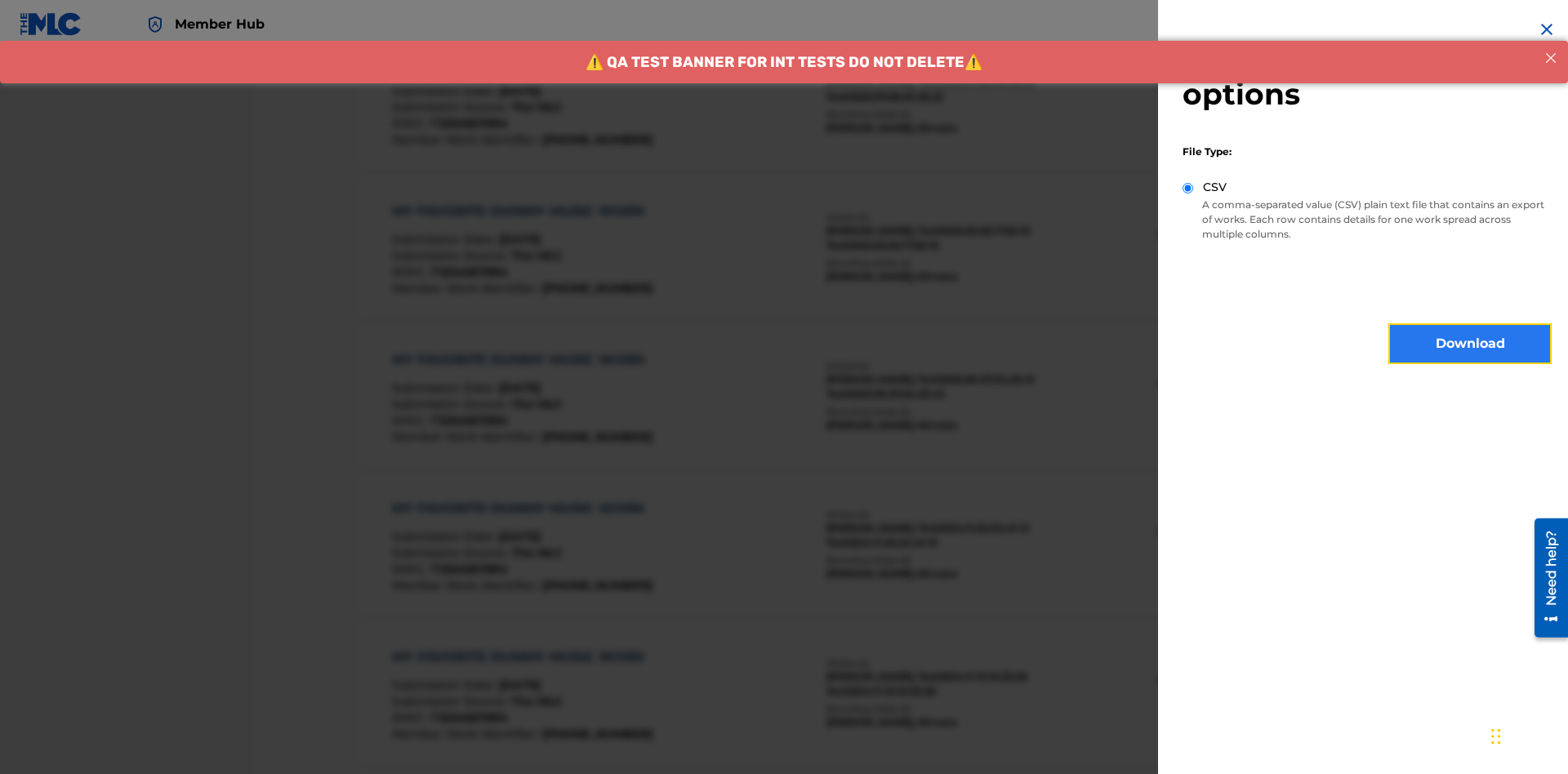
click at [1471, 344] on button "Download" at bounding box center [1470, 344] width 163 height 41
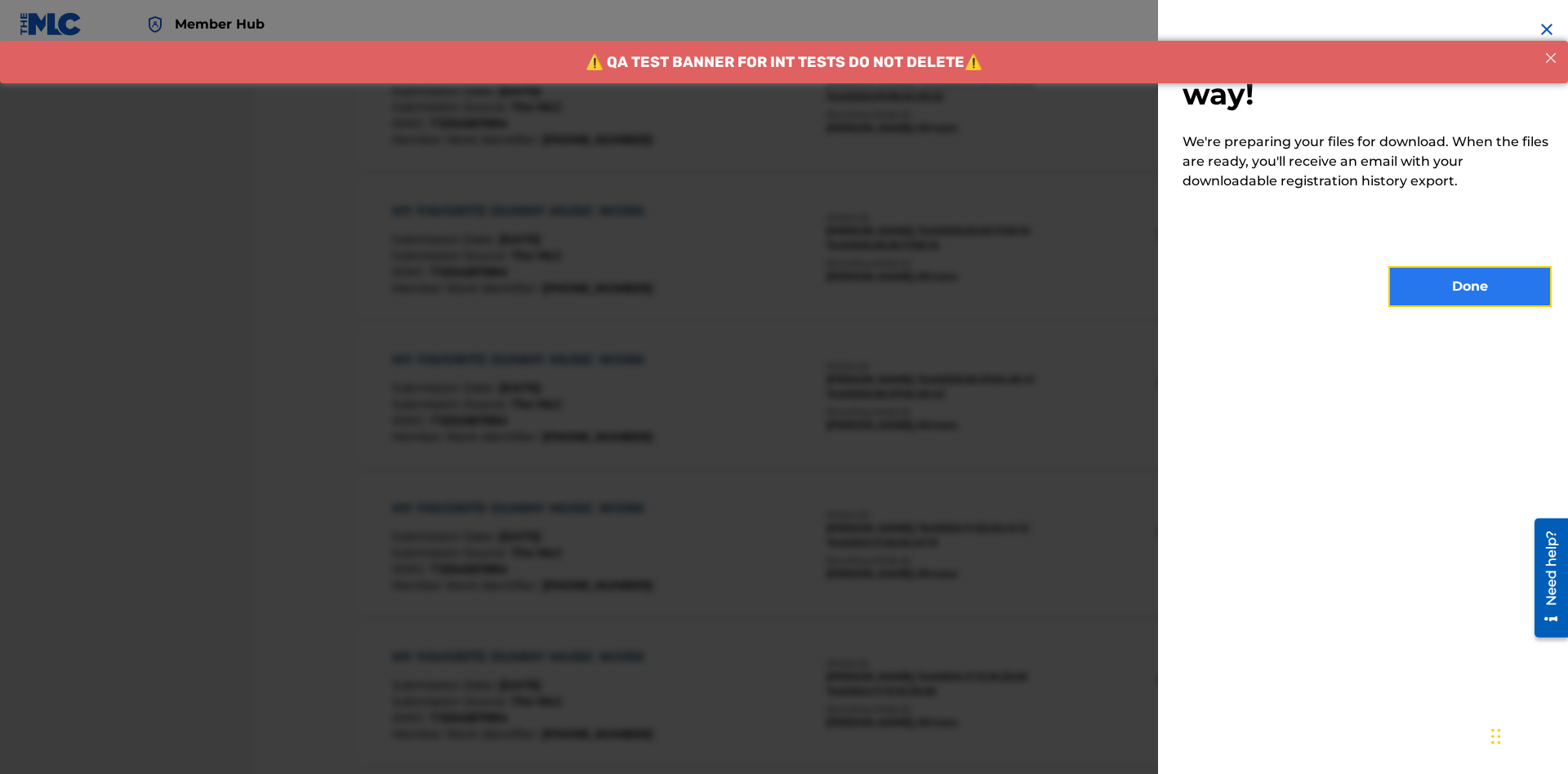
click at [1471, 286] on button "Done" at bounding box center [1470, 286] width 163 height 41
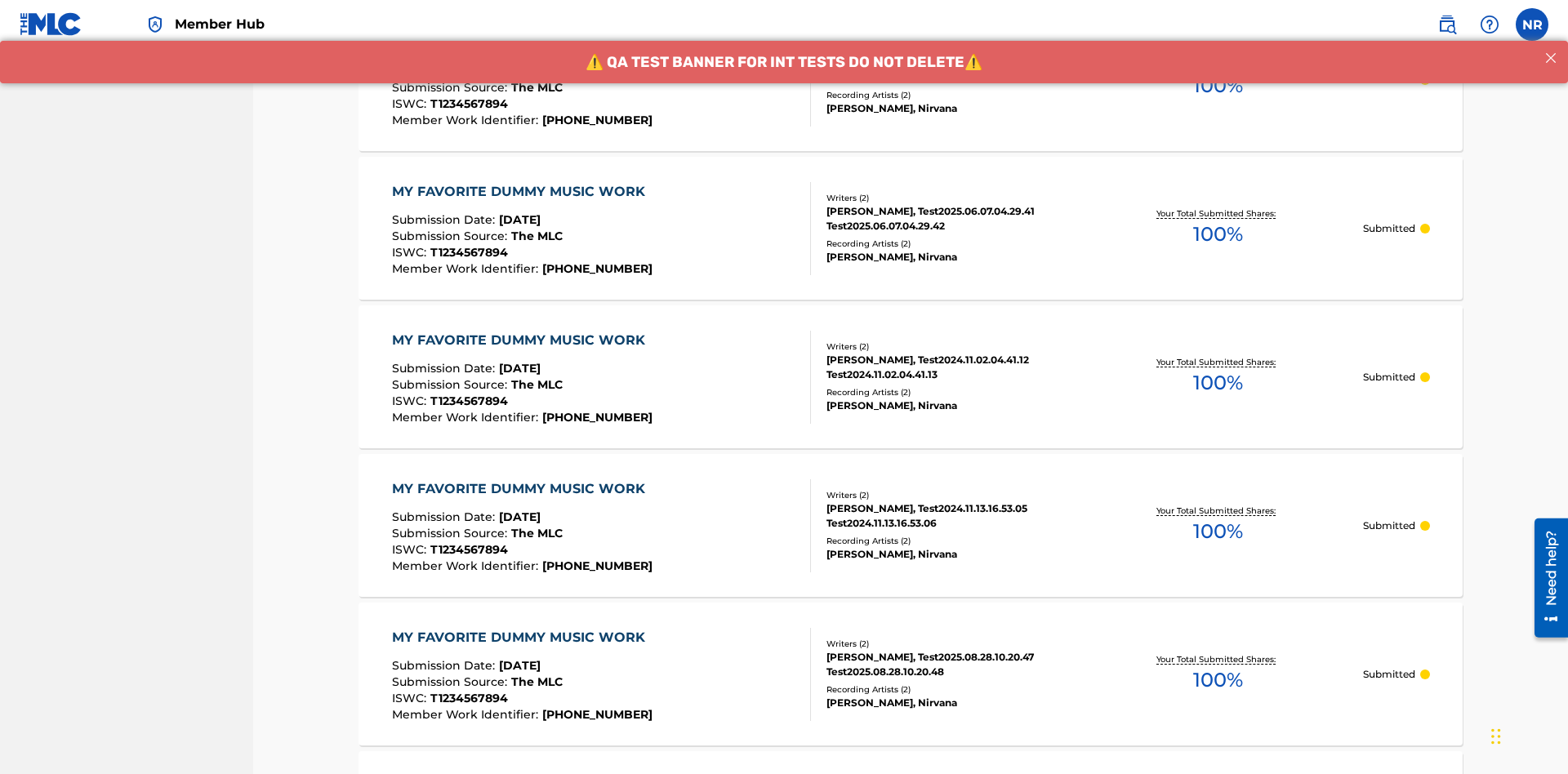
scroll to position [155, 0]
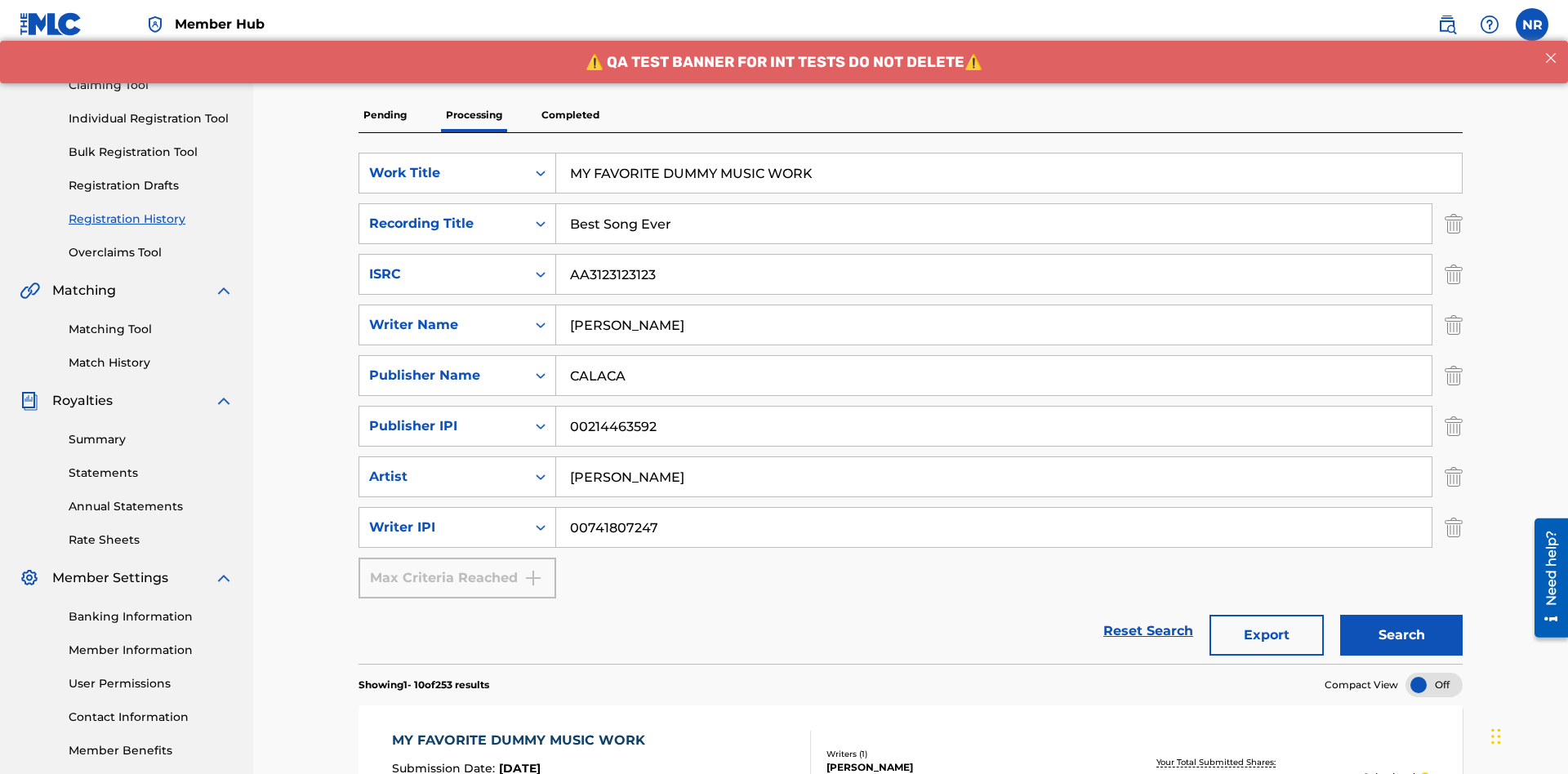
click at [570, 115] on p "Completed" at bounding box center [570, 115] width 67 height 34
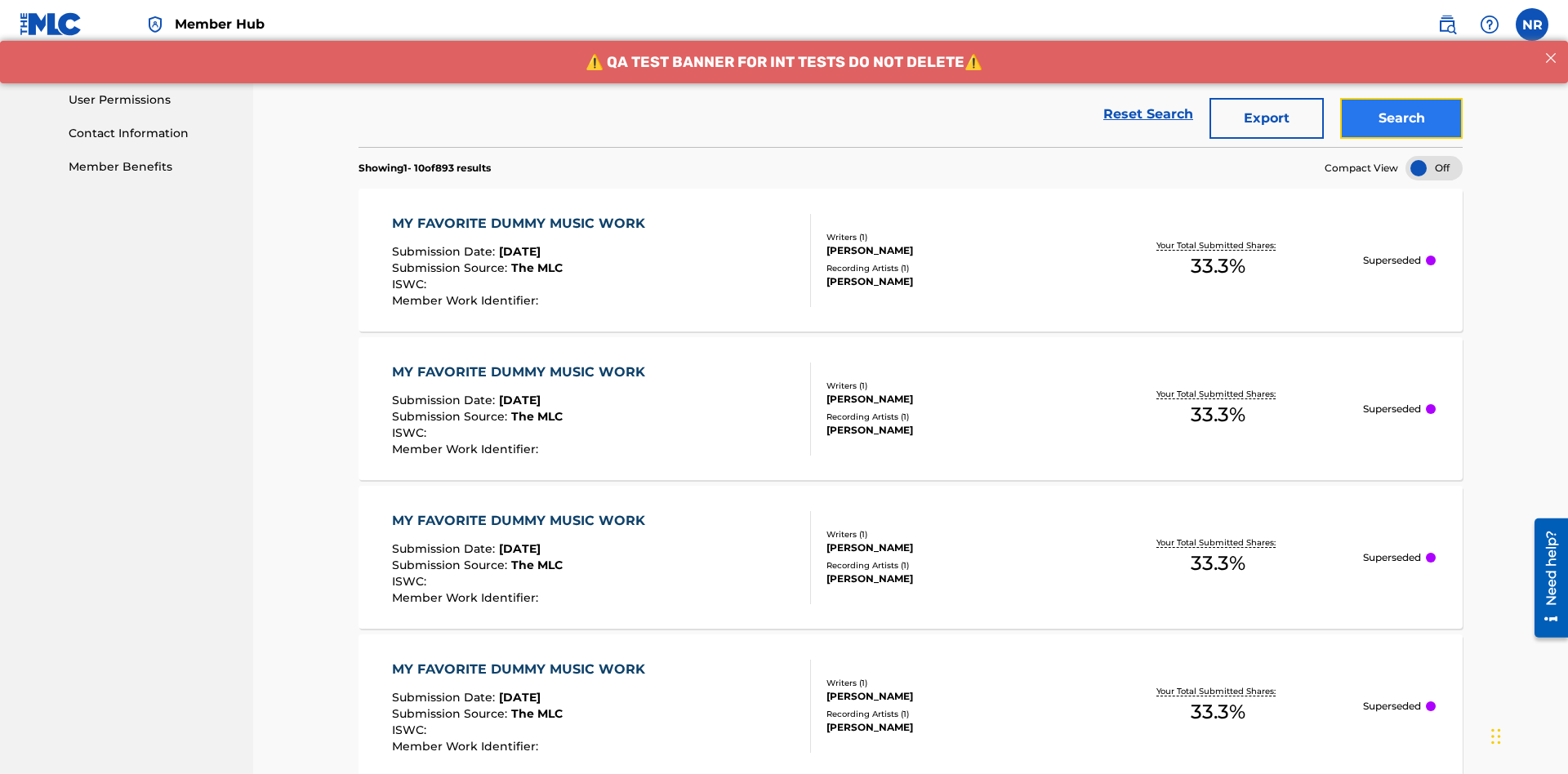
click at [1402, 118] on button "Search" at bounding box center [1402, 118] width 122 height 41
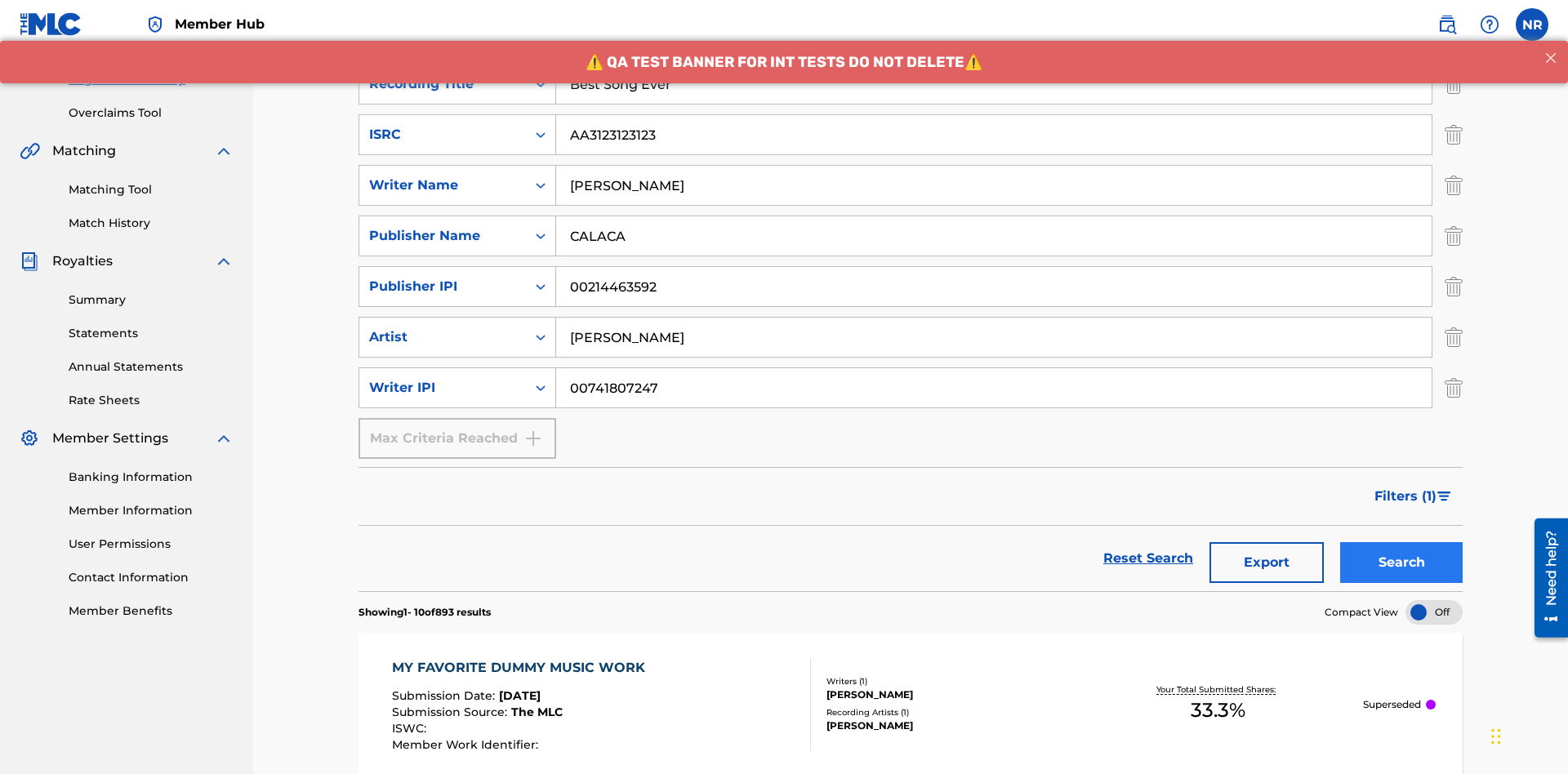
scroll to position [797, 0]
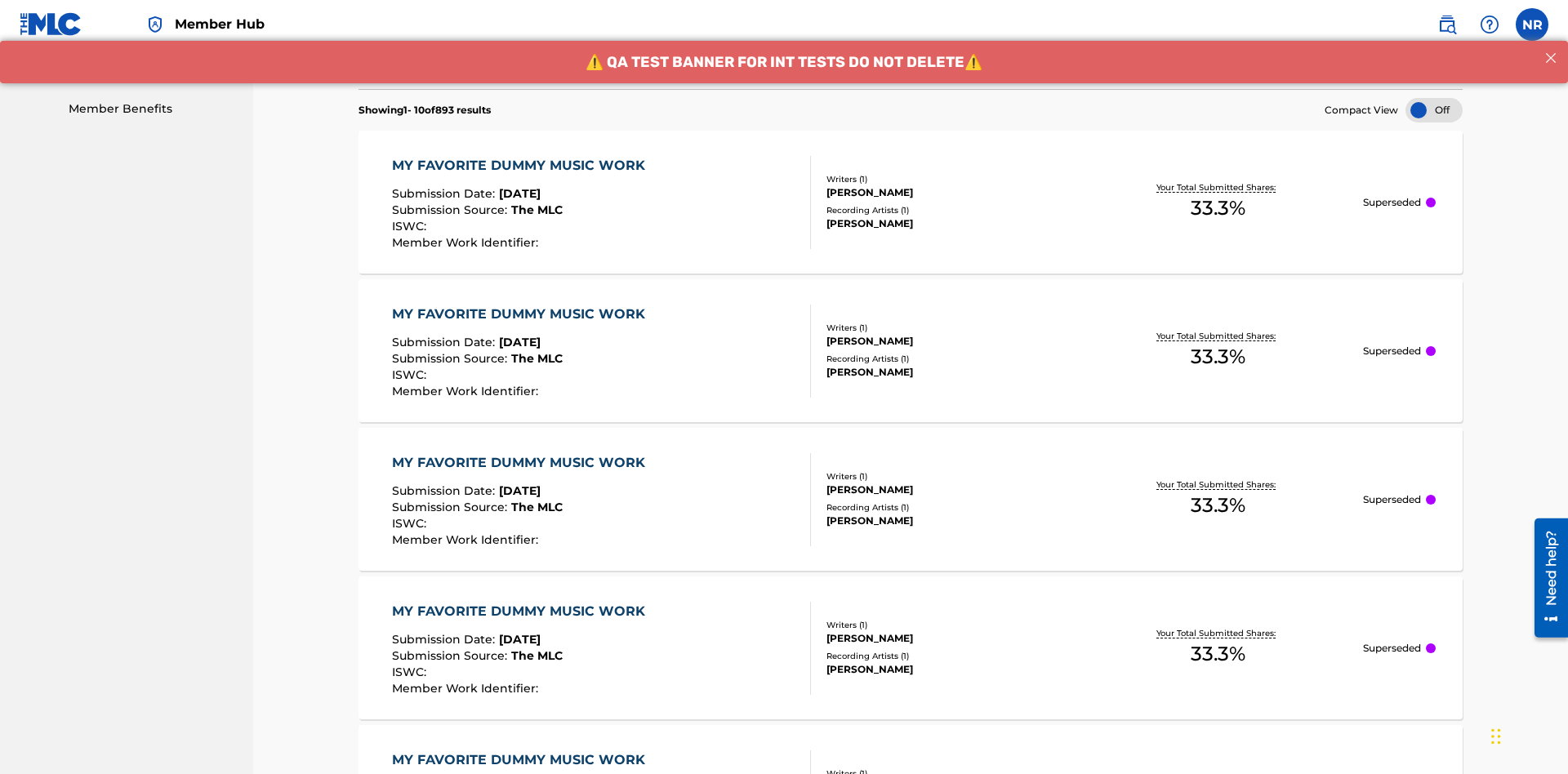
click at [520, 156] on div "MY FAVORITE DUMMY MUSIC WORK" at bounding box center [523, 166] width 261 height 20
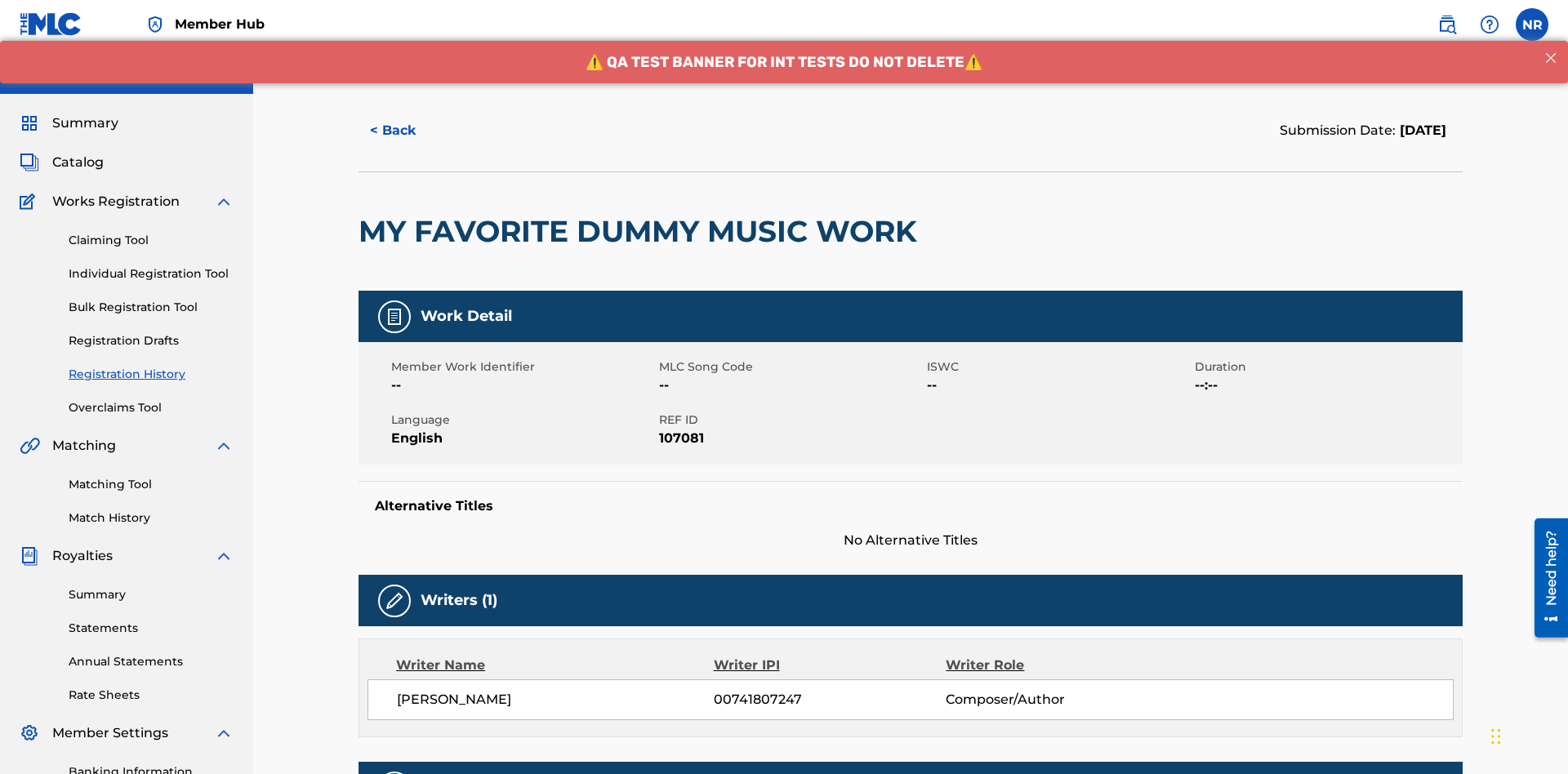
scroll to position [481, 0]
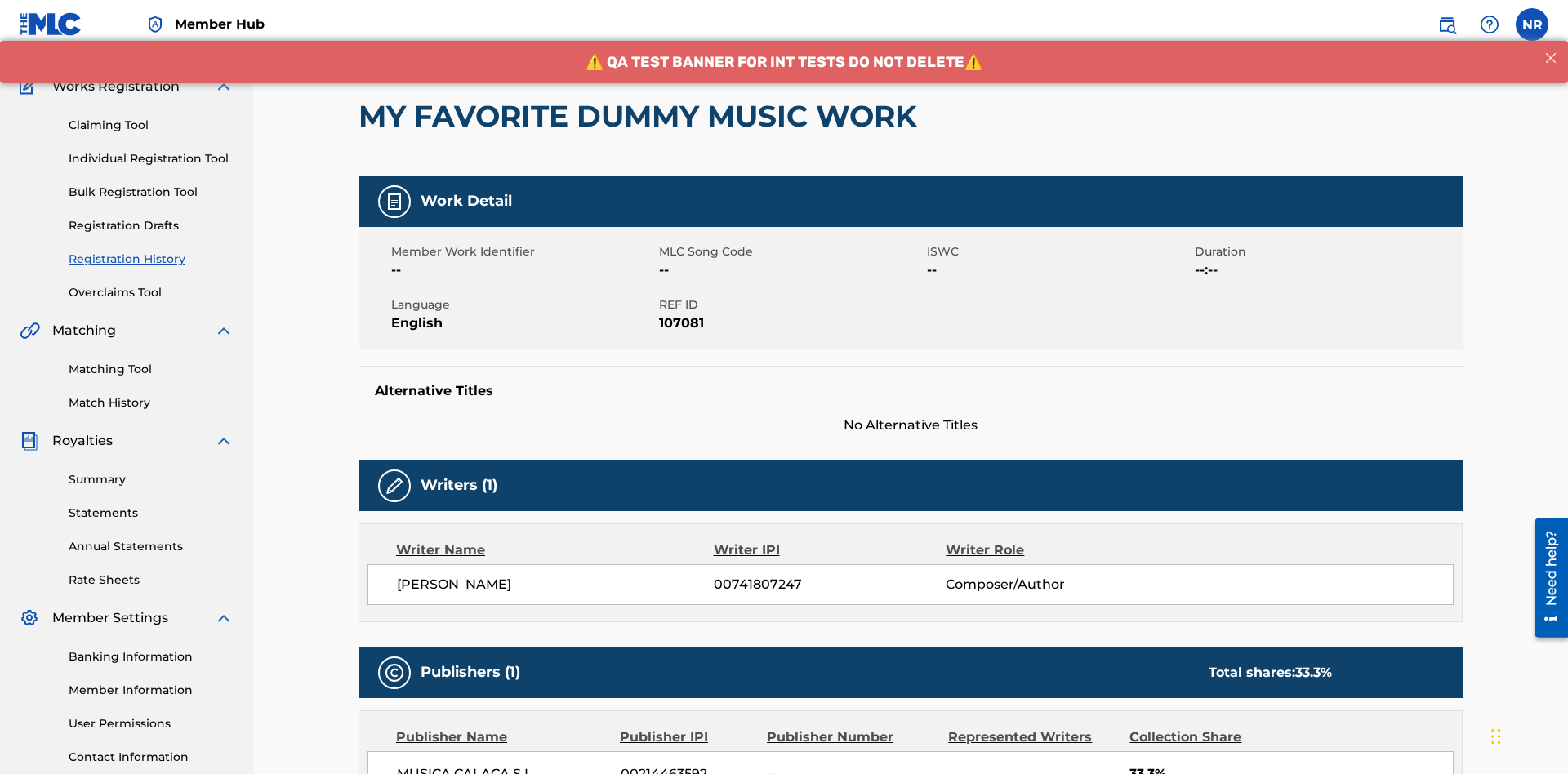
click at [408, 36] on button "< Back" at bounding box center [408, 15] width 98 height 41
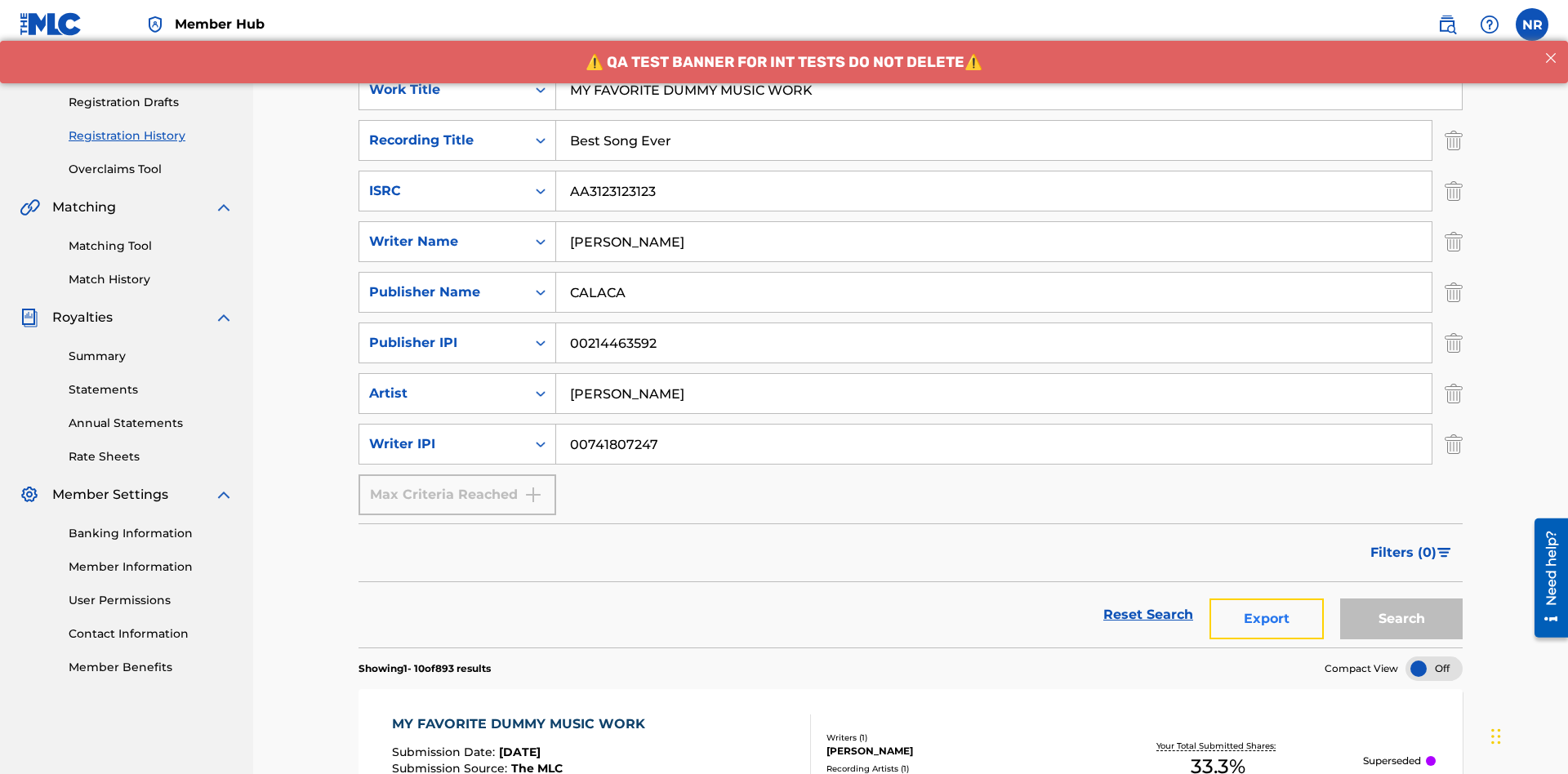
click at [1267, 598] on button "Export" at bounding box center [1267, 618] width 114 height 41
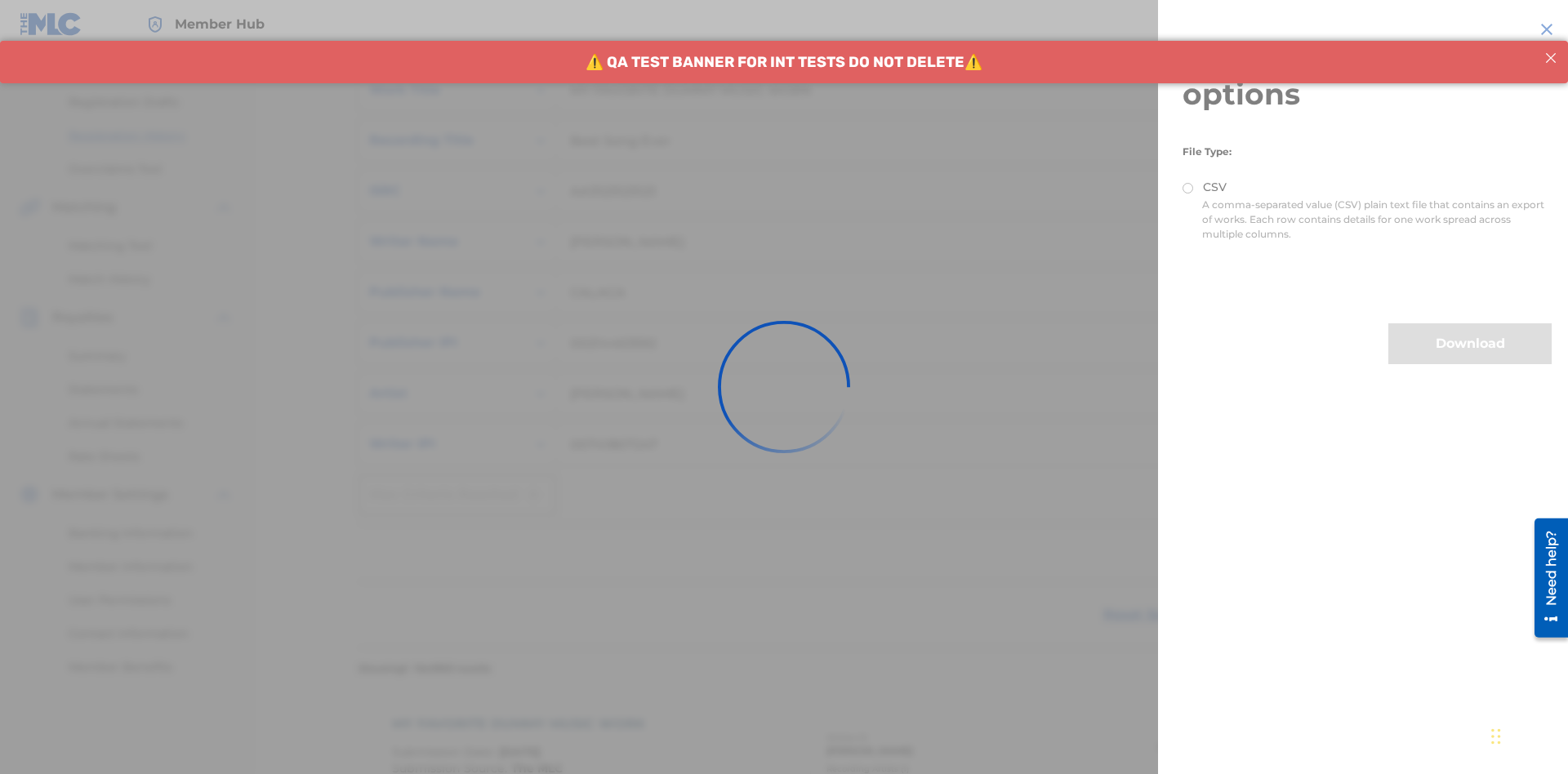
scroll to position [739, 0]
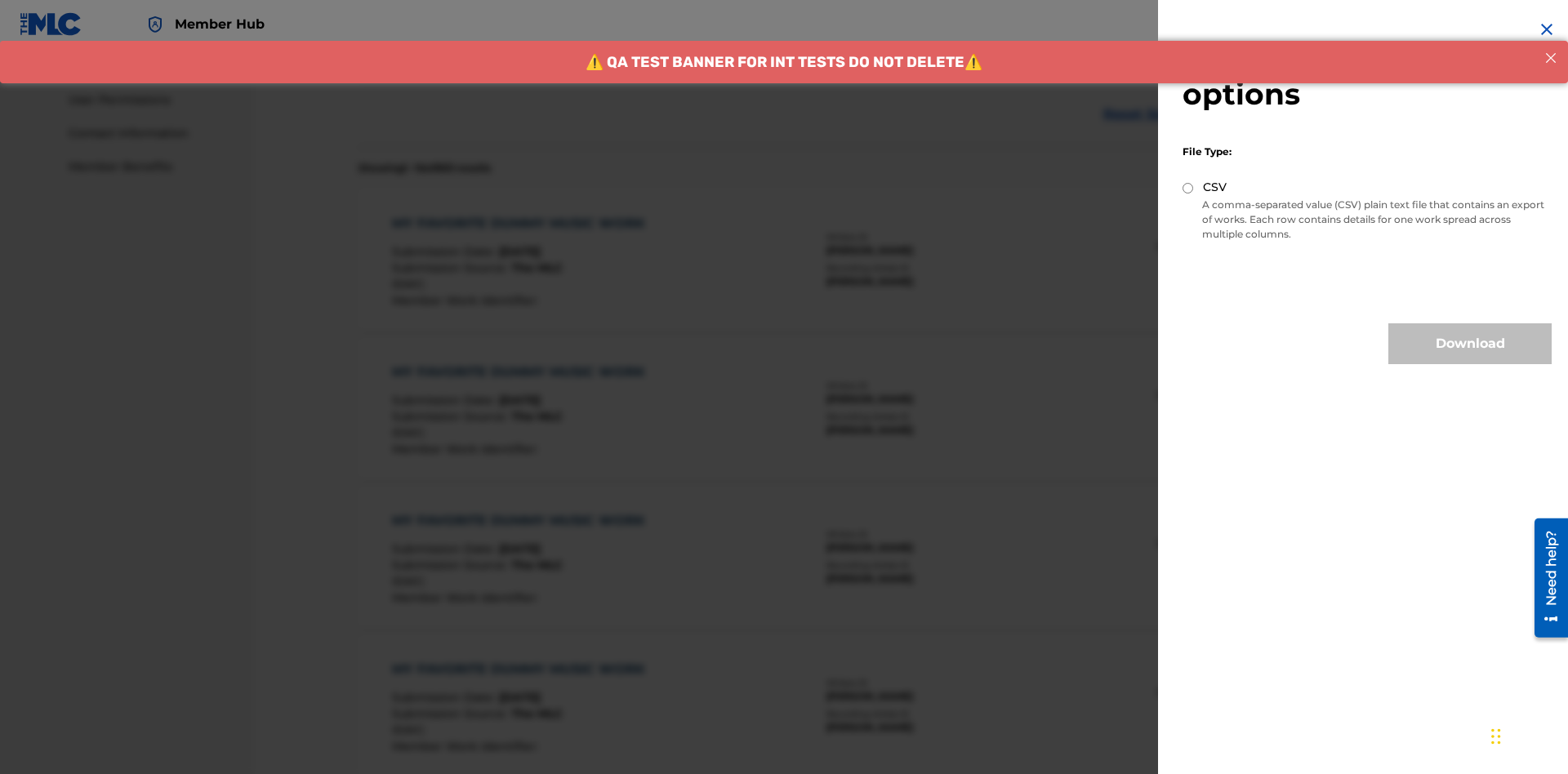
click at [1188, 188] on input "CSV" at bounding box center [1188, 188] width 11 height 11
radio input "true"
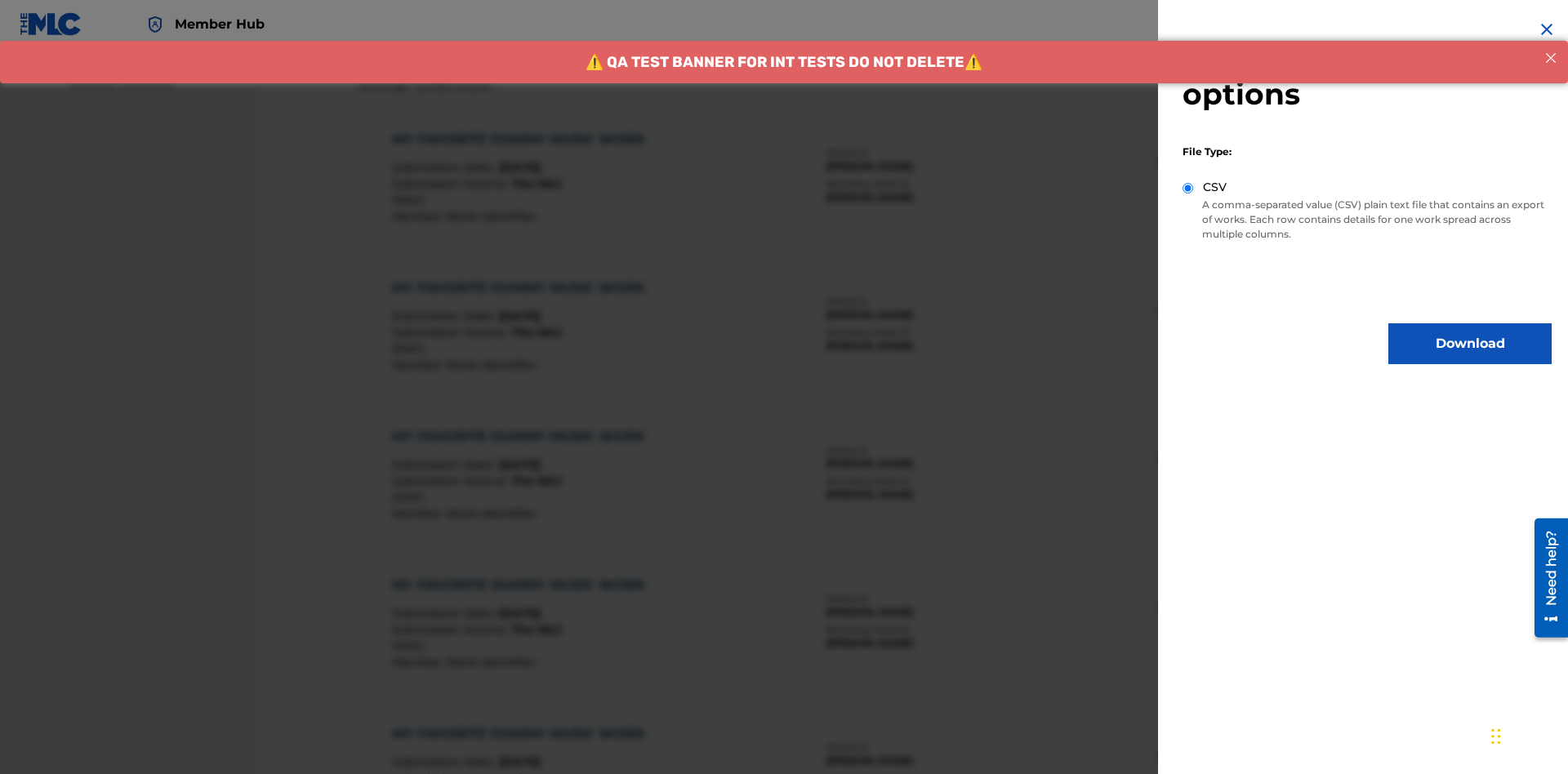
scroll to position [1049, 0]
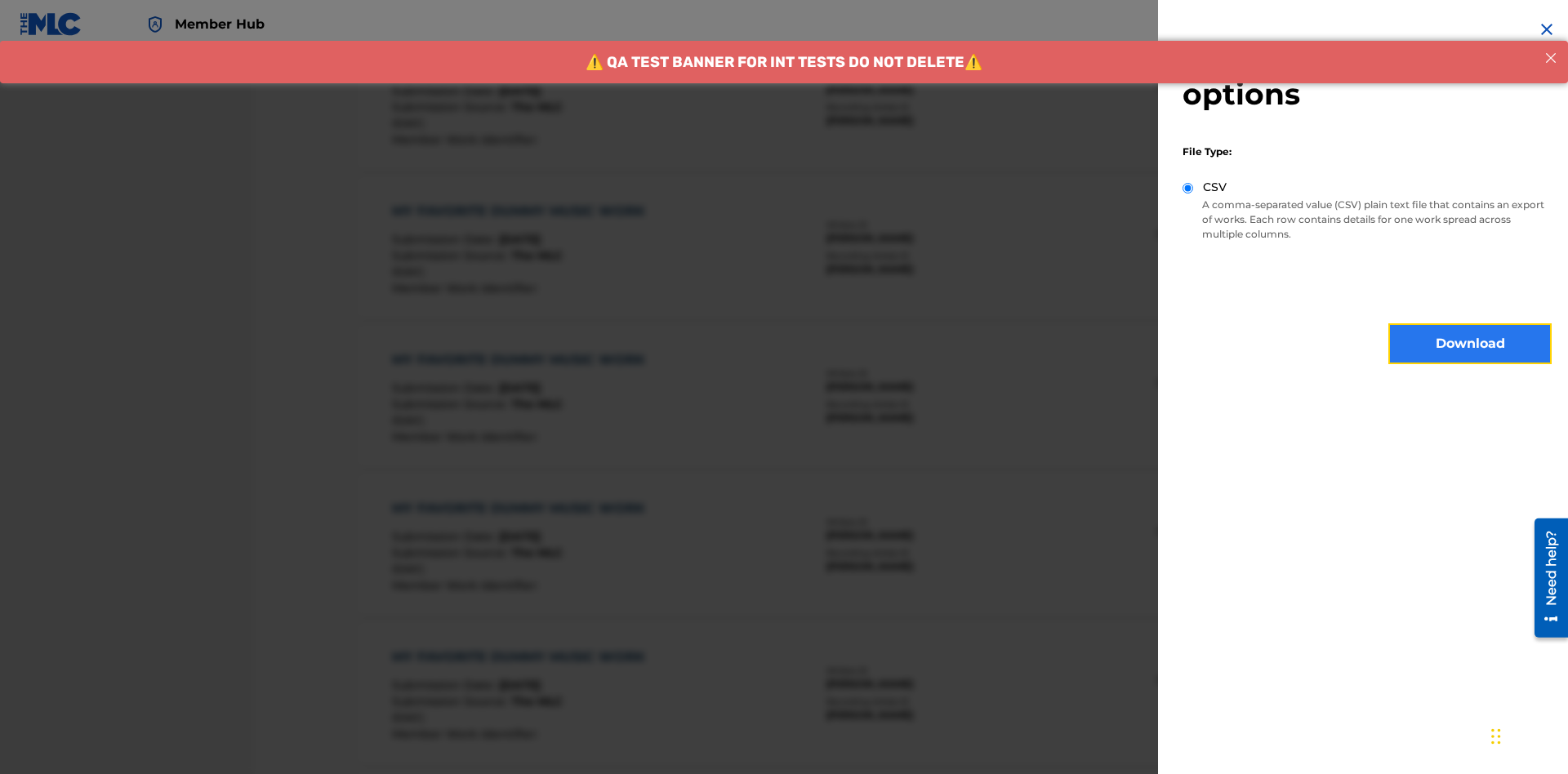
click at [1471, 344] on button "Download" at bounding box center [1470, 344] width 163 height 41
